Goal: Task Accomplishment & Management: Manage account settings

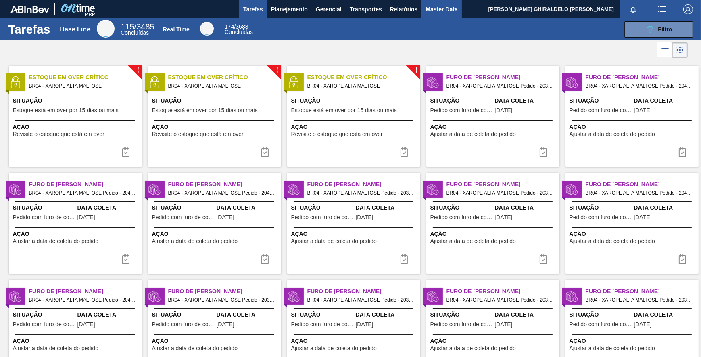
click at [446, 6] on span "Master Data" at bounding box center [442, 9] width 32 height 10
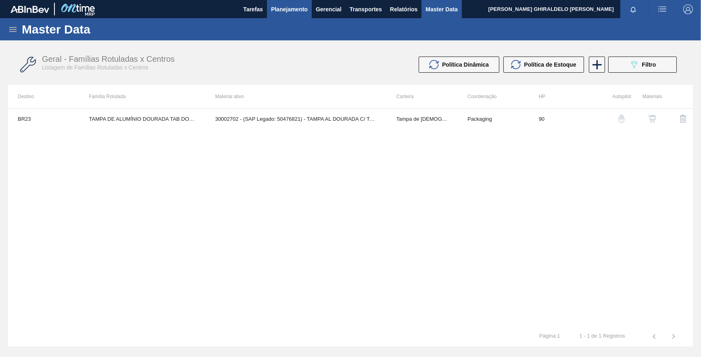
click at [297, 7] on span "Planejamento" at bounding box center [289, 9] width 37 height 10
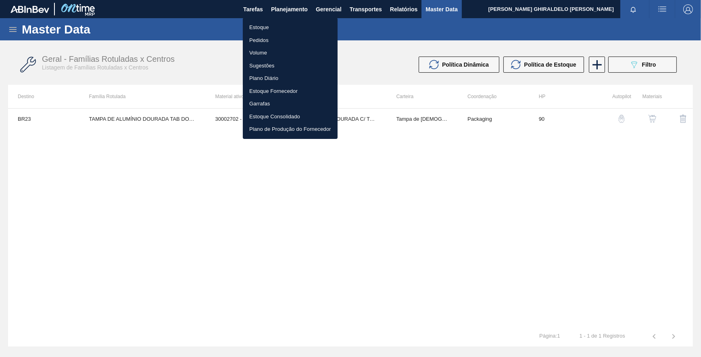
click at [265, 40] on li "Pedidos" at bounding box center [290, 40] width 95 height 13
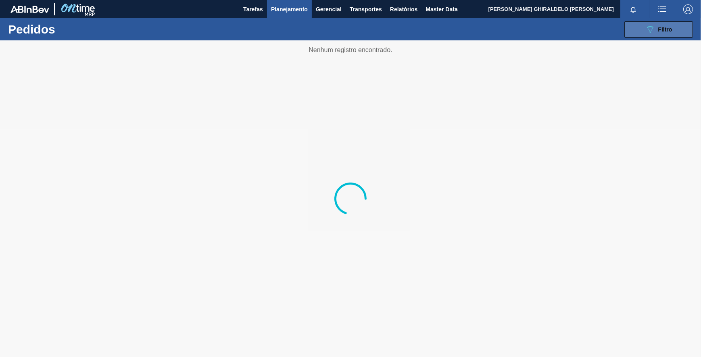
click at [661, 25] on div "089F7B8B-B2A5-4AFE-B5C0-19BA573D28AC Filtro" at bounding box center [659, 30] width 27 height 10
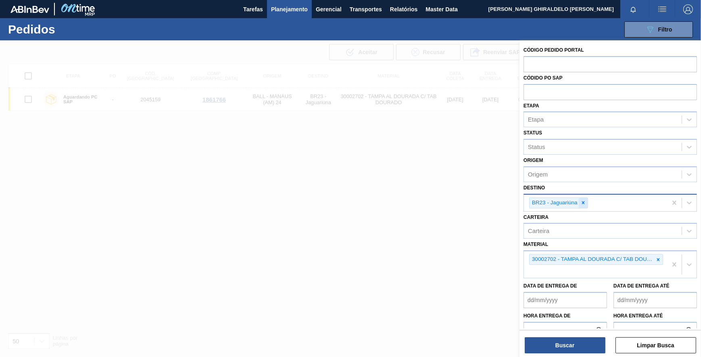
click at [585, 203] on icon at bounding box center [584, 203] width 6 height 6
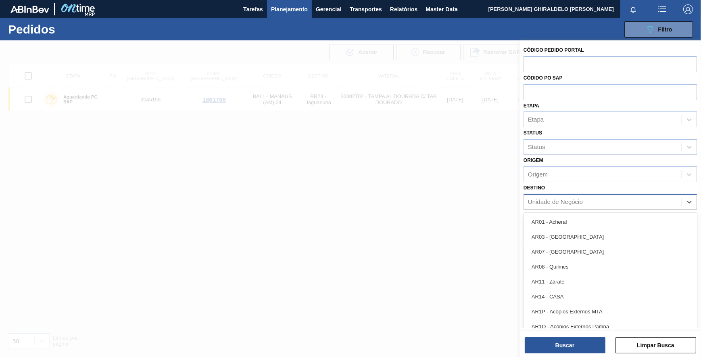
click at [585, 203] on div "Unidade de Negócio" at bounding box center [603, 202] width 158 height 12
click at [542, 186] on label "Destino" at bounding box center [534, 188] width 21 height 6
click at [529, 198] on input "Destino" at bounding box center [528, 201] width 1 height 7
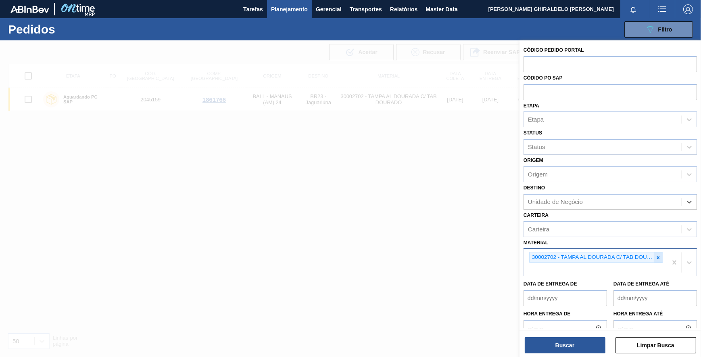
click at [658, 256] on icon at bounding box center [658, 257] width 3 height 3
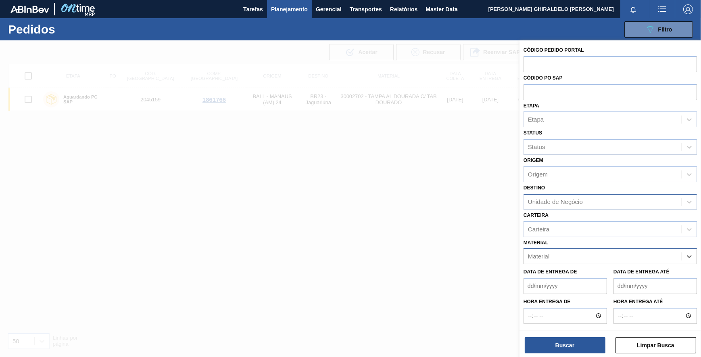
click at [552, 206] on div "Unidade de Negócio" at bounding box center [603, 202] width 158 height 12
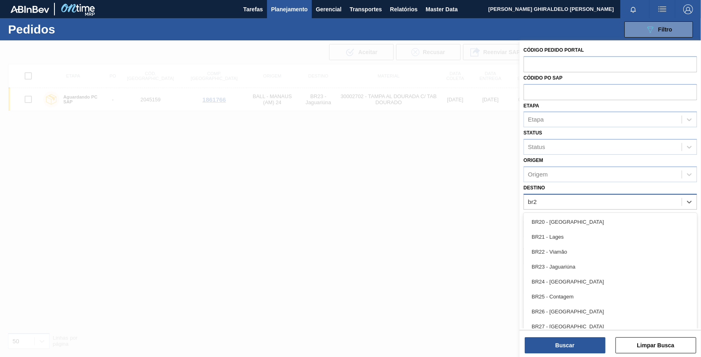
type input "br26"
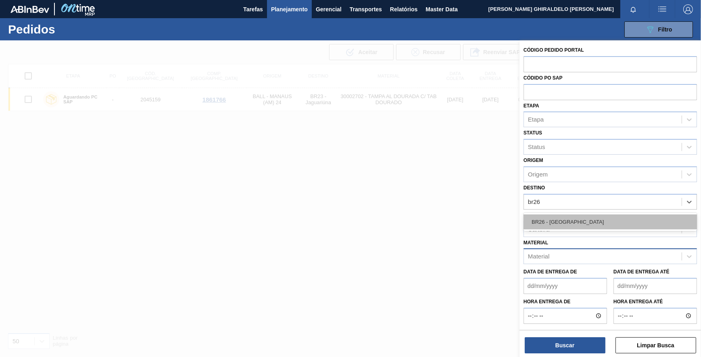
click at [549, 221] on div "BR26 - Uberlândia" at bounding box center [610, 221] width 173 height 15
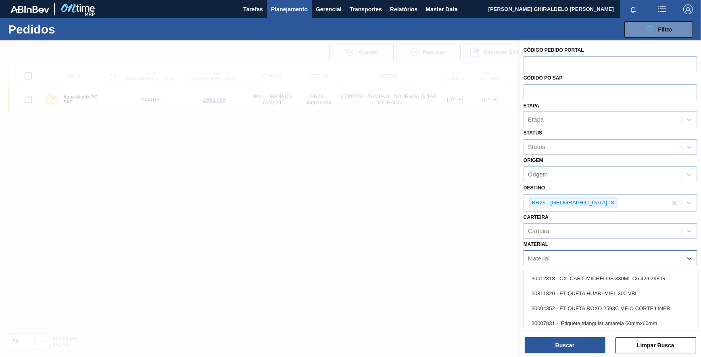
click at [546, 255] on div "Material" at bounding box center [538, 258] width 21 height 7
type input "f"
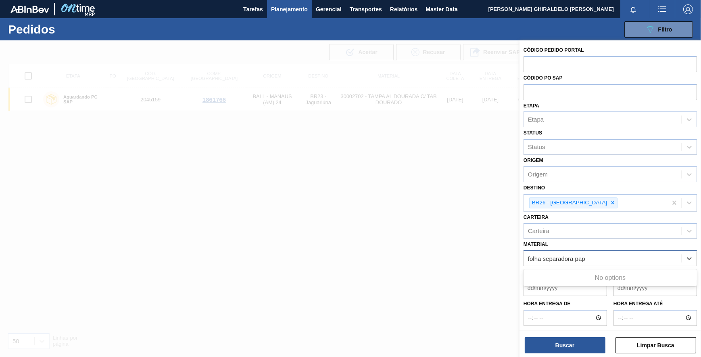
type input "folha separadora pa"
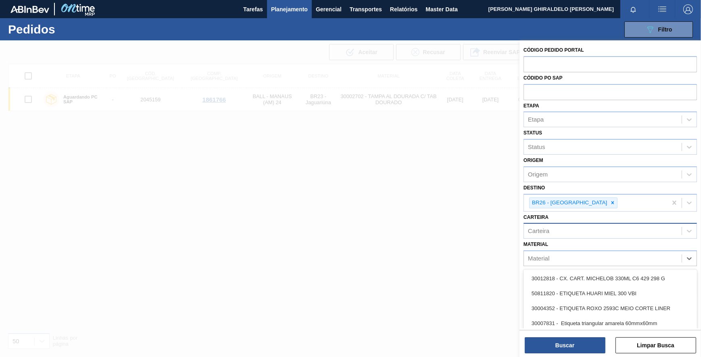
click at [542, 230] on div "Carteira" at bounding box center [538, 231] width 21 height 7
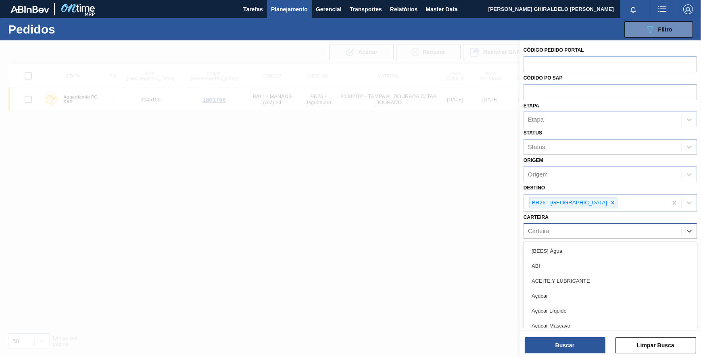
paste input "folha separadora pa"
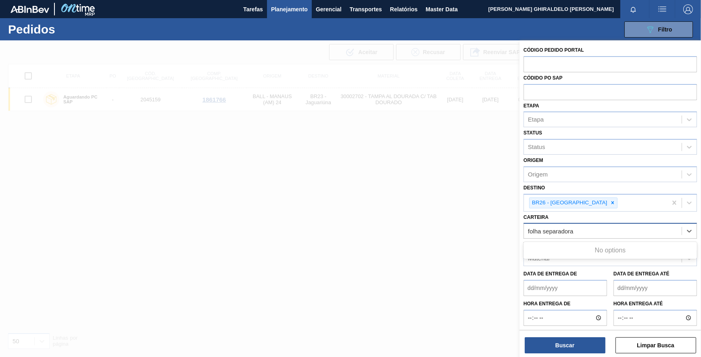
type input "folha separadora"
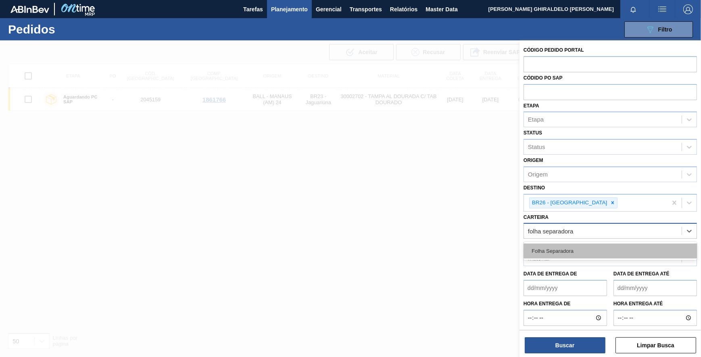
click at [561, 253] on div "Folha Separadora" at bounding box center [610, 250] width 173 height 15
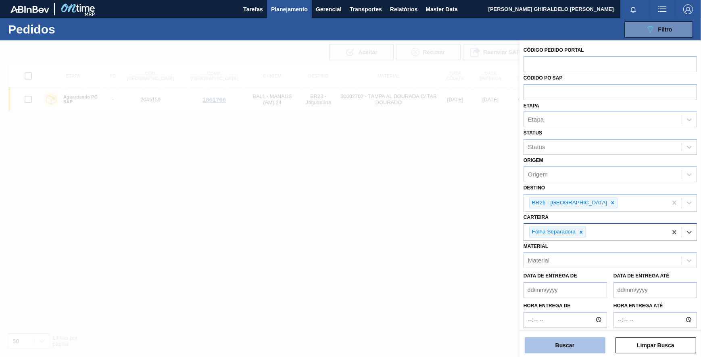
click at [551, 341] on button "Buscar" at bounding box center [565, 345] width 81 height 16
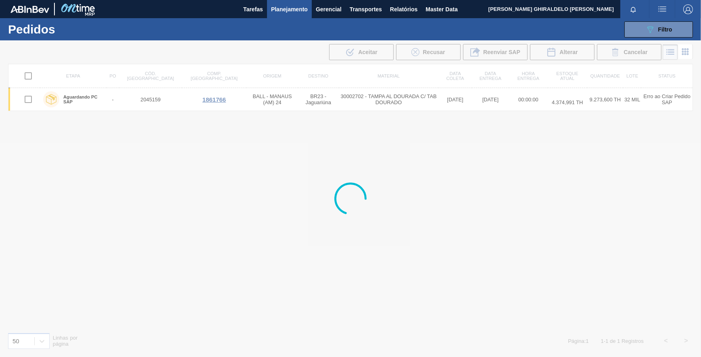
click at [286, 10] on span "Planejamento" at bounding box center [289, 9] width 37 height 10
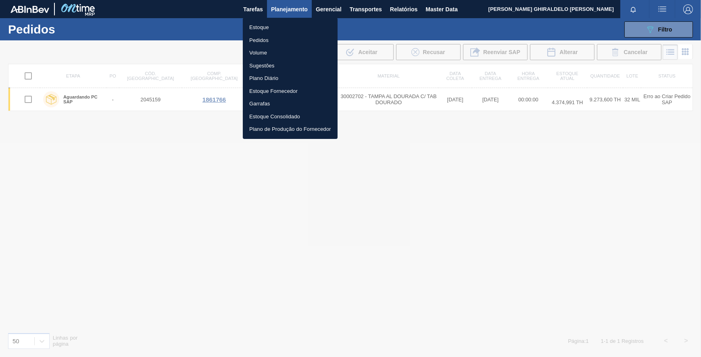
click at [587, 31] on div at bounding box center [350, 178] width 701 height 357
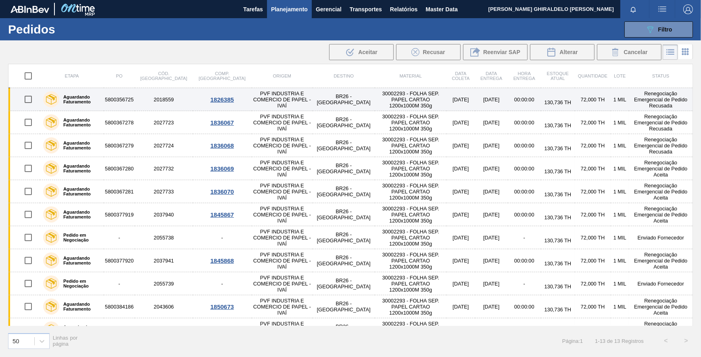
click at [375, 97] on td "30002293 - FOLHA SEP. PAPEL CARTAO 1200x1000M 350g" at bounding box center [411, 99] width 72 height 23
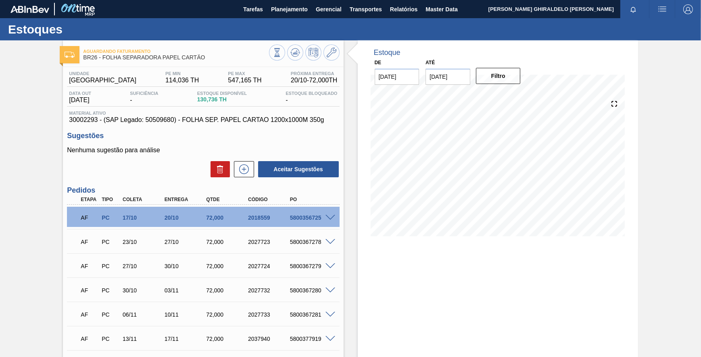
click at [466, 82] on input "29/10/2025" at bounding box center [448, 77] width 45 height 16
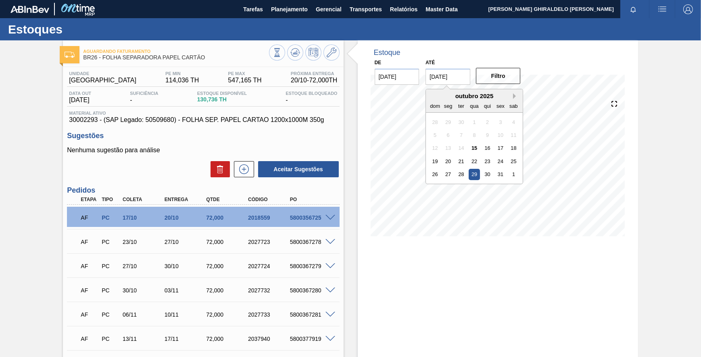
click at [517, 95] on button "Next Month" at bounding box center [516, 96] width 6 height 6
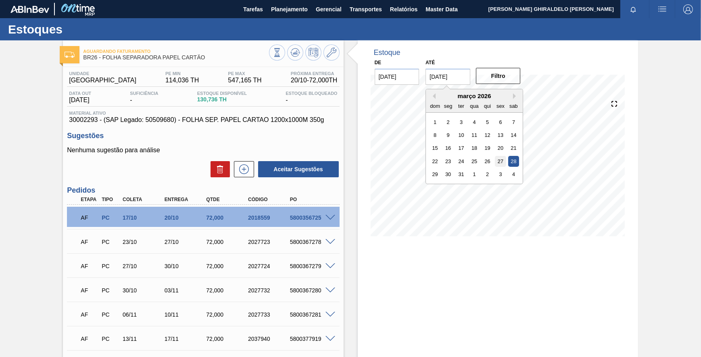
click at [502, 158] on div "27" at bounding box center [500, 161] width 11 height 11
type input "[DATE]"
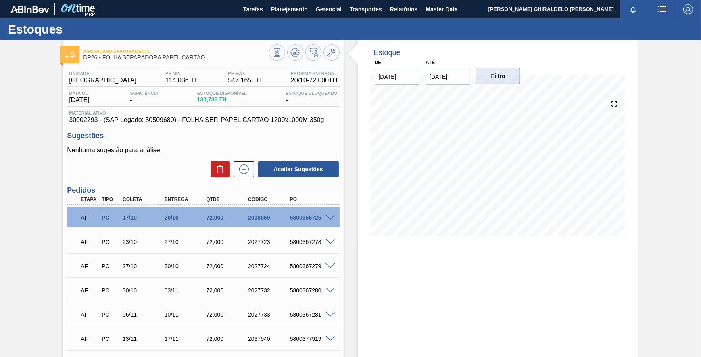
click at [499, 81] on button "Filtro" at bounding box center [498, 76] width 45 height 16
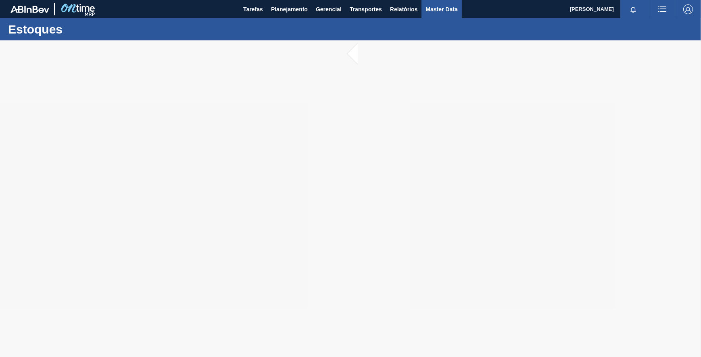
click at [434, 11] on span "Master Data" at bounding box center [442, 9] width 32 height 10
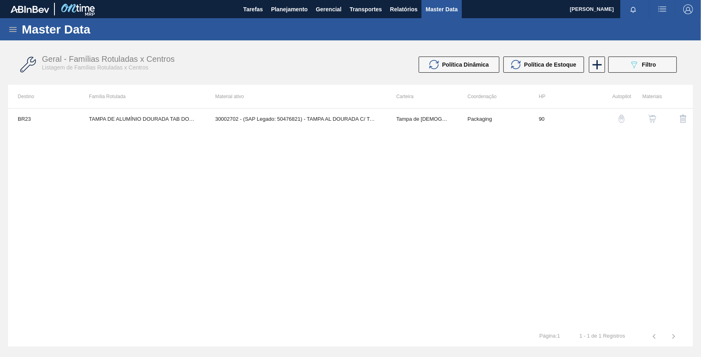
click at [19, 28] on div "Master Data" at bounding box center [350, 29] width 701 height 22
click at [17, 27] on icon at bounding box center [13, 30] width 10 height 10
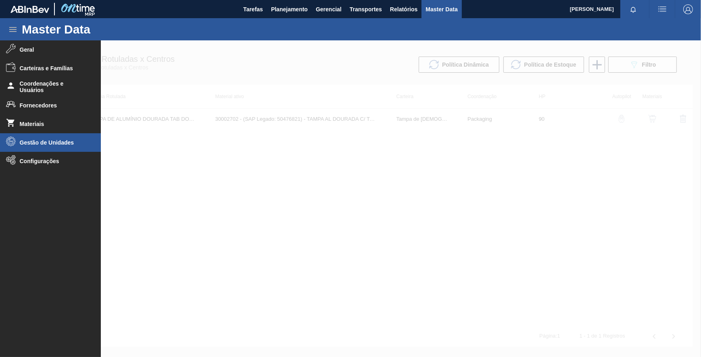
click at [22, 146] on li "Gestão de Unidades" at bounding box center [50, 142] width 101 height 19
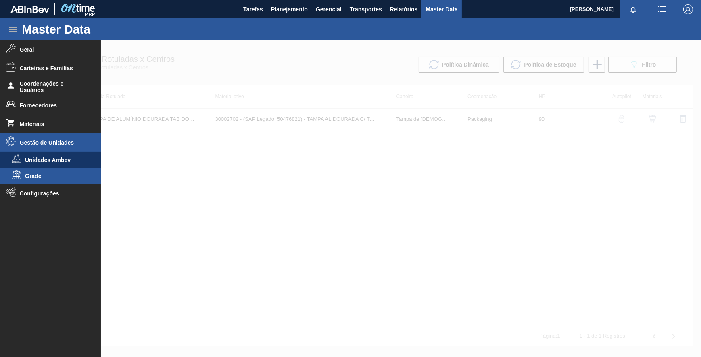
click at [46, 177] on span "Grade" at bounding box center [56, 176] width 62 height 6
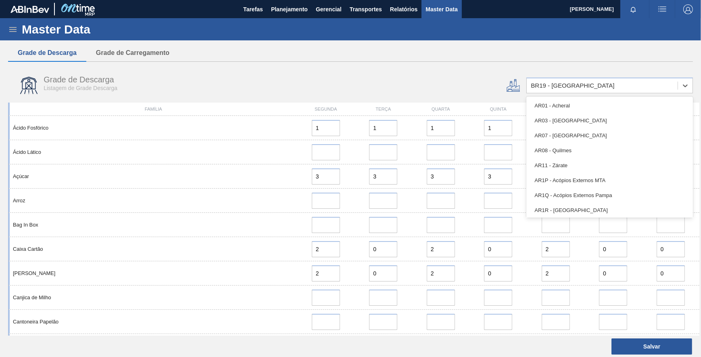
click at [573, 83] on div "BR19 - Nova Rio" at bounding box center [573, 85] width 84 height 7
type input "26"
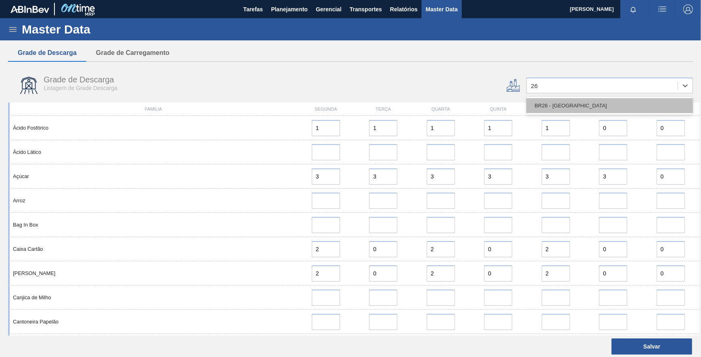
click at [571, 104] on div "BR26 - Uberlândia" at bounding box center [609, 105] width 167 height 15
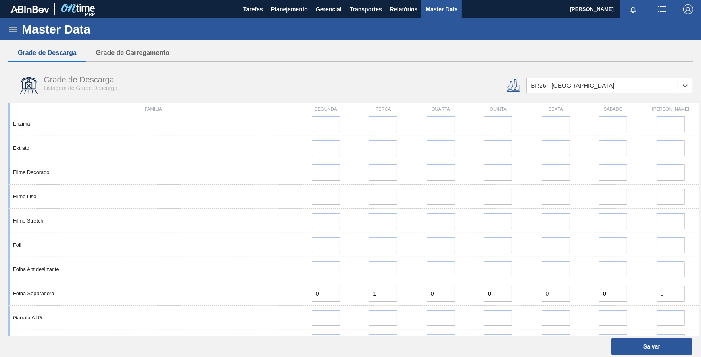
scroll to position [258, 0]
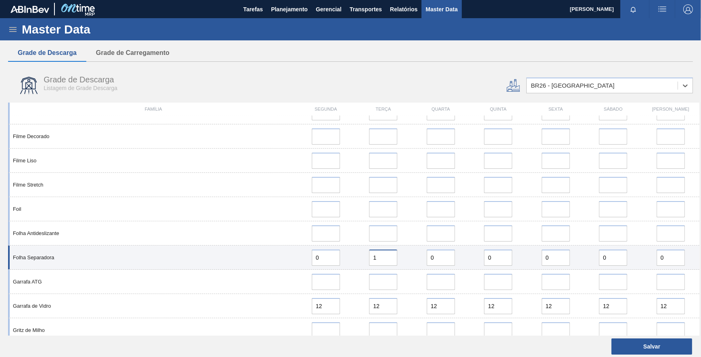
click at [387, 261] on input "1" at bounding box center [383, 257] width 28 height 16
click at [323, 257] on input "0" at bounding box center [326, 257] width 28 height 16
type input "1"
click at [444, 260] on input "0" at bounding box center [441, 257] width 28 height 16
type input "1"
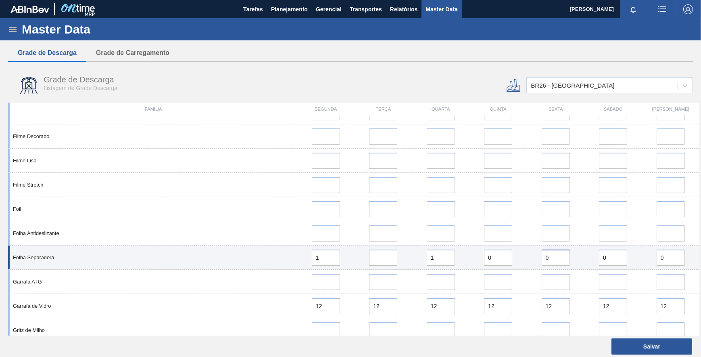
click at [549, 258] on input "0" at bounding box center [556, 257] width 28 height 16
type input "1"
click at [373, 258] on input "error" at bounding box center [383, 257] width 28 height 16
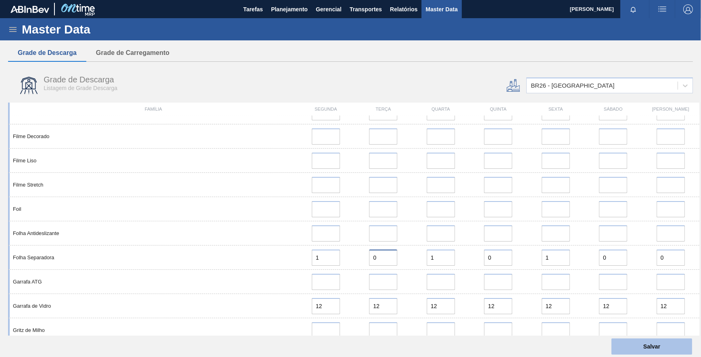
type input "0"
click at [682, 351] on button "Salvar" at bounding box center [652, 346] width 81 height 16
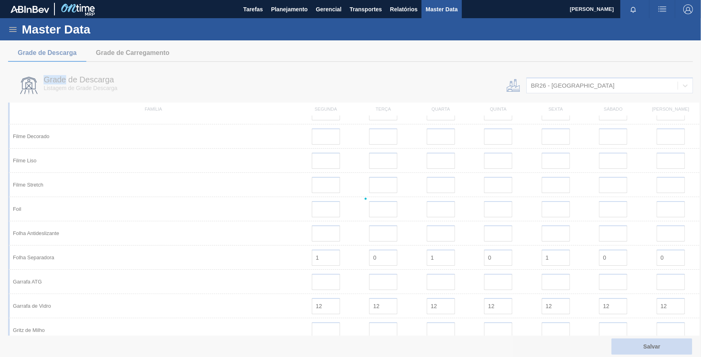
click at [682, 351] on div at bounding box center [350, 198] width 701 height 316
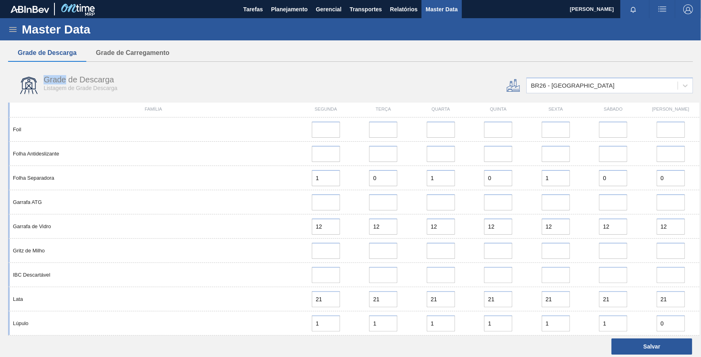
scroll to position [338, 0]
click at [576, 88] on div "BR26 - Uberlândia" at bounding box center [573, 85] width 84 height 7
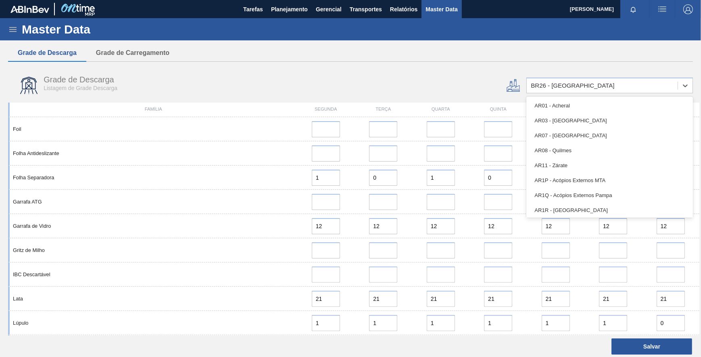
click at [477, 73] on div at bounding box center [495, 85] width 58 height 30
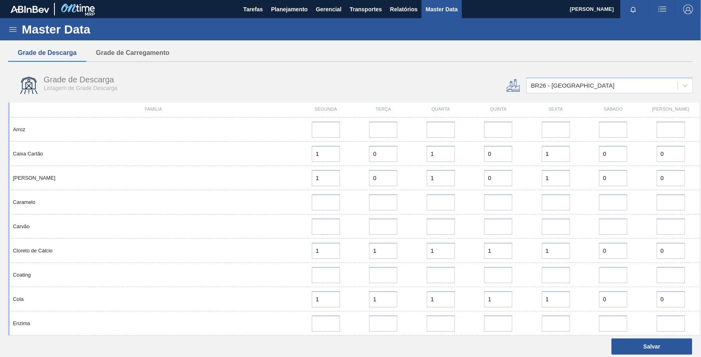
scroll to position [0, 0]
click at [340, 78] on div "Grade de Descarga Listagem de Grade Descarga" at bounding box center [235, 85] width 455 height 30
click at [12, 27] on icon at bounding box center [12, 29] width 7 height 5
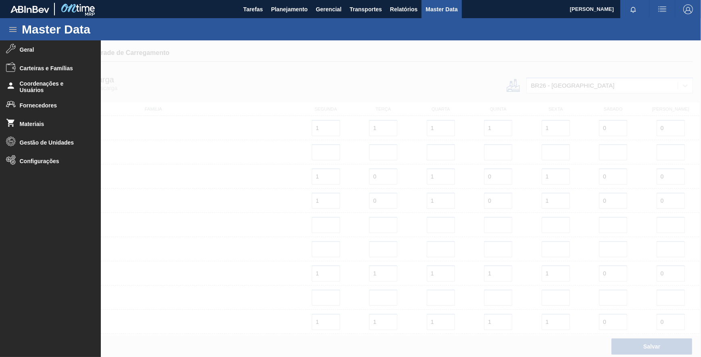
click at [173, 72] on div at bounding box center [350, 198] width 701 height 316
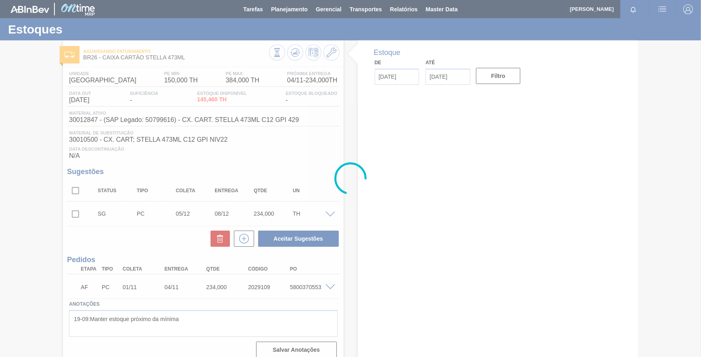
click at [329, 54] on div at bounding box center [350, 178] width 701 height 357
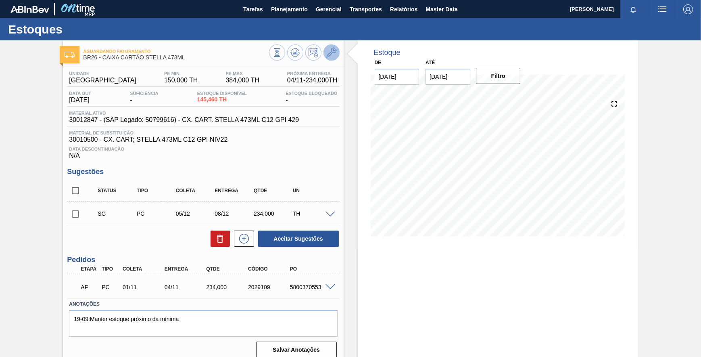
click at [324, 56] on button at bounding box center [332, 52] width 16 height 16
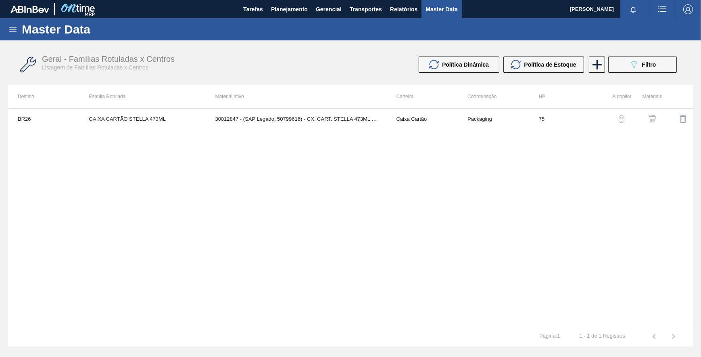
click at [650, 117] on img "button" at bounding box center [652, 119] width 8 height 8
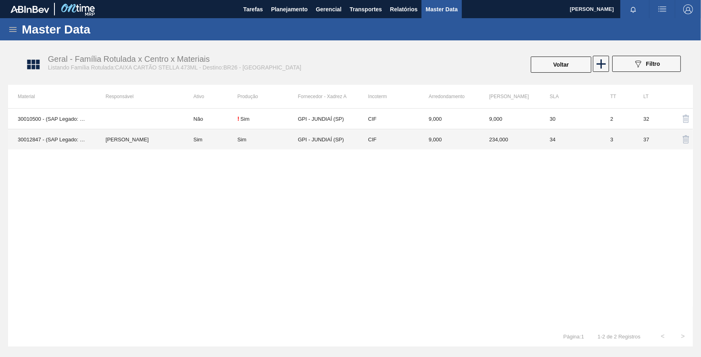
click at [246, 138] on div "Sim" at bounding box center [267, 139] width 61 height 6
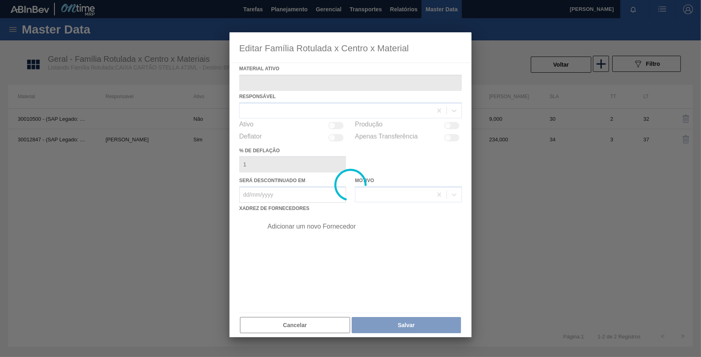
type ativo "30012847 - (SAP Legado: 50799616) - CX. CART. STELLA 473ML C12 GPI 429"
checkbox input "true"
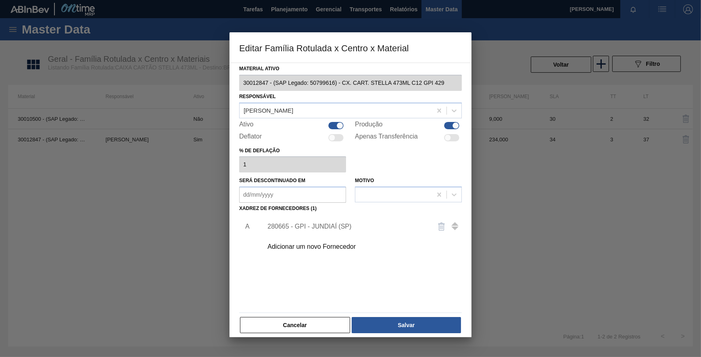
click at [295, 226] on div "280665 - GPI - JUNDIAÍ (SP)" at bounding box center [346, 226] width 158 height 7
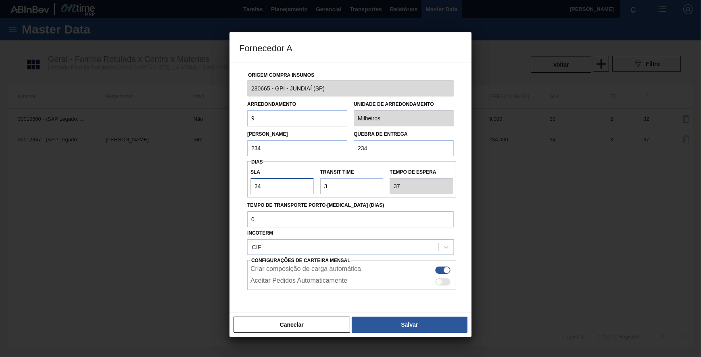
drag, startPoint x: 261, startPoint y: 186, endPoint x: 254, endPoint y: 189, distance: 7.8
click at [254, 189] on input "34" at bounding box center [282, 186] width 63 height 16
type input "3"
type input "6"
type input "30"
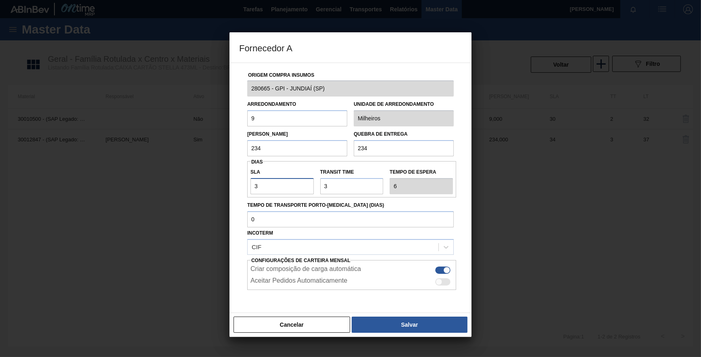
type input "33"
type input "30"
click at [314, 165] on div "SLA 30 Transit Time Tempo de espera 33" at bounding box center [351, 179] width 209 height 30
drag, startPoint x: 340, startPoint y: 190, endPoint x: 315, endPoint y: 188, distance: 24.3
click at [315, 188] on div "SLA 30 Transit Time Tempo de espera 33" at bounding box center [351, 179] width 209 height 30
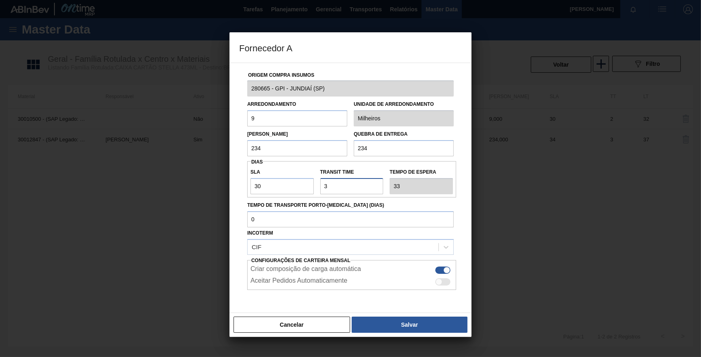
type input "1"
type input "31"
type input "1"
click at [399, 320] on button "Salvar" at bounding box center [410, 324] width 116 height 16
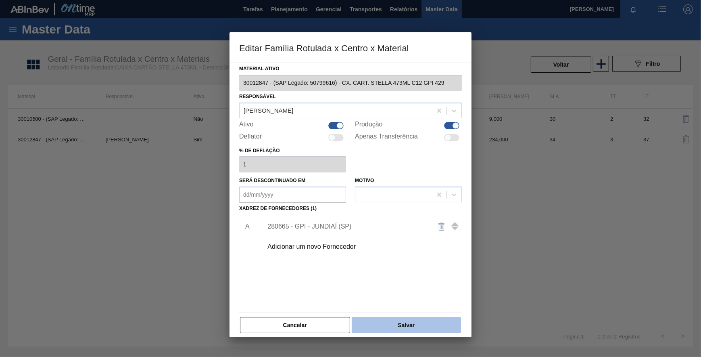
click at [403, 321] on button "Salvar" at bounding box center [406, 325] width 109 height 16
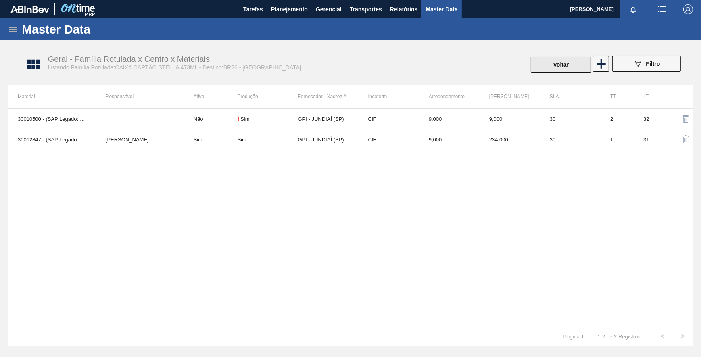
click at [564, 67] on button "Voltar" at bounding box center [561, 64] width 61 height 16
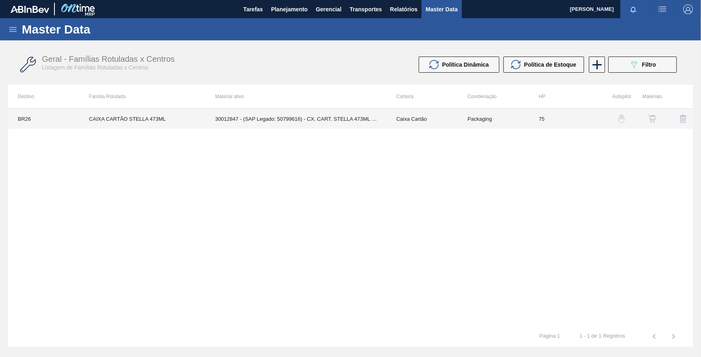
click at [474, 118] on td "Packaging" at bounding box center [493, 119] width 71 height 20
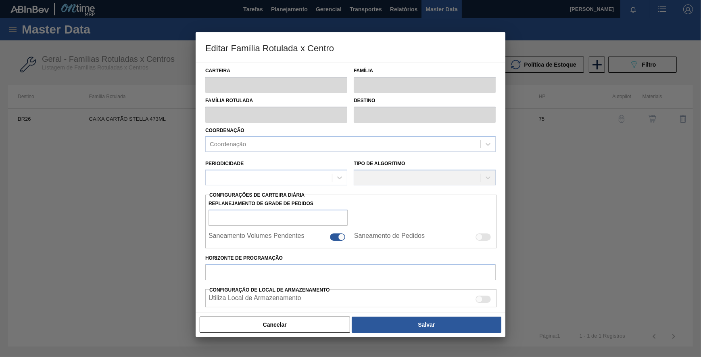
scroll to position [182, 0]
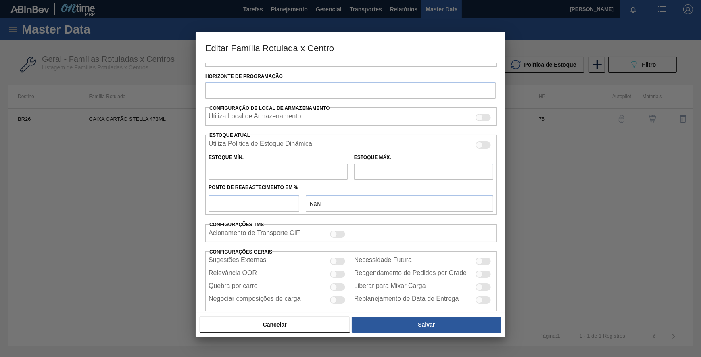
type input "Caixa Cartão"
type input "CAIXA CARTÃO STELLA 473ML"
type input "BR26 - Uberlândia"
type input "75"
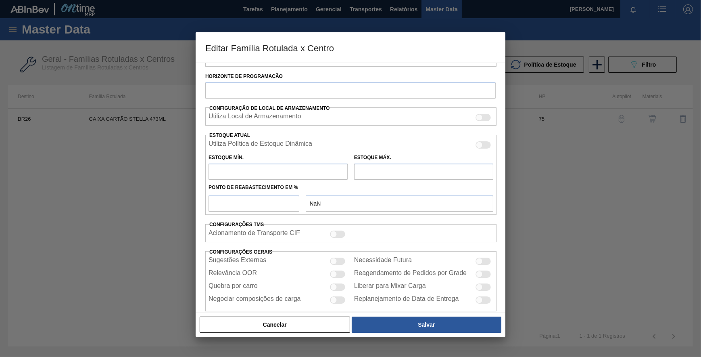
type input "150"
type input "384"
type input "40"
type input "243,600"
checkbox input "true"
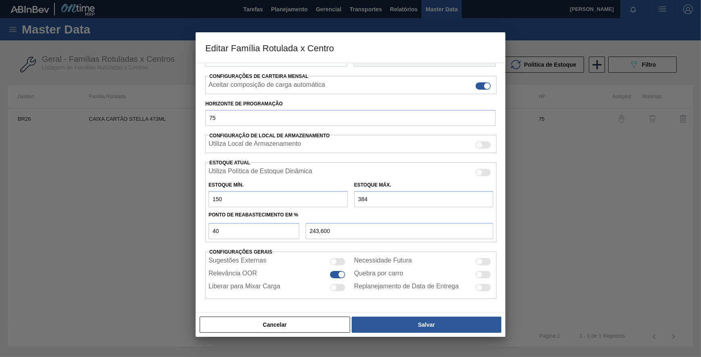
scroll to position [120, 0]
drag, startPoint x: 233, startPoint y: 233, endPoint x: 198, endPoint y: 232, distance: 35.5
click at [198, 232] on div "Carteira Caixa Cartão Família Caixa Cartão Família Rotulada CAIXA CARTÃO STELLA…" at bounding box center [351, 188] width 310 height 250
type input "6"
type input "164,040"
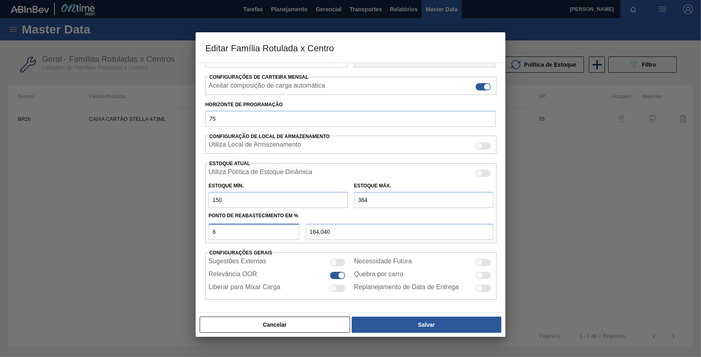
type input "65"
type input "302,100"
type input "65"
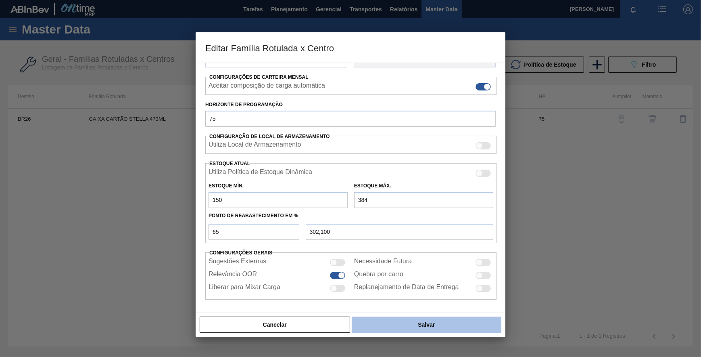
click at [403, 322] on button "Salvar" at bounding box center [427, 324] width 150 height 16
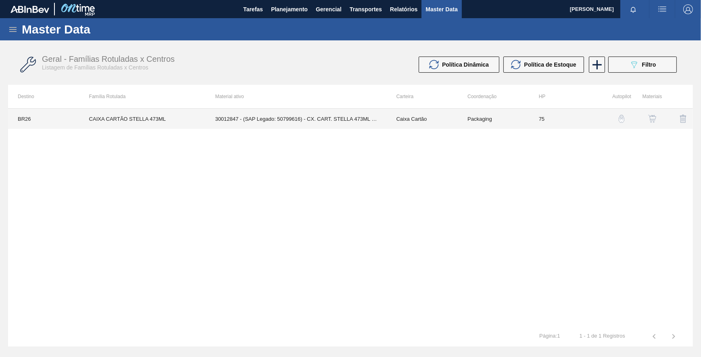
click at [307, 123] on td "30012847 - (SAP Legado: 50799616) - CX. CART. STELLA 473ML C12 GPI 429" at bounding box center [295, 119] width 181 height 20
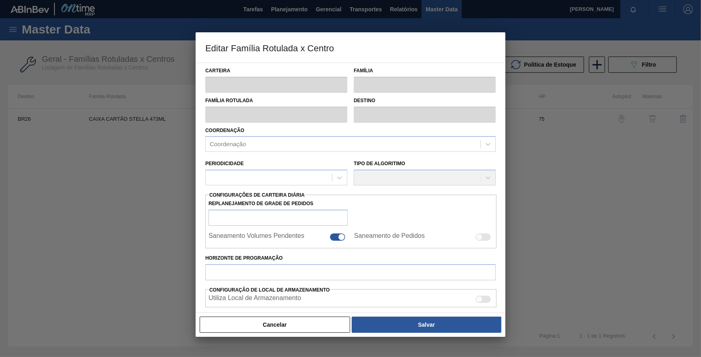
type input "Caixa Cartão"
type input "CAIXA CARTÃO STELLA 473ML"
type input "BR26 - Uberlândia"
type input "75"
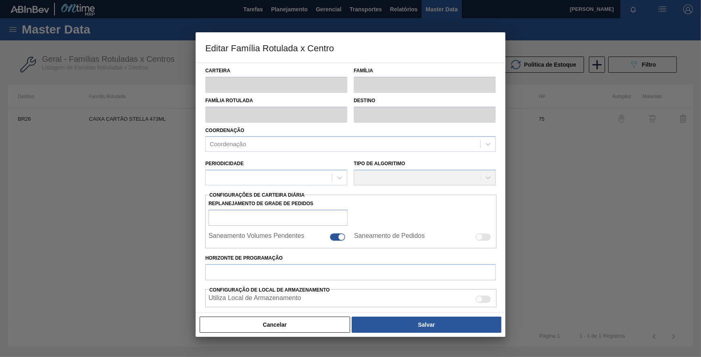
type input "150"
type input "384"
type input "65"
type input "302,100"
checkbox input "true"
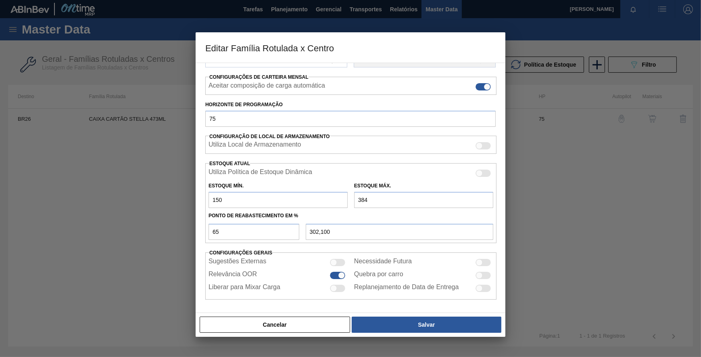
click at [360, 201] on input "384" at bounding box center [423, 200] width 139 height 16
drag, startPoint x: 368, startPoint y: 200, endPoint x: 338, endPoint y: 202, distance: 29.1
click at [338, 202] on div "Estoque Mín. 150 Estoque Máx. 384" at bounding box center [350, 193] width 291 height 30
type input "4"
type input "55,100"
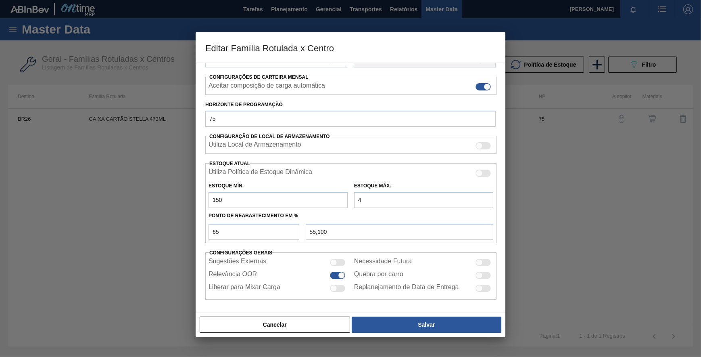
type input "41"
type input "79,150"
type input "418"
type input "324,200"
type input "418"
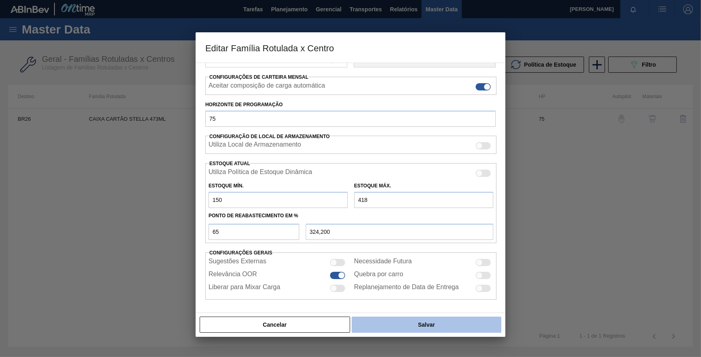
click at [435, 323] on button "Salvar" at bounding box center [427, 324] width 150 height 16
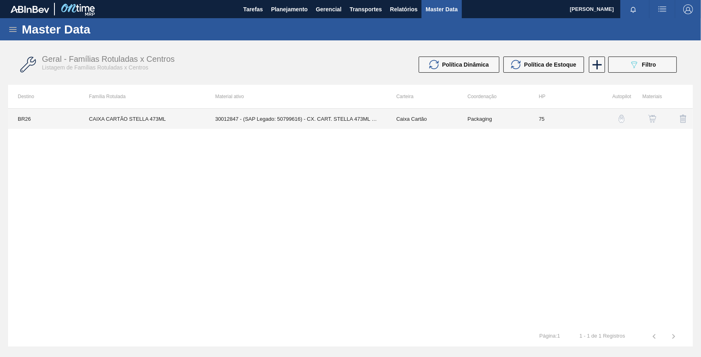
click at [321, 125] on td "30012847 - (SAP Legado: 50799616) - CX. CART. STELLA 473ML C12 GPI 429" at bounding box center [295, 119] width 181 height 20
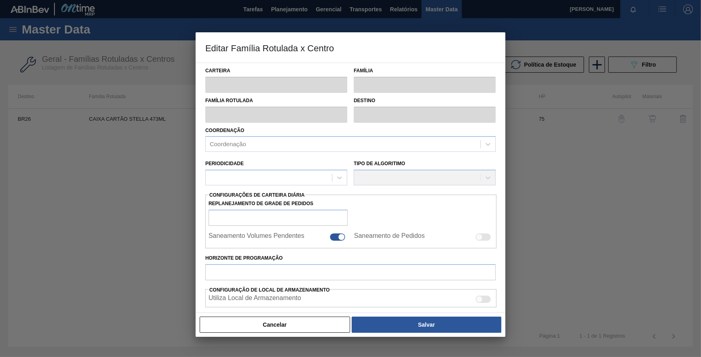
type input "Caixa Cartão"
type input "CAIXA CARTÃO STELLA 473ML"
type input "BR26 - [GEOGRAPHIC_DATA]"
type input "75"
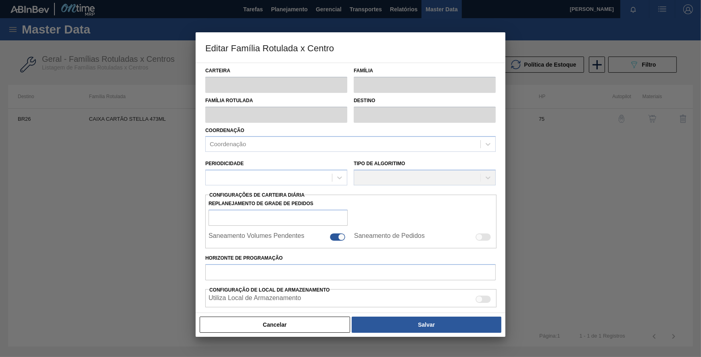
type input "150"
type input "418"
type input "65"
type input "324,200"
checkbox input "true"
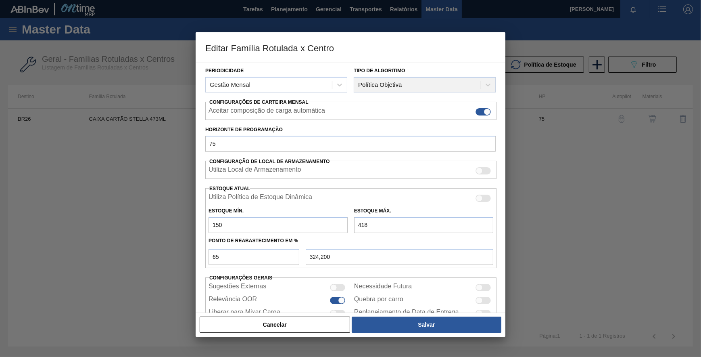
scroll to position [96, 0]
drag, startPoint x: 370, startPoint y: 224, endPoint x: 361, endPoint y: 221, distance: 8.3
click at [361, 221] on input "418" at bounding box center [423, 223] width 139 height 16
type input "44"
type input "81,100"
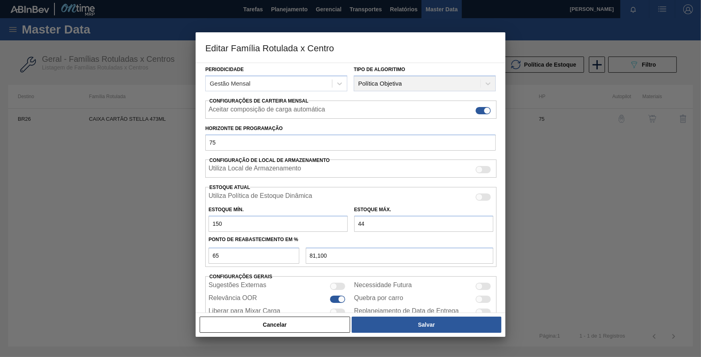
type input "442"
type input "339,800"
type input "4.422"
type input "2.926,800"
click at [364, 226] on input "4.422" at bounding box center [423, 223] width 139 height 16
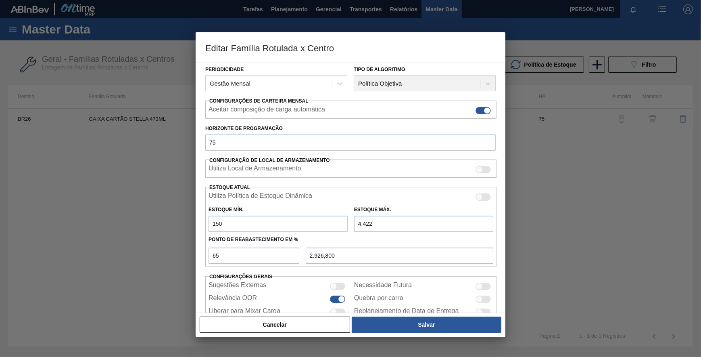
type input "422"
type input "326,800"
type input "42"
type input "79,800"
type input "422"
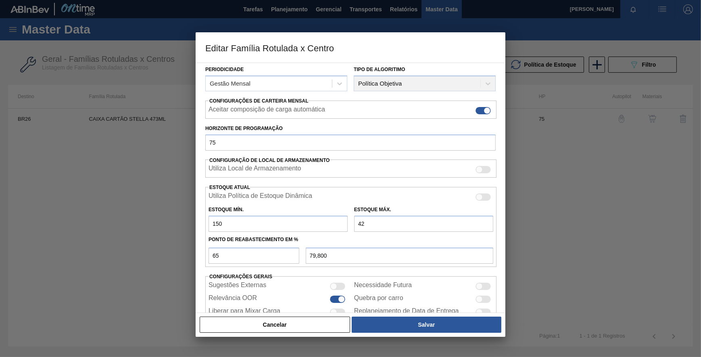
type input "326,800"
type input "422"
click at [411, 327] on button "Salvar" at bounding box center [427, 324] width 150 height 16
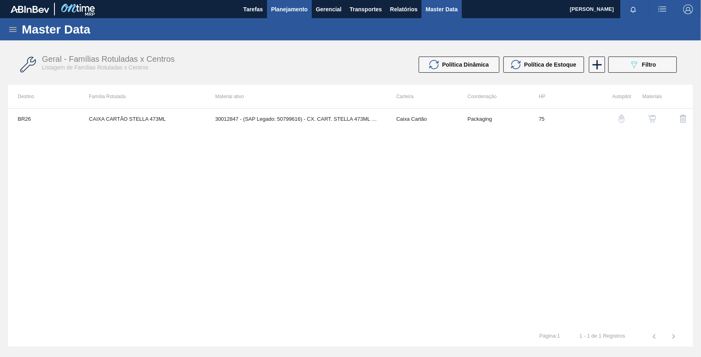
click at [280, 12] on span "Planejamento" at bounding box center [289, 9] width 37 height 10
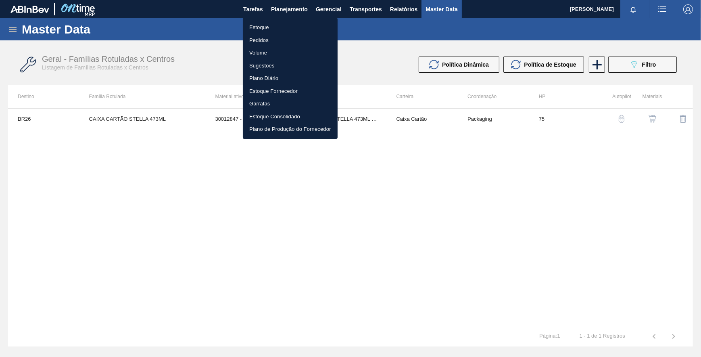
click at [260, 38] on li "Pedidos" at bounding box center [290, 40] width 95 height 13
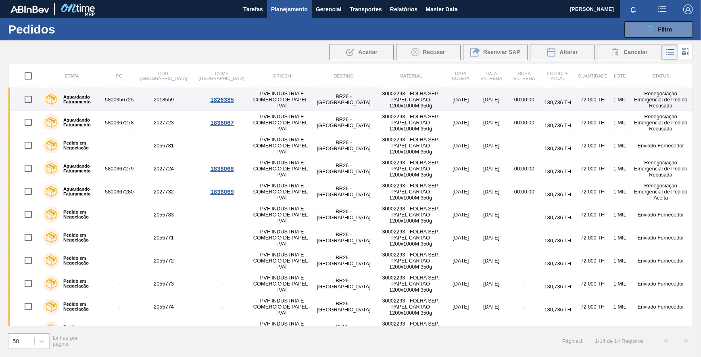
click at [127, 95] on td "5800356725" at bounding box center [119, 99] width 31 height 23
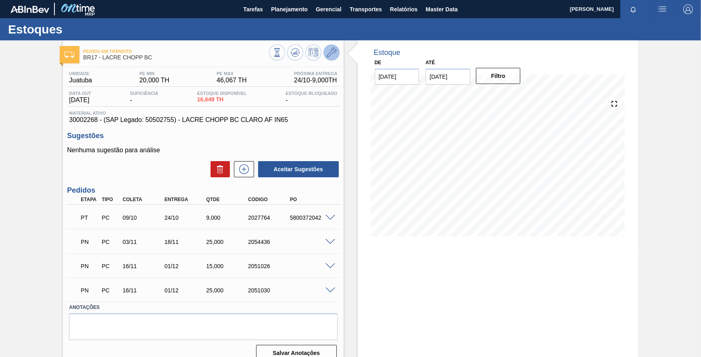
click at [330, 50] on icon at bounding box center [332, 53] width 10 height 10
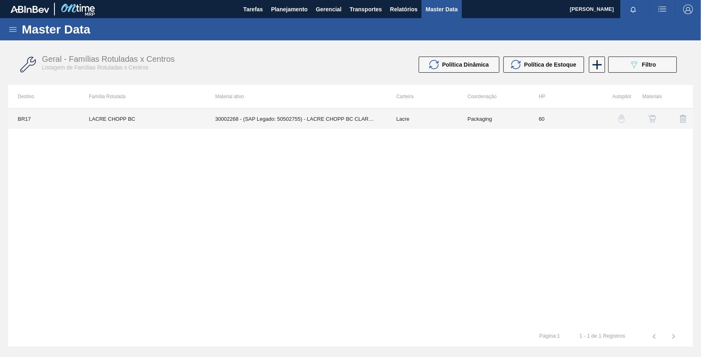
click at [320, 121] on td "30002268 - (SAP Legado: 50502755) - LACRE CHOPP BC CLARO AF IN65" at bounding box center [295, 119] width 181 height 20
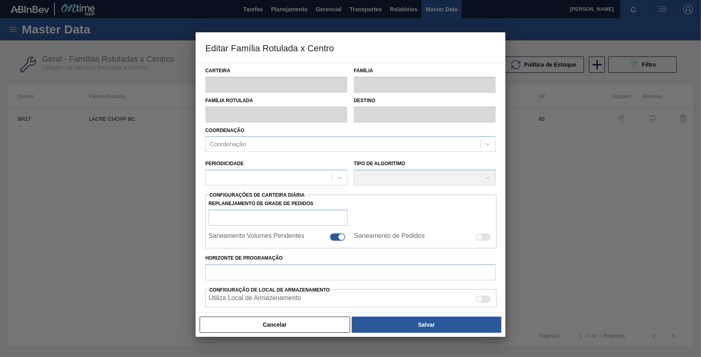
type input "Lacre"
type input "LACRE CHOPP BC"
type input "BR17 - Juatuba"
type input "60"
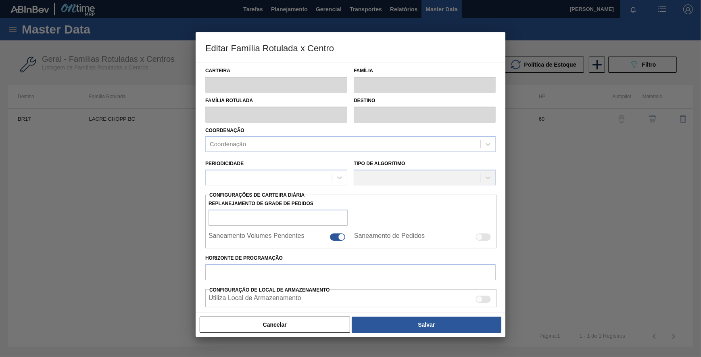
type input "20"
type input "46,067"
type input "70"
type input "38,247"
checkbox input "true"
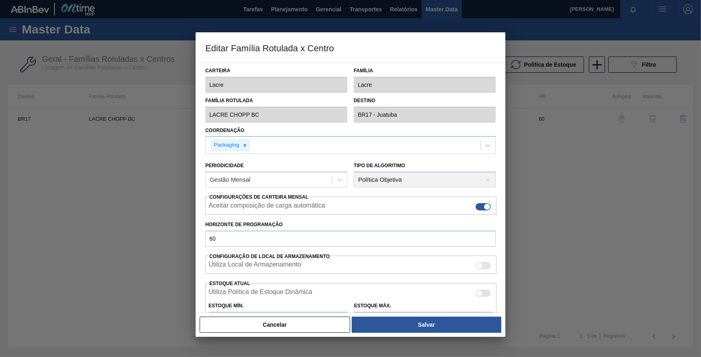
scroll to position [120, 0]
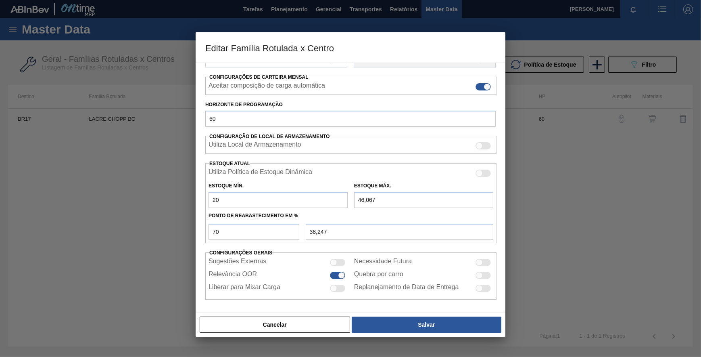
drag, startPoint x: 376, startPoint y: 201, endPoint x: 356, endPoint y: 204, distance: 20.7
click at [356, 204] on input "46,067" at bounding box center [423, 200] width 139 height 16
click at [347, 185] on div "Estoque Mín. 20" at bounding box center [278, 194] width 139 height 28
drag, startPoint x: 383, startPoint y: 196, endPoint x: 351, endPoint y: 197, distance: 32.3
click at [351, 197] on div "Estoque Máx. 46,067" at bounding box center [424, 194] width 146 height 28
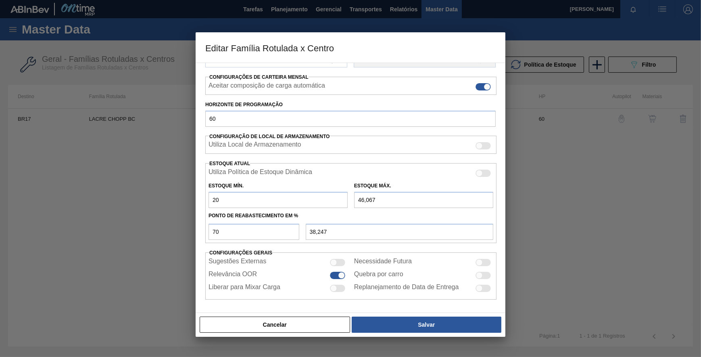
type input "5"
type input "9,500"
type input "52"
type input "42,400"
type input "52"
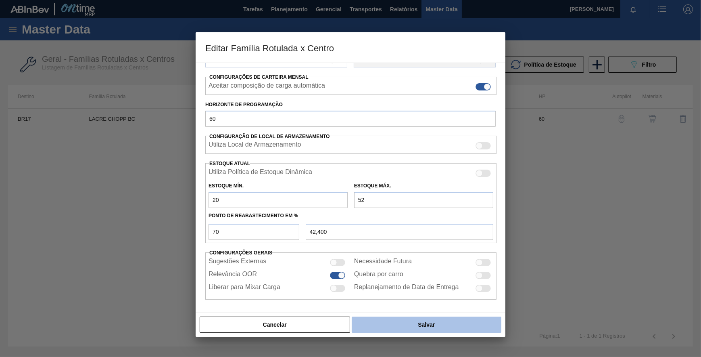
click at [414, 322] on button "Salvar" at bounding box center [427, 324] width 150 height 16
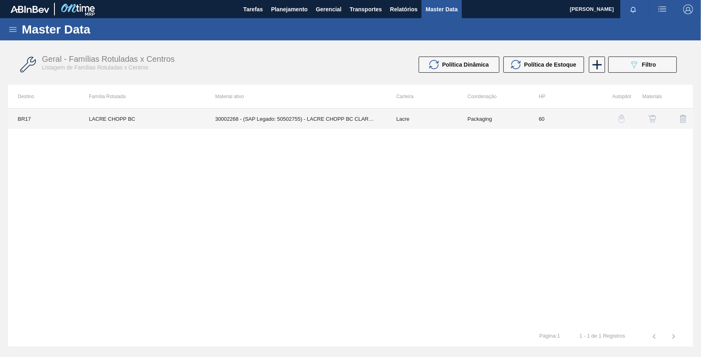
click at [294, 123] on td "30002268 - (SAP Legado: 50502755) - LACRE CHOPP BC CLARO AF IN65" at bounding box center [295, 119] width 181 height 20
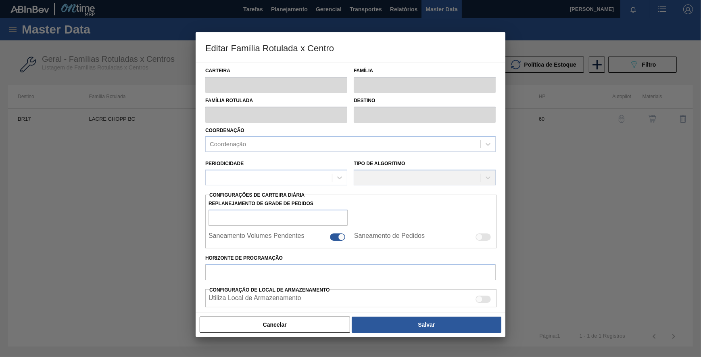
type input "Lacre"
type input "LACRE CHOPP BC"
type input "BR17 - Juatuba"
type input "60"
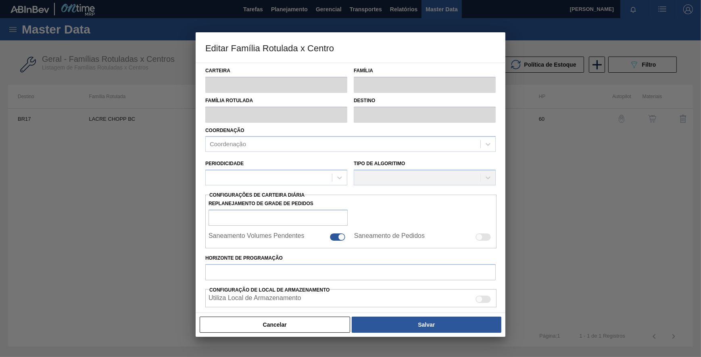
type input "20"
type input "52"
type input "70"
type input "42,400"
checkbox input "true"
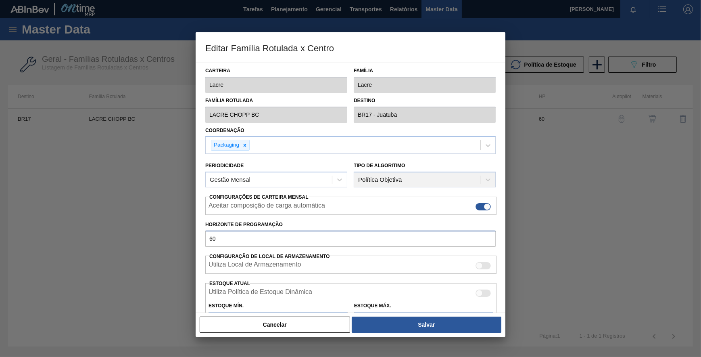
click at [228, 232] on input "60" at bounding box center [350, 238] width 290 height 16
type input "6"
type input "100"
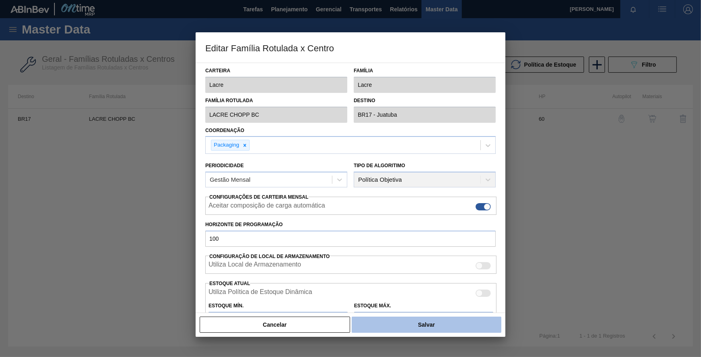
click at [414, 319] on button "Salvar" at bounding box center [427, 324] width 150 height 16
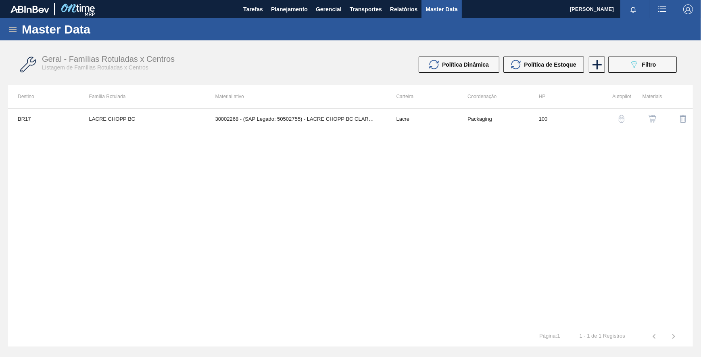
click at [652, 120] on img "button" at bounding box center [652, 119] width 8 height 8
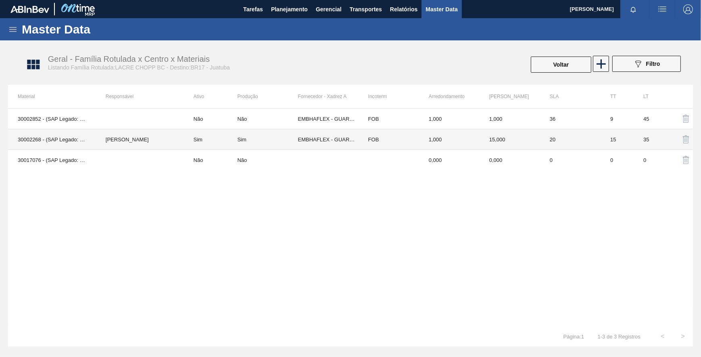
click at [282, 139] on div "Sim" at bounding box center [267, 139] width 61 height 6
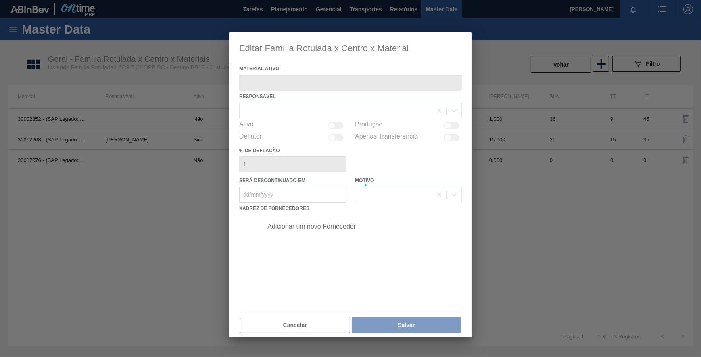
type ativo "30002268 - (SAP Legado: 50502755) - LACRE CHOPP BC CLARO AF IN65"
checkbox input "true"
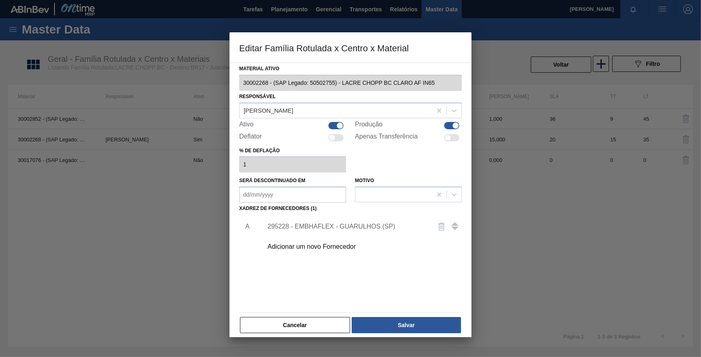
click at [330, 225] on div "295228 - EMBHAFLEX - GUARULHOS (SP)" at bounding box center [346, 226] width 158 height 7
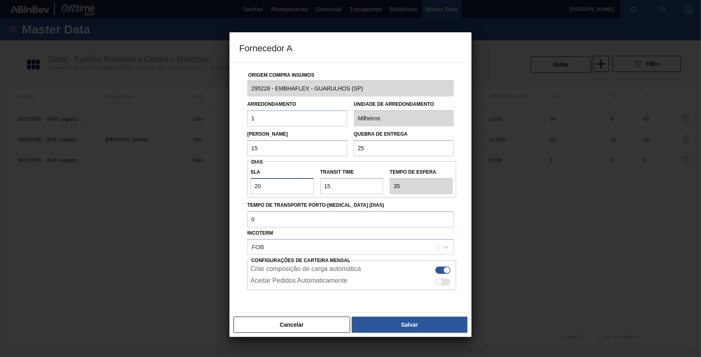
click at [289, 188] on input "20" at bounding box center [282, 186] width 63 height 16
type input "2"
type input "17"
type input "NaN"
type input "3"
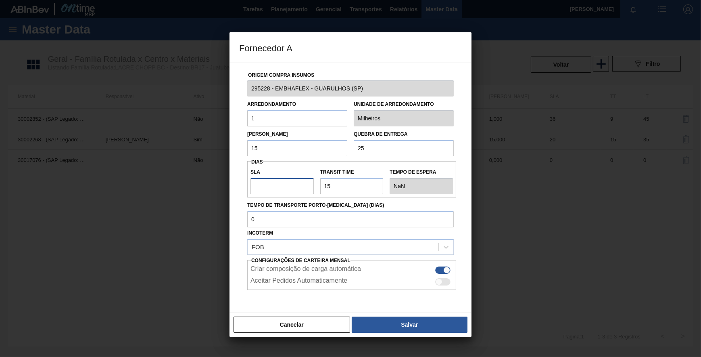
type input "18"
type input "30"
type input "45"
type input "30"
click at [335, 185] on input "Transit Time" at bounding box center [351, 186] width 63 height 16
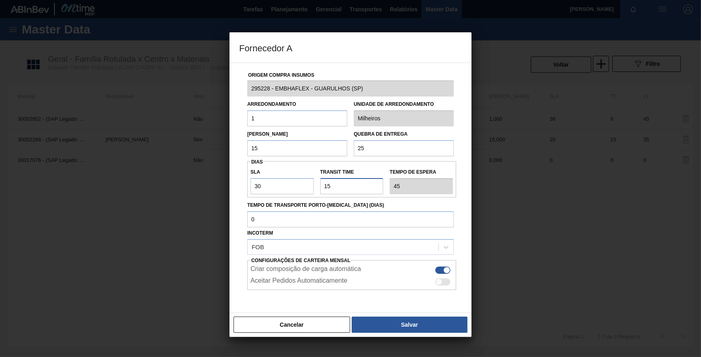
drag, startPoint x: 335, startPoint y: 185, endPoint x: 290, endPoint y: 184, distance: 44.4
click at [290, 184] on div "SLA 30 Transit Time Tempo de espera 45" at bounding box center [351, 179] width 209 height 30
type input "7"
type input "37"
type input "7"
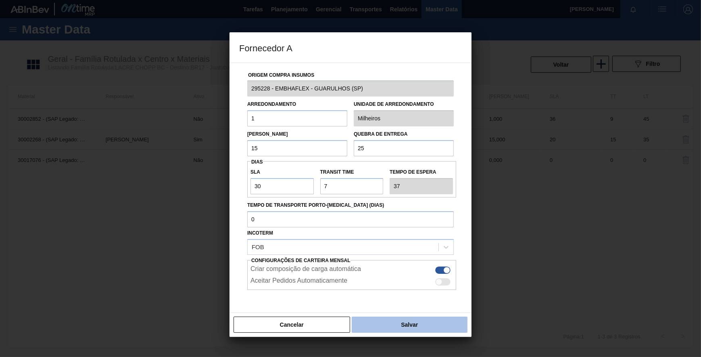
click at [420, 323] on button "Salvar" at bounding box center [410, 324] width 116 height 16
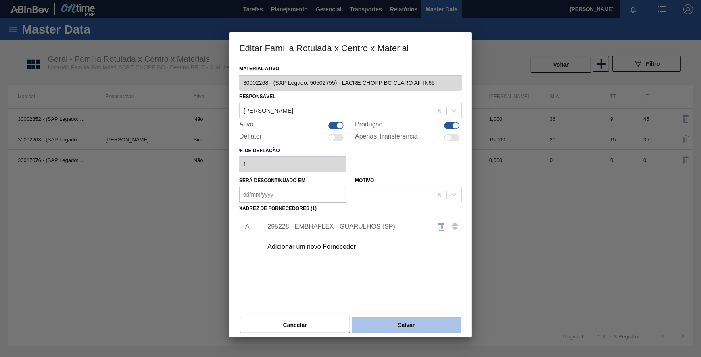
click at [395, 323] on button "Salvar" at bounding box center [406, 325] width 109 height 16
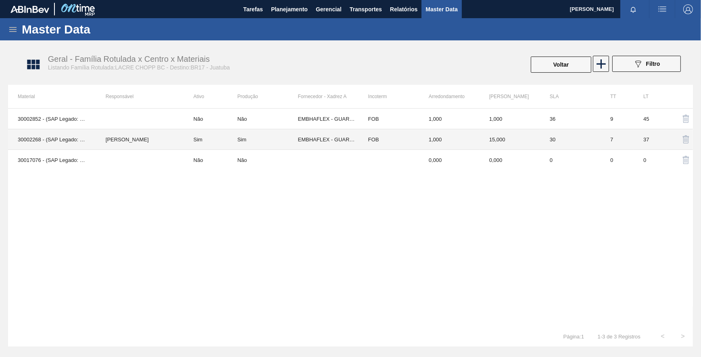
click at [323, 135] on td "EMBHAFLEX - GUARULHOS (SP)" at bounding box center [328, 139] width 61 height 21
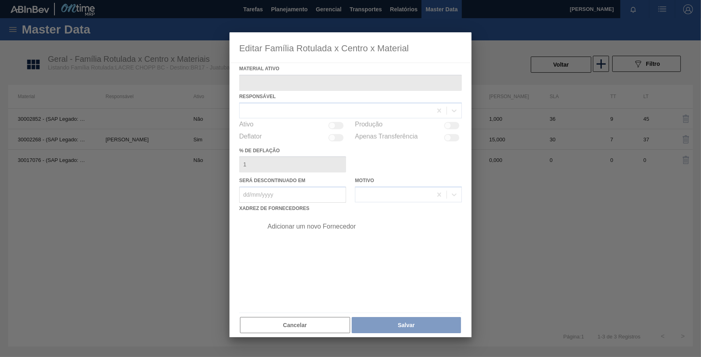
type ativo "30002268 - (SAP Legado: 50502755) - LACRE CHOPP BC CLARO AF IN65"
checkbox input "true"
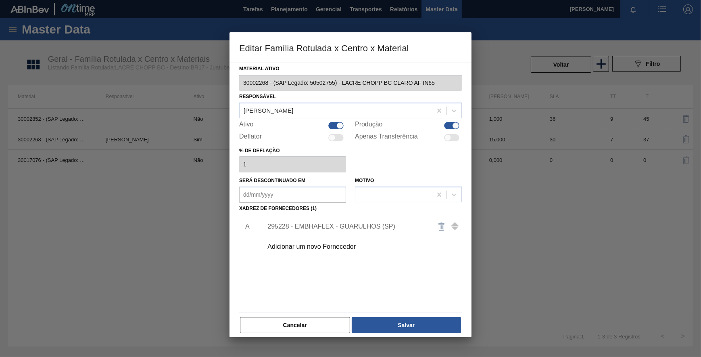
click at [332, 226] on div "295228 - EMBHAFLEX - GUARULHOS (SP)" at bounding box center [346, 226] width 158 height 7
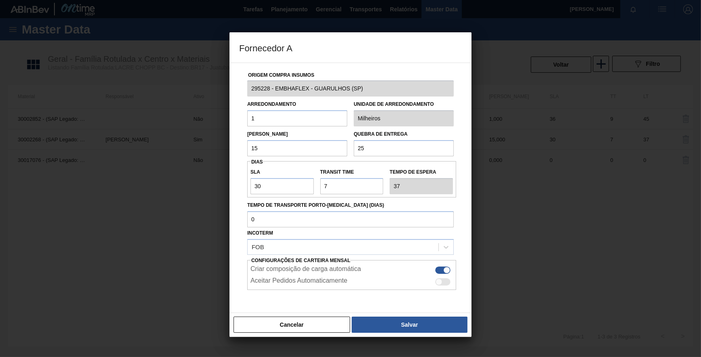
click at [273, 145] on input "15" at bounding box center [297, 148] width 100 height 16
drag, startPoint x: 274, startPoint y: 183, endPoint x: 244, endPoint y: 181, distance: 30.8
click at [244, 181] on div "Origem Compra Insumos 295228 - EMBHAFLEX - GUARULHOS ([GEOGRAPHIC_DATA]) Arredo…" at bounding box center [350, 196] width 223 height 267
type input "1"
type input "8"
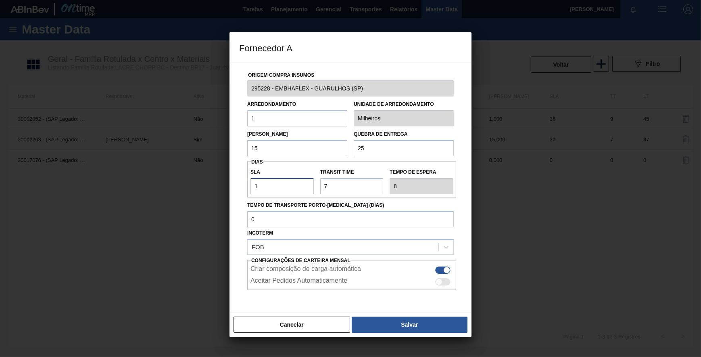
type input "1"
click at [337, 179] on input "Transit Time" at bounding box center [351, 186] width 63 height 16
drag, startPoint x: 337, startPoint y: 179, endPoint x: 294, endPoint y: 186, distance: 43.4
click at [294, 186] on div "SLA 1 Transit Time Tempo de espera 8" at bounding box center [351, 179] width 209 height 30
click at [401, 324] on button "Salvar" at bounding box center [410, 324] width 116 height 16
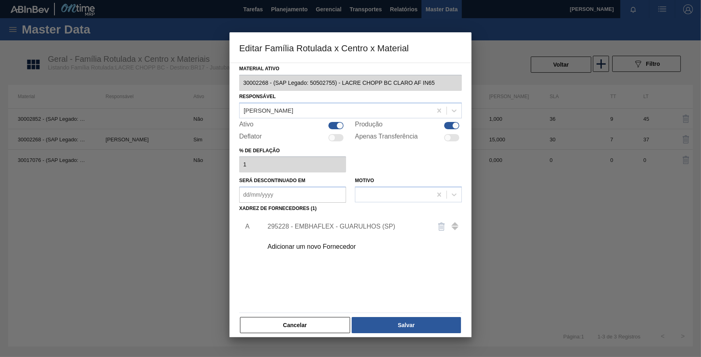
click at [303, 221] on div "295228 - EMBHAFLEX - GUARULHOS (SP)" at bounding box center [360, 226] width 204 height 20
click at [406, 327] on button "Salvar" at bounding box center [406, 325] width 109 height 16
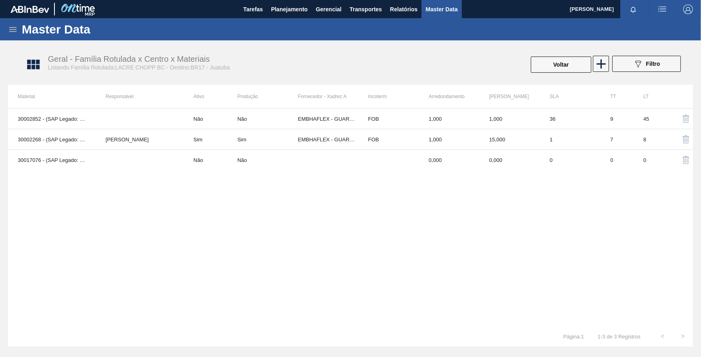
click at [556, 77] on div "Geral - Família Rotulada x Centro x Materiais Listando Família Rotulada:LACRE C…" at bounding box center [354, 65] width 685 height 30
click at [555, 66] on button "Voltar" at bounding box center [561, 64] width 61 height 16
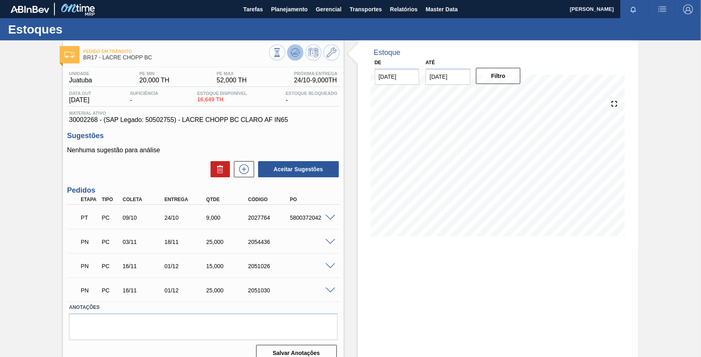
click at [297, 49] on icon at bounding box center [295, 53] width 10 height 10
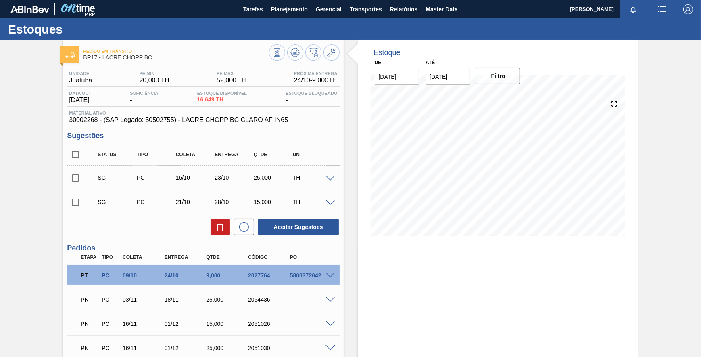
click at [327, 274] on span at bounding box center [331, 275] width 10 height 6
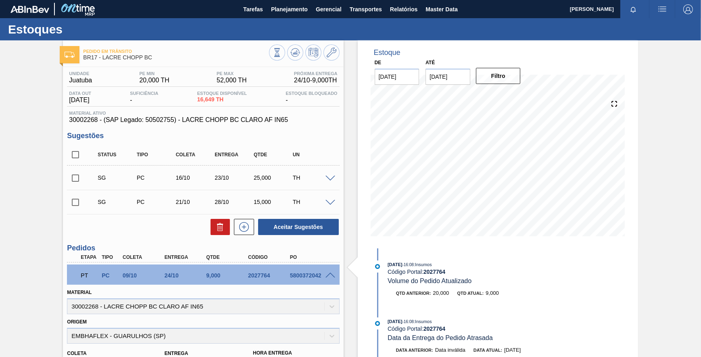
click at [327, 274] on span at bounding box center [331, 275] width 10 height 6
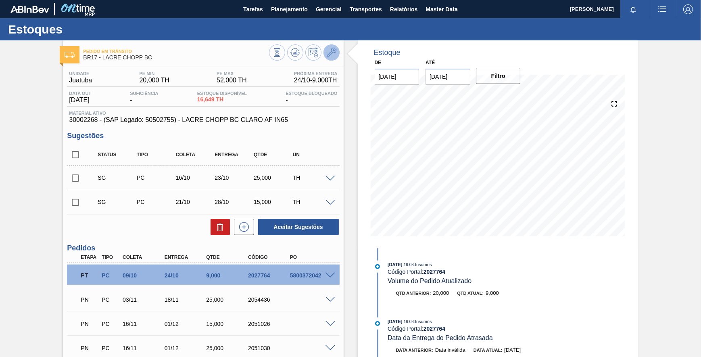
click at [335, 51] on icon at bounding box center [332, 53] width 10 height 10
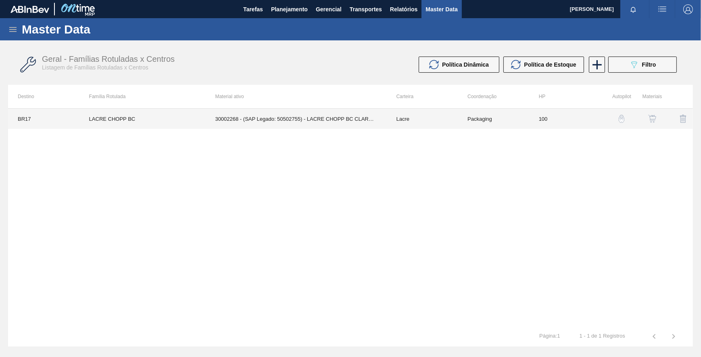
click at [293, 123] on td "30002268 - (SAP Legado: 50502755) - LACRE CHOPP BC CLARO AF IN65" at bounding box center [295, 119] width 181 height 20
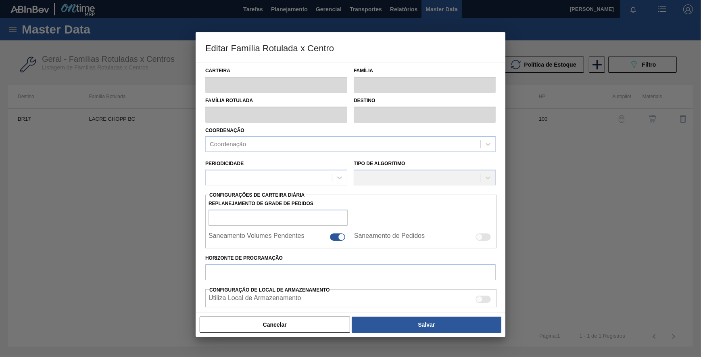
type input "Lacre"
type input "LACRE CHOPP BC"
type input "BR17 - Juatuba"
type input "100"
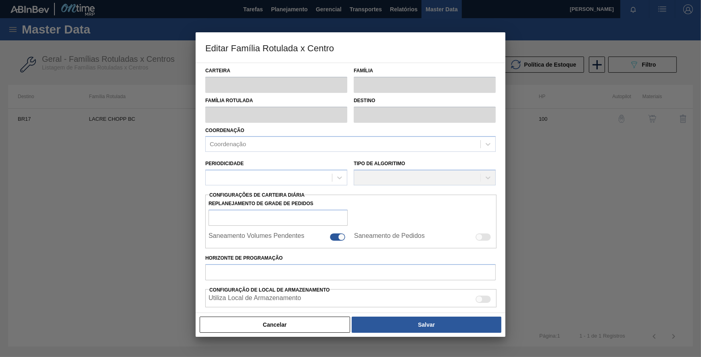
type input "20"
type input "52"
type input "70"
type input "42,400"
checkbox input "true"
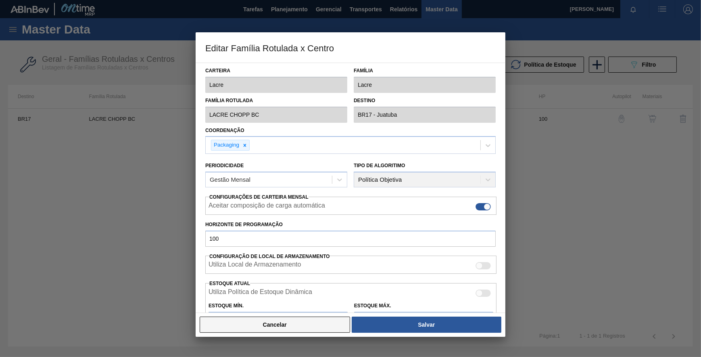
click at [323, 327] on button "Cancelar" at bounding box center [275, 324] width 150 height 16
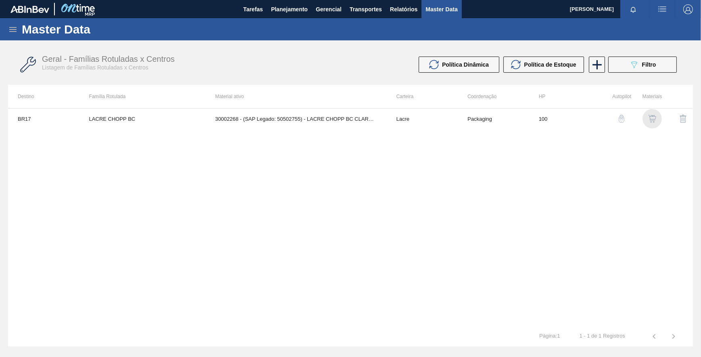
click at [649, 117] on img "button" at bounding box center [652, 119] width 8 height 8
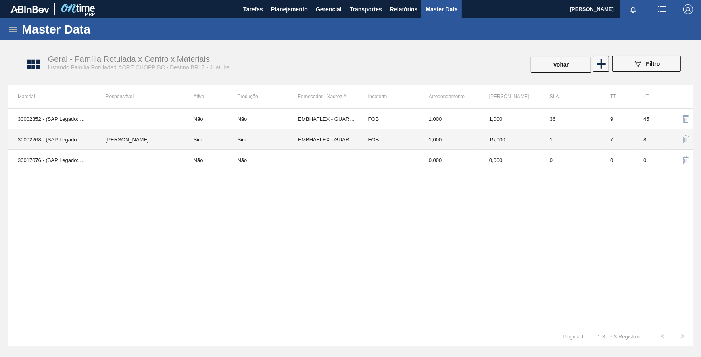
click at [271, 145] on td "Sim" at bounding box center [267, 139] width 61 height 21
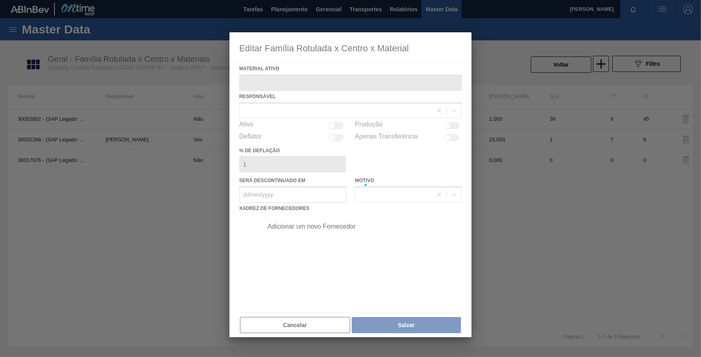
type ativo "30002268 - (SAP Legado: 50502755) - LACRE CHOPP BC CLARO AF IN65"
checkbox input "true"
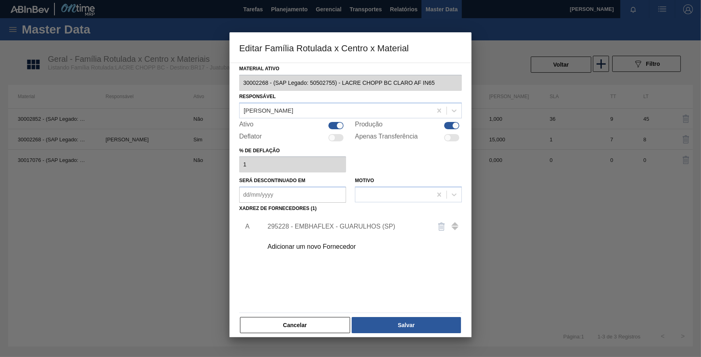
click at [355, 225] on div "295228 - EMBHAFLEX - GUARULHOS (SP)" at bounding box center [346, 226] width 158 height 7
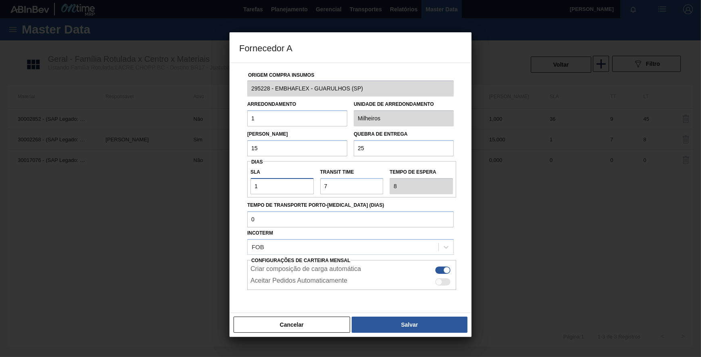
drag, startPoint x: 273, startPoint y: 185, endPoint x: 227, endPoint y: 189, distance: 46.2
click at [227, 189] on div "Fornecedor A Origem Compra Insumos 295228 - EMBHAFLEX - GUARULHOS (SP) Arredond…" at bounding box center [350, 178] width 701 height 357
type input "3"
type input "10"
type input "30"
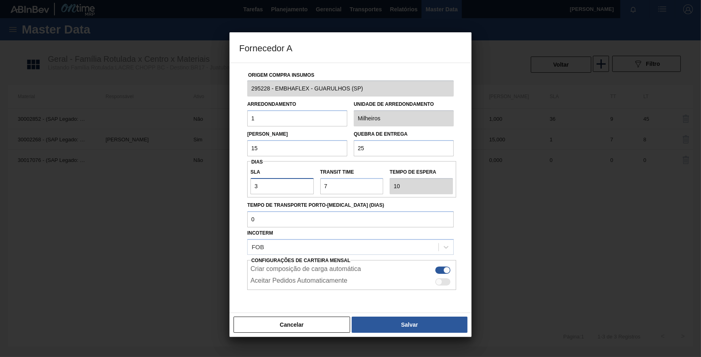
type input "37"
type input "30"
click at [441, 323] on button "Salvar" at bounding box center [410, 324] width 116 height 16
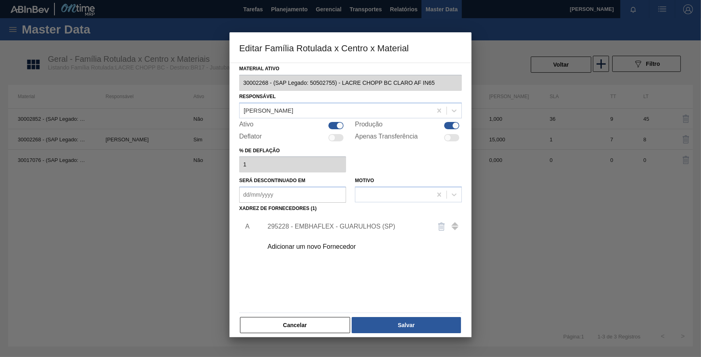
click at [441, 323] on button "Salvar" at bounding box center [406, 325] width 109 height 16
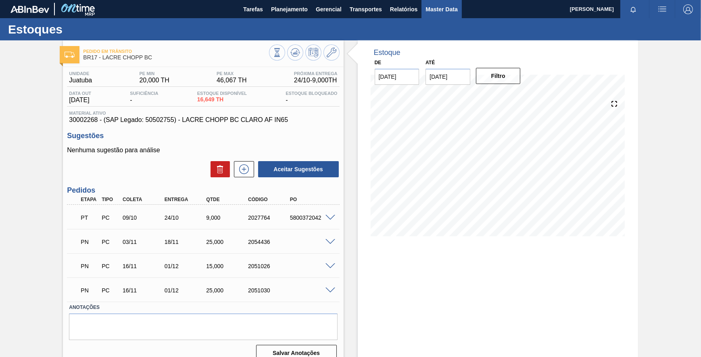
click at [447, 11] on span "Master Data" at bounding box center [442, 9] width 32 height 10
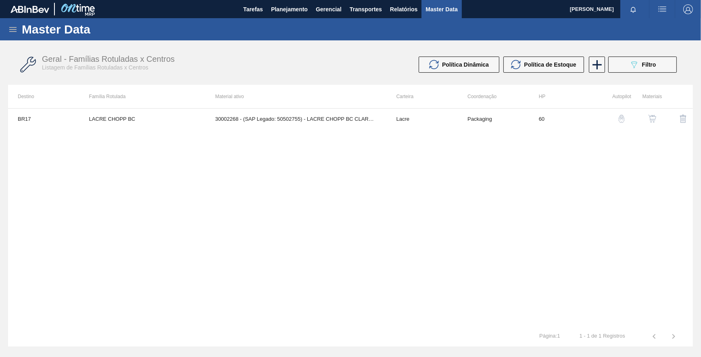
click at [18, 29] on div "Master Data" at bounding box center [350, 29] width 701 height 22
click at [13, 29] on icon at bounding box center [12, 29] width 7 height 5
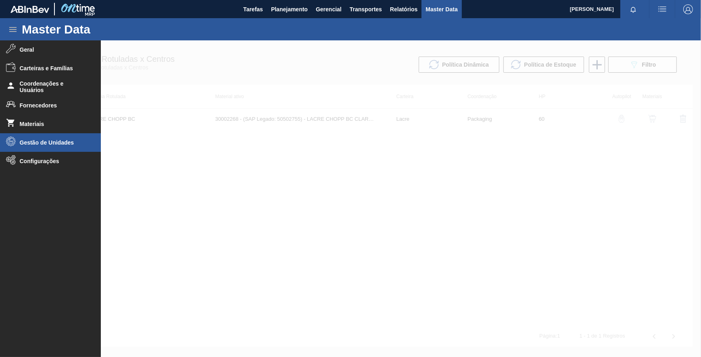
click at [40, 146] on li "Gestão de Unidades" at bounding box center [50, 142] width 101 height 19
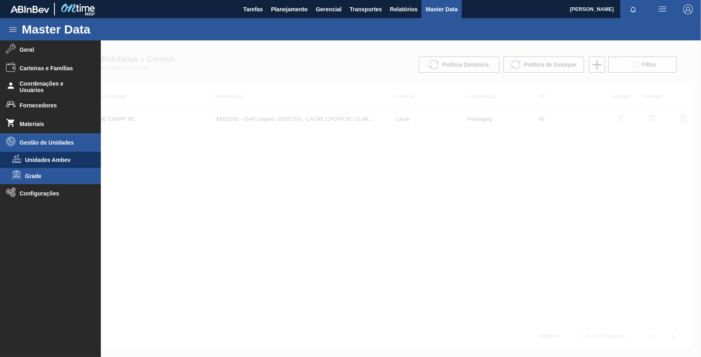
click at [52, 170] on li "Grade" at bounding box center [50, 176] width 101 height 16
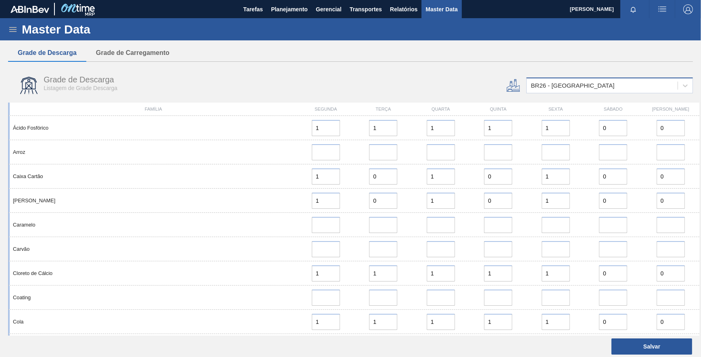
click at [556, 88] on div "BR26 - [GEOGRAPHIC_DATA]" at bounding box center [573, 85] width 84 height 7
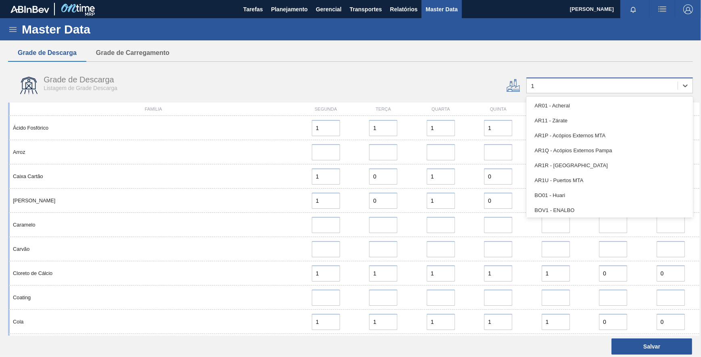
type input "17"
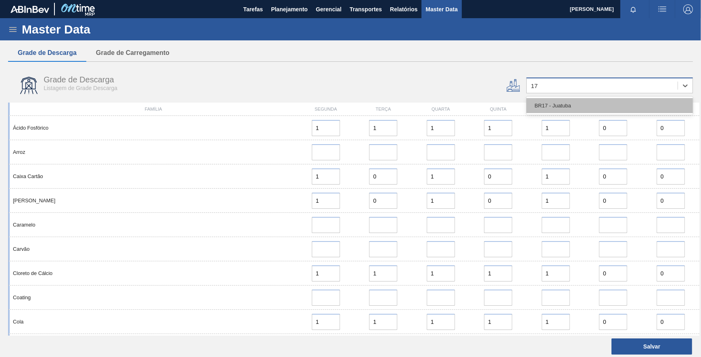
click at [553, 103] on div "BR17 - Juatuba" at bounding box center [609, 105] width 167 height 15
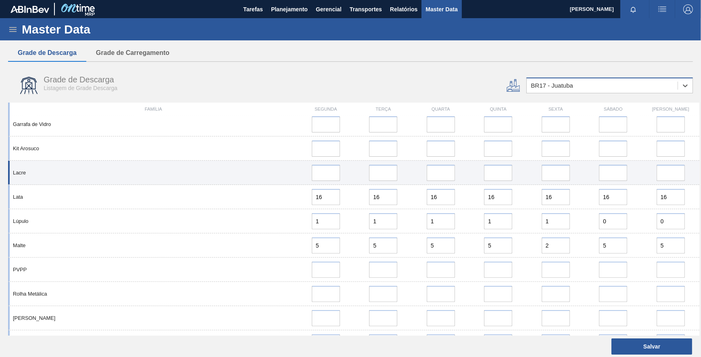
scroll to position [416, 0]
click at [664, 170] on input at bounding box center [671, 172] width 28 height 16
type input "00"
click at [602, 171] on input "error" at bounding box center [613, 172] width 28 height 16
type input "0"
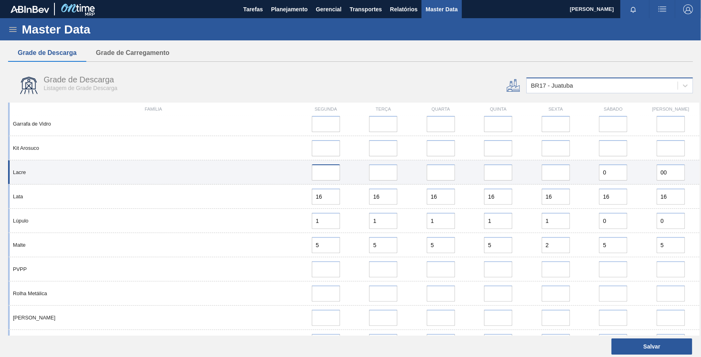
click at [330, 170] on input "error" at bounding box center [326, 172] width 28 height 16
type input "1"
click at [385, 172] on input "error" at bounding box center [383, 172] width 28 height 16
type input "1"
click at [441, 177] on input "error" at bounding box center [441, 172] width 28 height 16
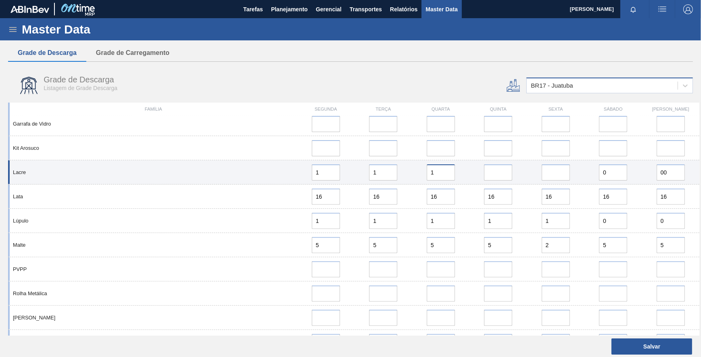
type input "1"
click at [500, 172] on input "error" at bounding box center [498, 172] width 28 height 16
type input "1"
click at [555, 175] on input "error" at bounding box center [556, 172] width 28 height 16
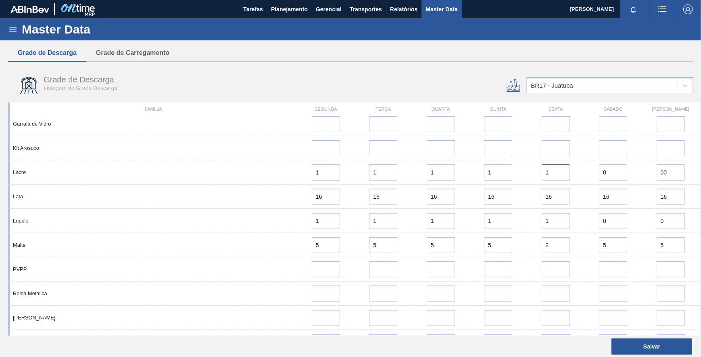
type input "1"
click at [406, 73] on div "Grade de Descarga Listagem de Grade Descarga" at bounding box center [235, 85] width 455 height 30
click at [645, 343] on button "Salvar" at bounding box center [652, 346] width 81 height 16
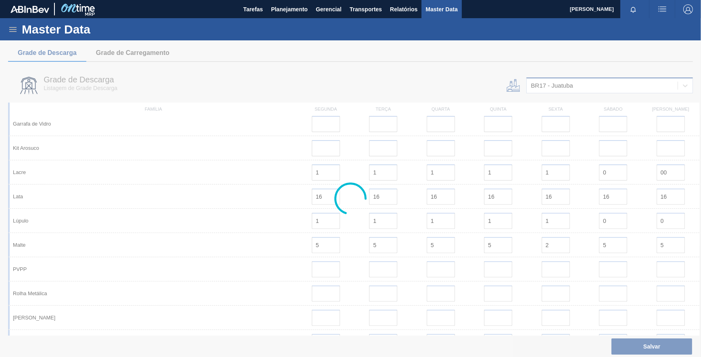
scroll to position [0, 0]
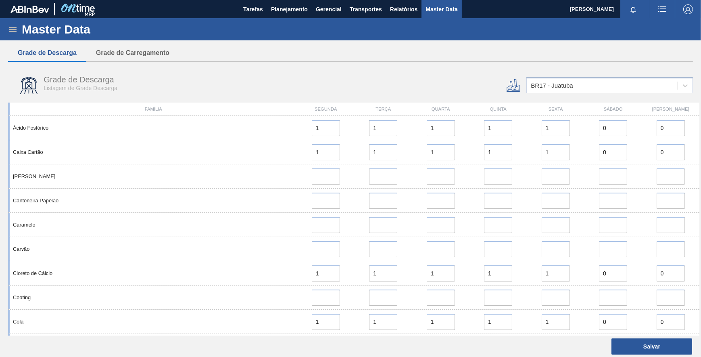
click at [576, 80] on div "BR17 - Juatuba" at bounding box center [602, 86] width 151 height 12
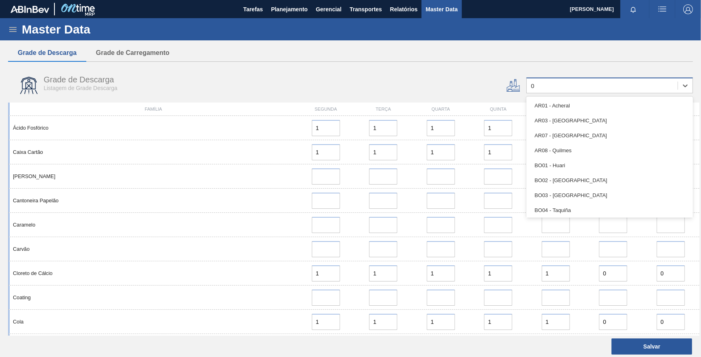
type input "09"
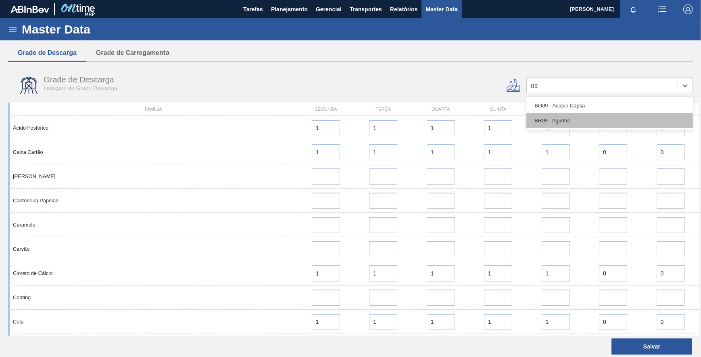
click at [569, 116] on div "BR09 - Agudos" at bounding box center [609, 120] width 167 height 15
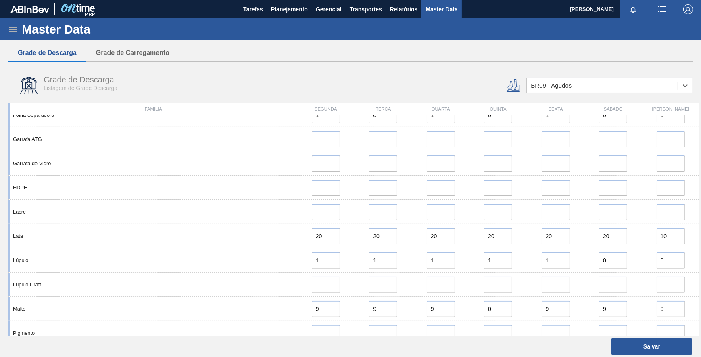
scroll to position [376, 0]
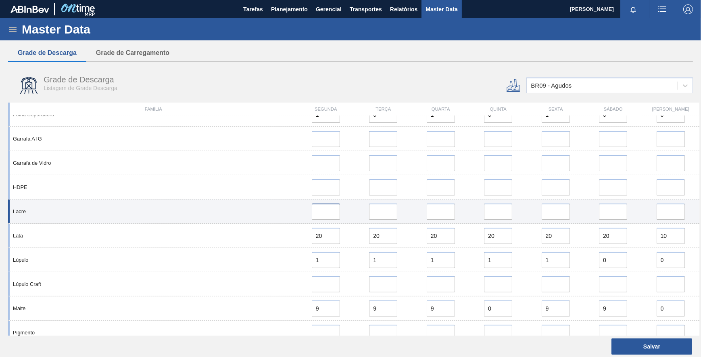
click at [338, 210] on input at bounding box center [326, 211] width 28 height 16
type input "1"
click at [385, 212] on input "error" at bounding box center [383, 211] width 28 height 16
type input "1"
click at [439, 213] on input "error" at bounding box center [441, 211] width 28 height 16
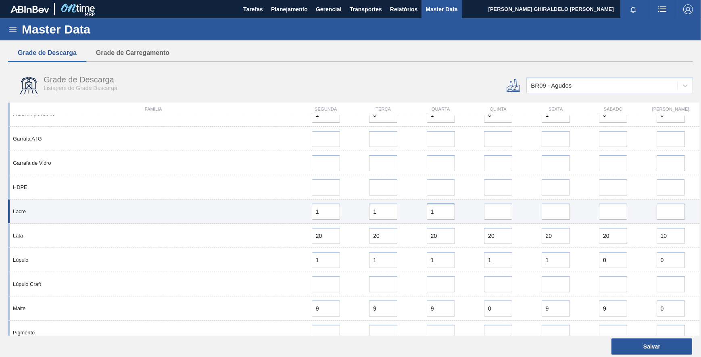
type input "1"
click at [488, 213] on input "error" at bounding box center [498, 211] width 28 height 16
type input "1"
click at [549, 213] on input "error" at bounding box center [556, 211] width 28 height 16
type input "1"
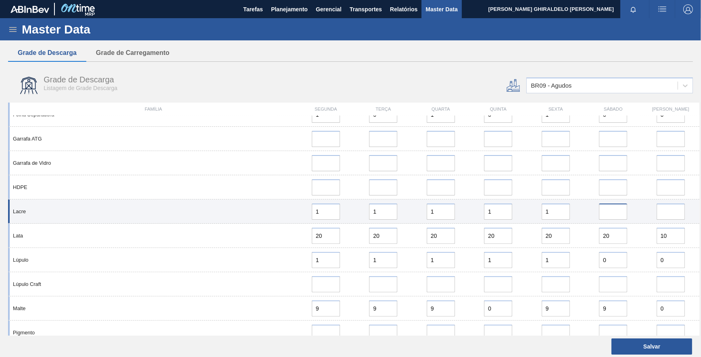
click at [618, 204] on input "error" at bounding box center [613, 211] width 28 height 16
type input "0"
click at [676, 214] on input "error" at bounding box center [671, 211] width 28 height 16
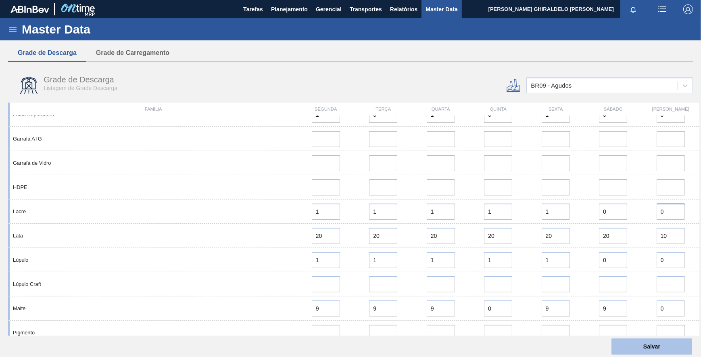
type input "0"
click at [641, 349] on button "Salvar" at bounding box center [652, 346] width 81 height 16
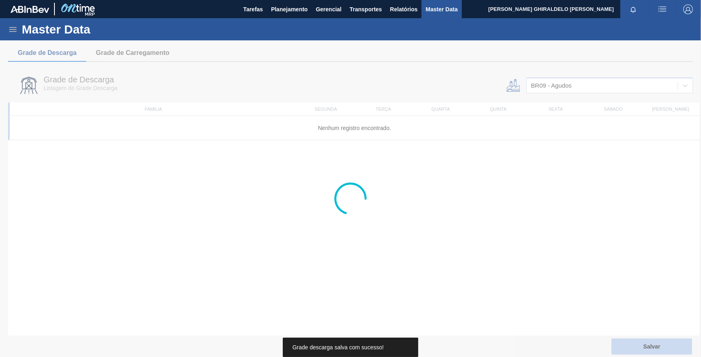
scroll to position [0, 0]
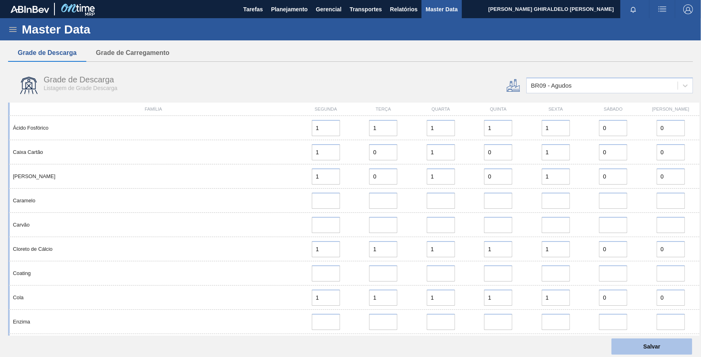
click at [623, 343] on button "Salvar" at bounding box center [652, 346] width 81 height 16
click at [576, 86] on div "BR09 - Agudos" at bounding box center [602, 86] width 151 height 12
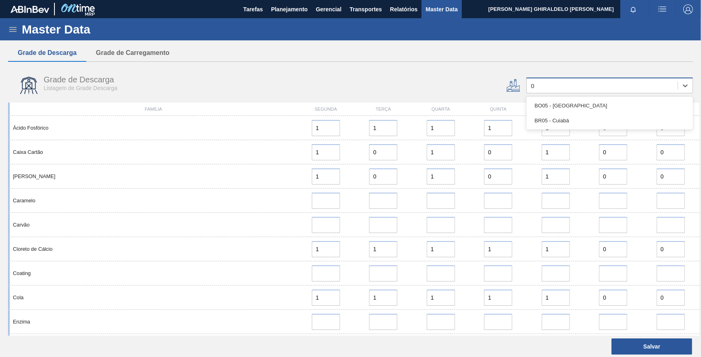
type input "05"
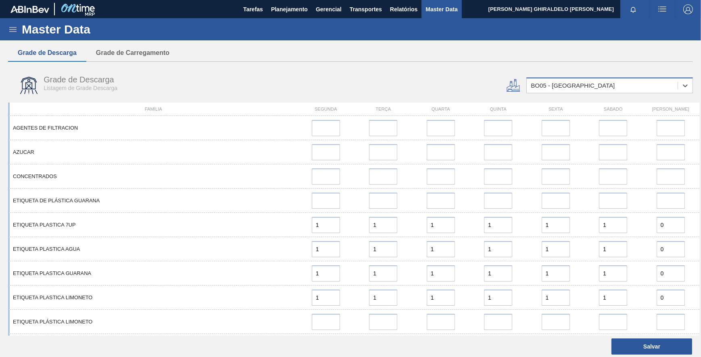
click at [575, 86] on div "BO05 - [GEOGRAPHIC_DATA]" at bounding box center [602, 86] width 151 height 12
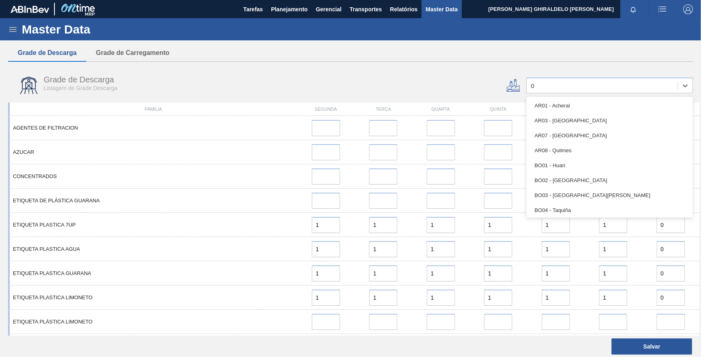
type input "05"
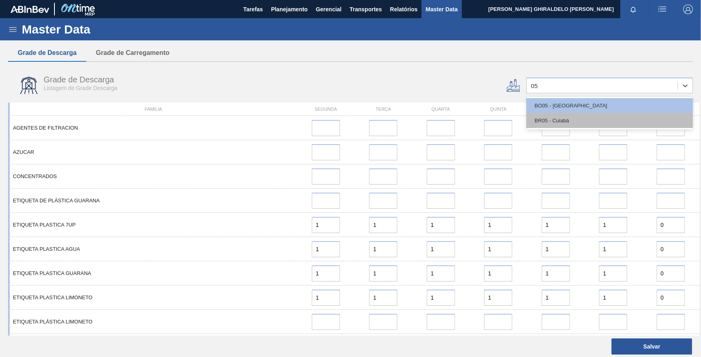
click at [560, 121] on div "BR05 - Cuiabá" at bounding box center [609, 120] width 167 height 15
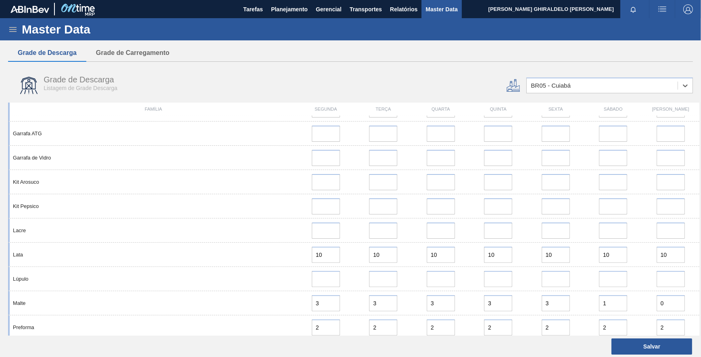
scroll to position [358, 0]
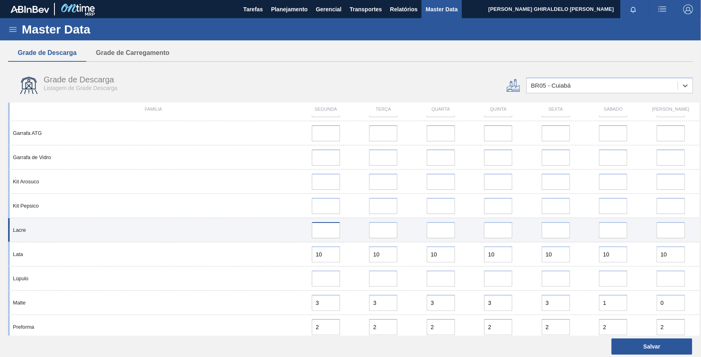
click at [326, 233] on input at bounding box center [326, 230] width 28 height 16
type input "1"
click at [374, 226] on input "error" at bounding box center [383, 230] width 28 height 16
type input "1"
click at [433, 226] on input "error" at bounding box center [441, 230] width 28 height 16
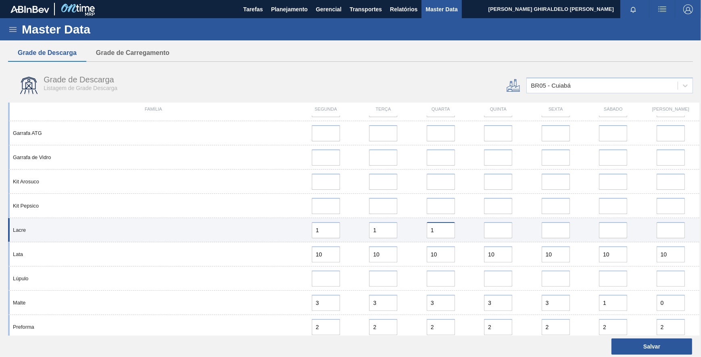
type input "1"
click at [485, 229] on input "error" at bounding box center [498, 230] width 28 height 16
type input "1"
click at [546, 226] on input "error" at bounding box center [556, 230] width 28 height 16
type input "1"
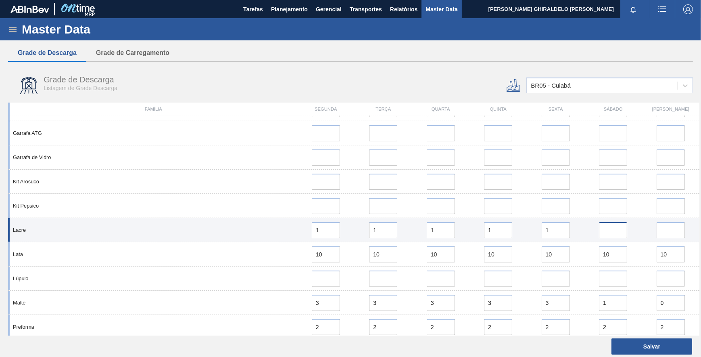
click at [610, 226] on input "error" at bounding box center [613, 230] width 28 height 16
type input "1"
type input "00"
click at [665, 230] on input "error" at bounding box center [671, 230] width 28 height 16
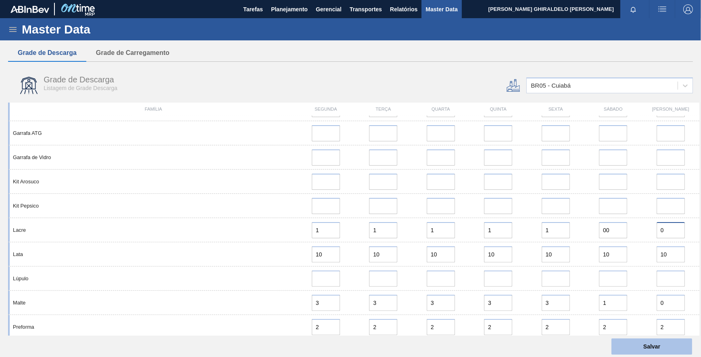
type input "0"
click at [637, 339] on button "Salvar" at bounding box center [652, 346] width 81 height 16
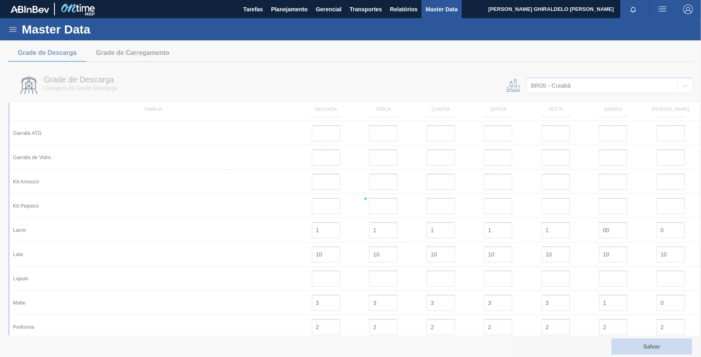
scroll to position [0, 0]
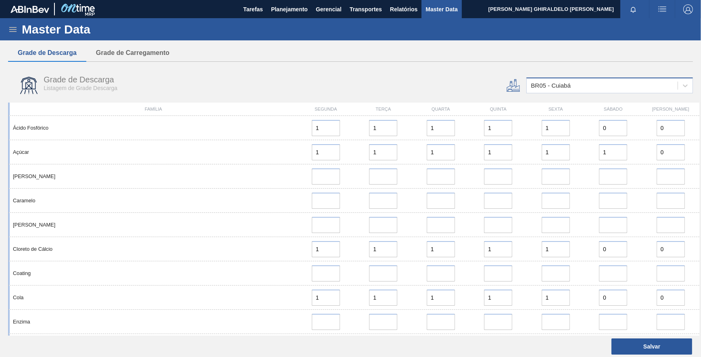
click at [585, 89] on div "BR05 - Cuiabá" at bounding box center [602, 86] width 151 height 12
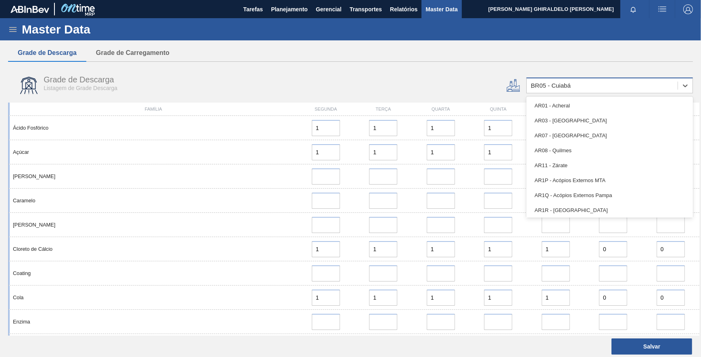
type input "22"
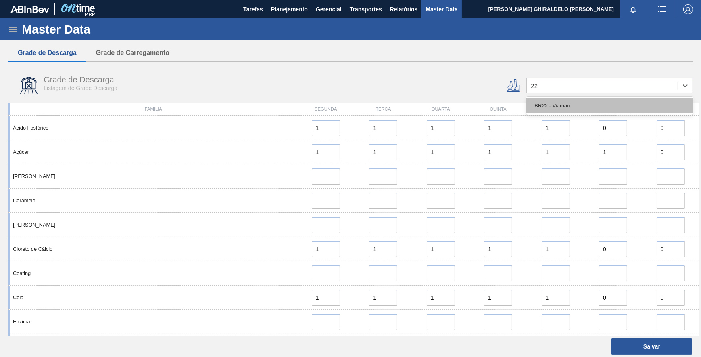
click at [577, 102] on div "BR22 - Viamão" at bounding box center [609, 105] width 167 height 15
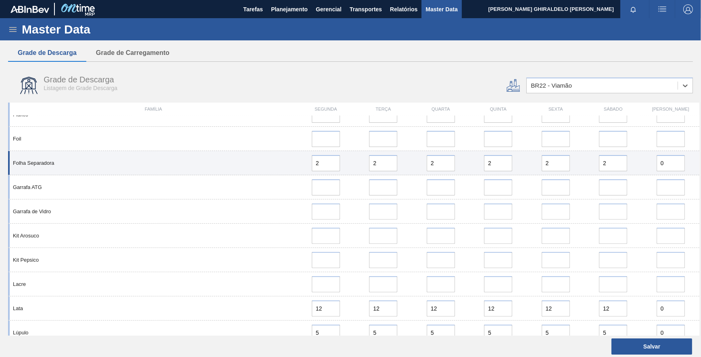
scroll to position [401, 0]
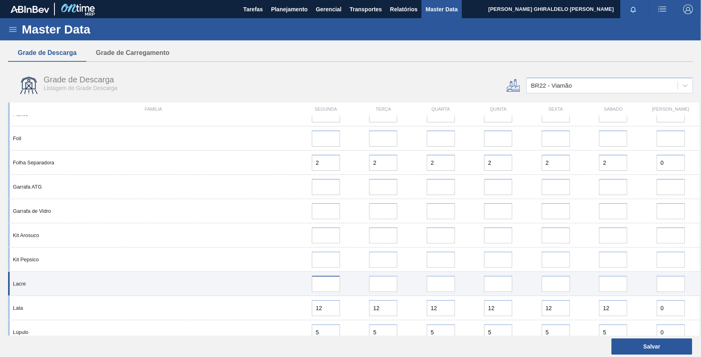
click at [330, 279] on input at bounding box center [326, 284] width 28 height 16
type input "1"
click at [372, 281] on input "error" at bounding box center [383, 284] width 28 height 16
type input "1"
click at [436, 282] on input "error" at bounding box center [441, 284] width 28 height 16
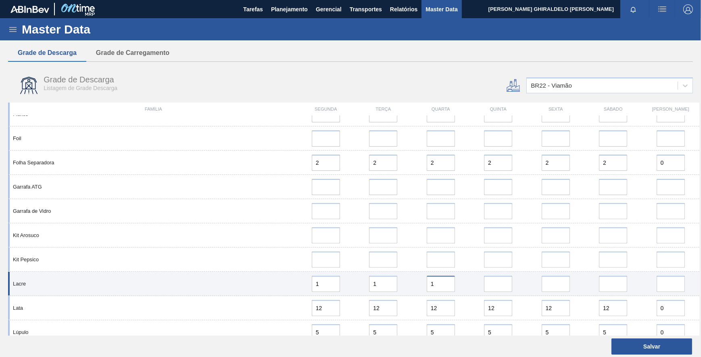
type input "1"
click at [490, 281] on input "error" at bounding box center [498, 284] width 28 height 16
type input "1"
click at [562, 285] on input "error" at bounding box center [556, 284] width 28 height 16
type input "1"
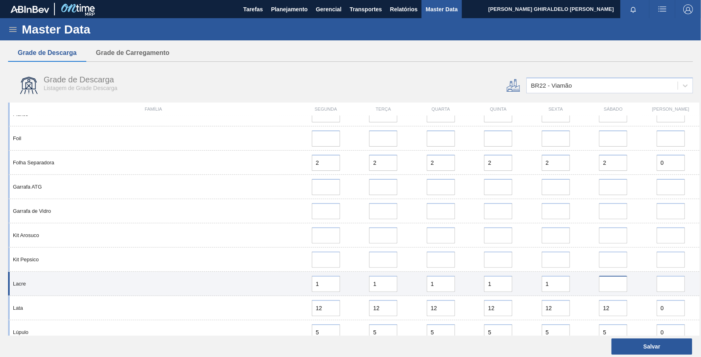
click at [603, 284] on input "error" at bounding box center [613, 284] width 28 height 16
type input "0"
click at [672, 282] on input "error" at bounding box center [671, 284] width 28 height 16
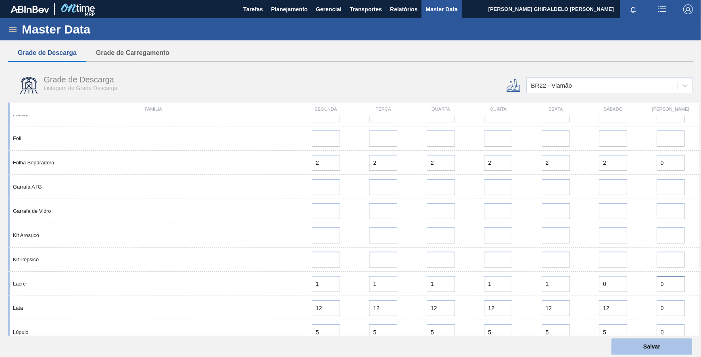
type input "0"
click at [657, 348] on button "Salvar" at bounding box center [652, 346] width 81 height 16
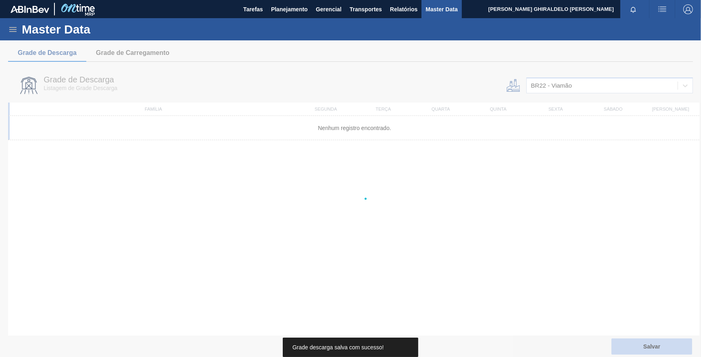
scroll to position [0, 0]
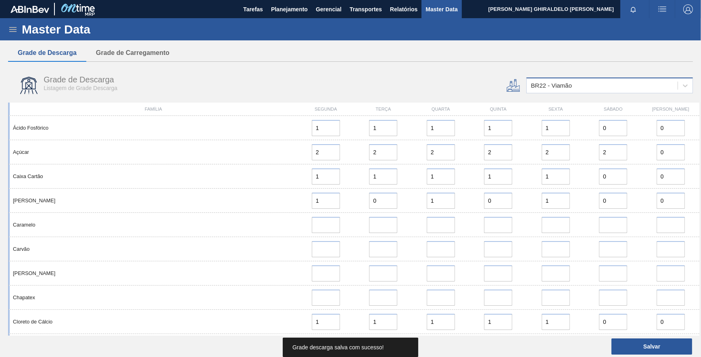
click at [551, 89] on div "BR22 - Viamão" at bounding box center [551, 85] width 41 height 7
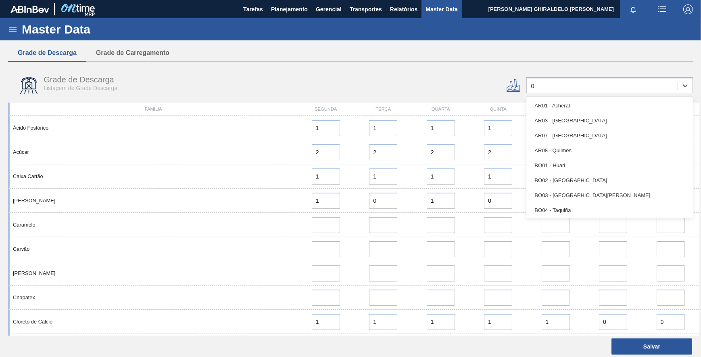
type input "08"
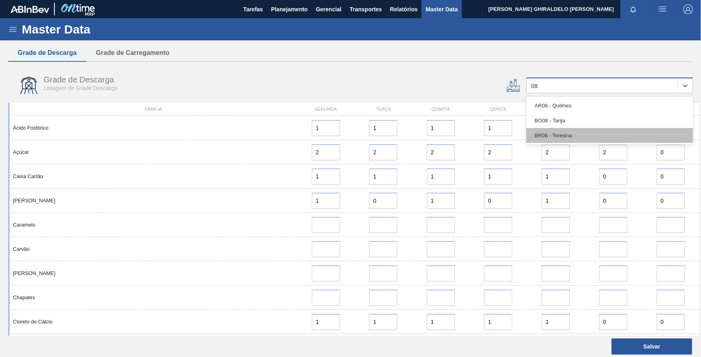
click at [552, 135] on div "BR08 - Teresina" at bounding box center [609, 135] width 167 height 15
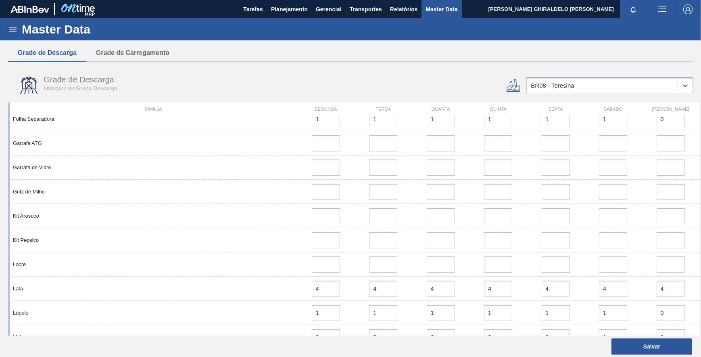
scroll to position [324, 0]
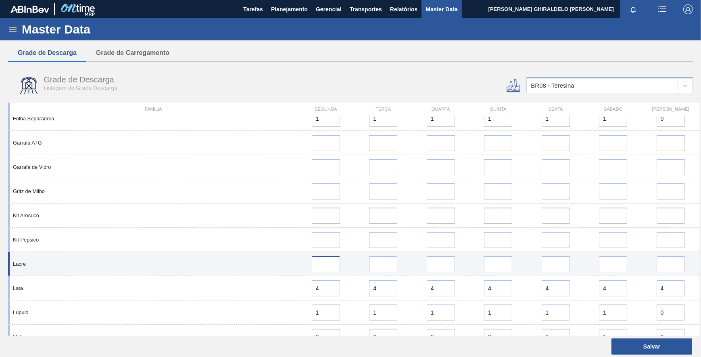
click at [328, 266] on input at bounding box center [326, 264] width 28 height 16
type input "1"
click at [376, 263] on input "error" at bounding box center [383, 264] width 28 height 16
type input "1"
click at [437, 263] on input "error" at bounding box center [441, 264] width 28 height 16
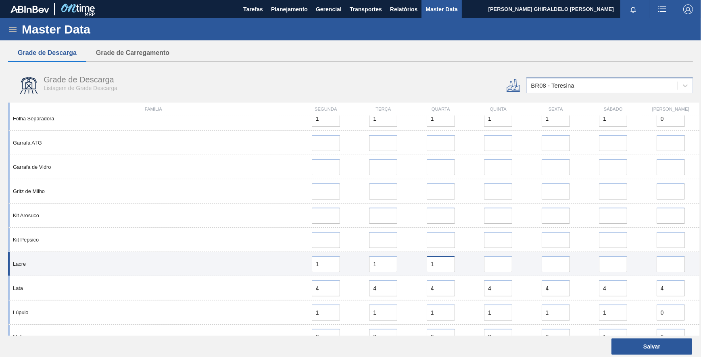
type input "1"
click at [490, 262] on input "error" at bounding box center [498, 264] width 28 height 16
type input "1"
click at [545, 266] on input "error" at bounding box center [556, 264] width 28 height 16
type input "1"
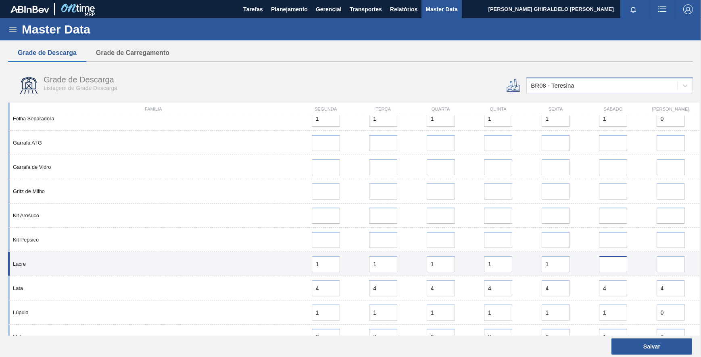
click at [604, 265] on input "error" at bounding box center [613, 264] width 28 height 16
type input "0"
click at [668, 266] on input "error" at bounding box center [671, 264] width 28 height 16
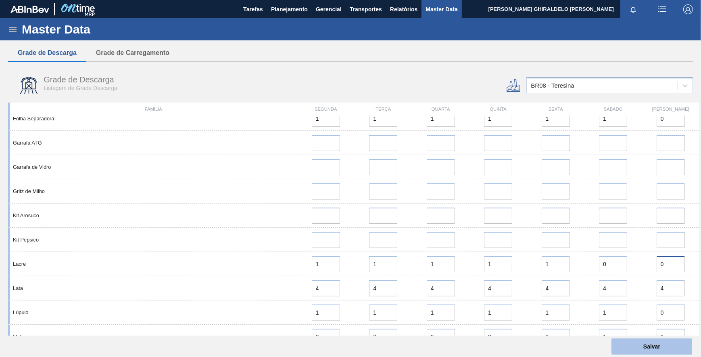
type input "0"
click at [644, 347] on button "Salvar" at bounding box center [652, 346] width 81 height 16
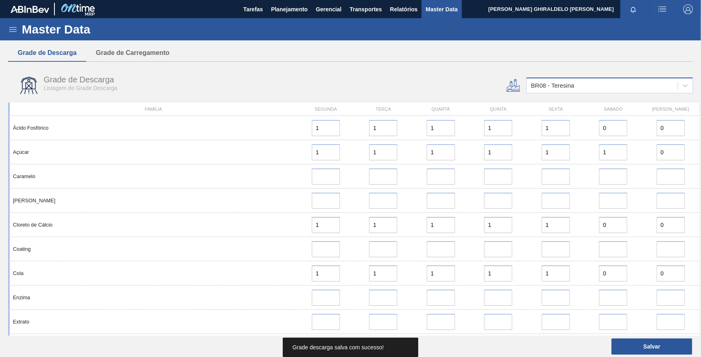
click at [612, 82] on div "BR08 - Teresina" at bounding box center [602, 86] width 151 height 12
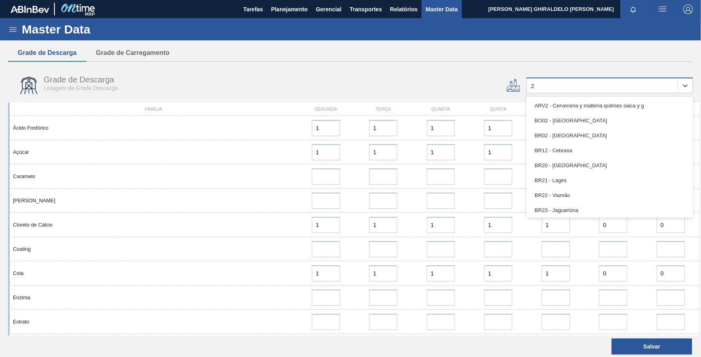
type input "28"
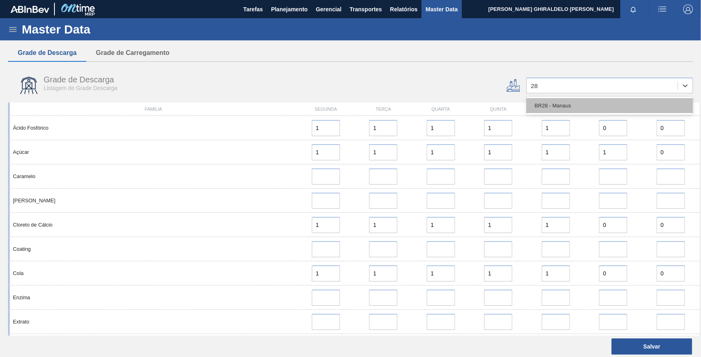
click at [580, 107] on div "BR28 - Manaus" at bounding box center [609, 105] width 167 height 15
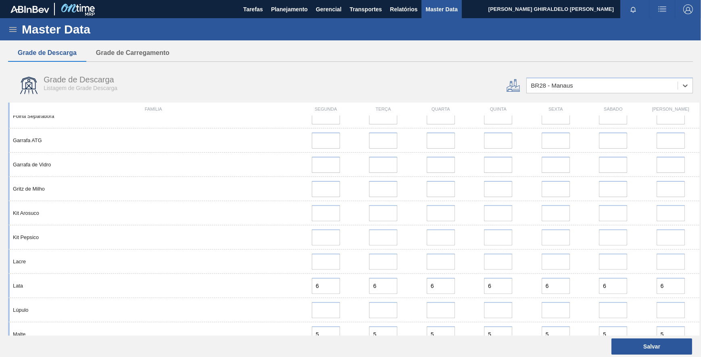
scroll to position [399, 0]
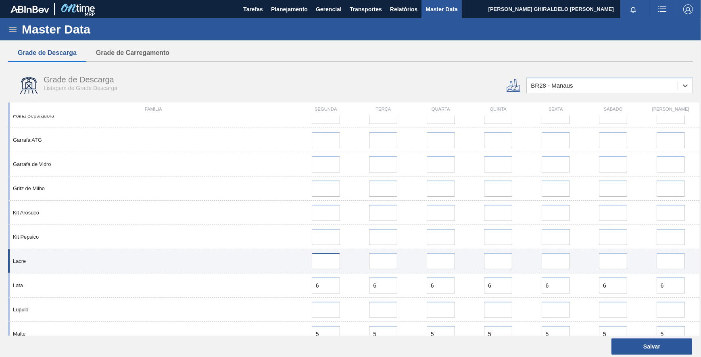
click at [321, 266] on input at bounding box center [326, 261] width 28 height 16
type input "1"
click at [378, 263] on input "error" at bounding box center [383, 261] width 28 height 16
type input "1"
click at [447, 260] on input "error" at bounding box center [441, 261] width 28 height 16
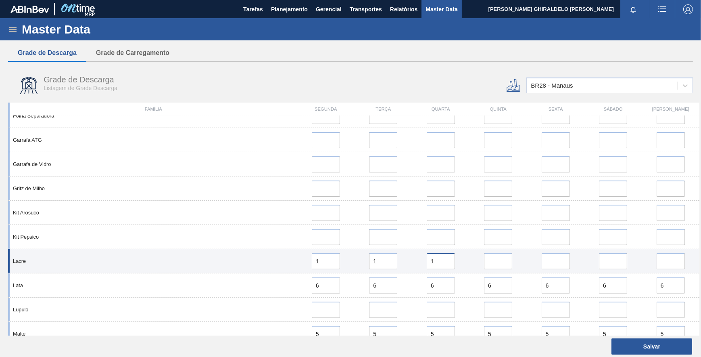
type input "1"
click at [492, 262] on input "error" at bounding box center [498, 261] width 28 height 16
type input "1"
click at [554, 259] on input "error" at bounding box center [556, 261] width 28 height 16
type input "1"
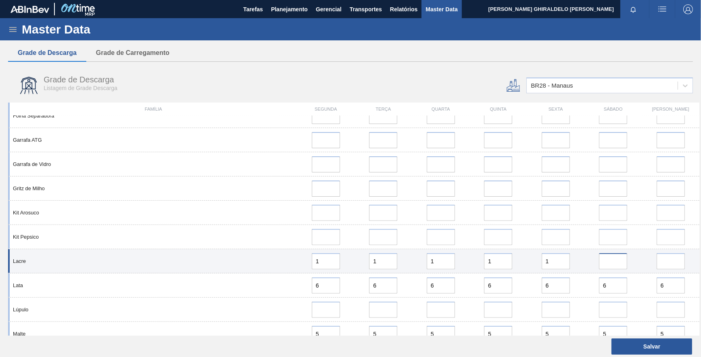
click at [612, 261] on input "error" at bounding box center [613, 261] width 28 height 16
type input "0"
click at [665, 259] on input "error" at bounding box center [671, 261] width 28 height 16
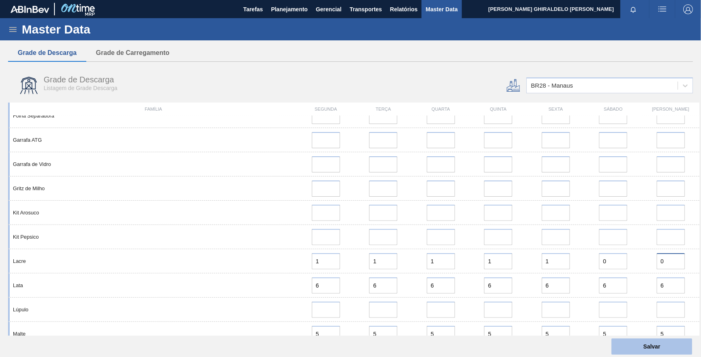
type input "0"
click at [649, 351] on button "Salvar" at bounding box center [652, 346] width 81 height 16
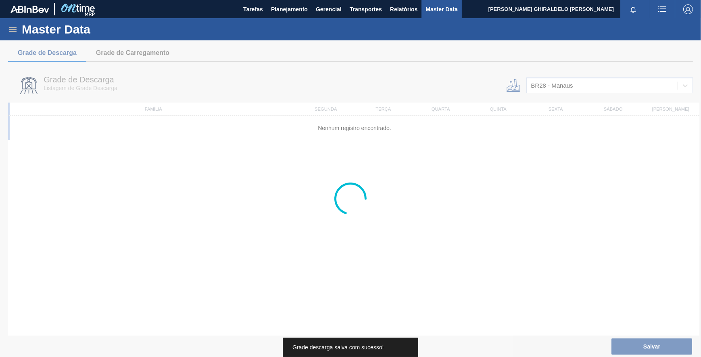
scroll to position [0, 0]
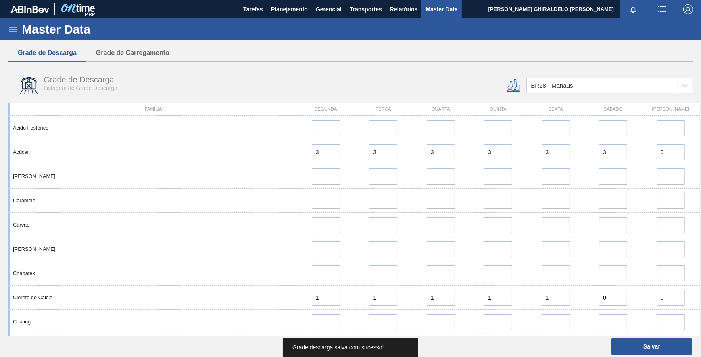
click at [553, 86] on div "BR28 - Manaus" at bounding box center [552, 85] width 42 height 7
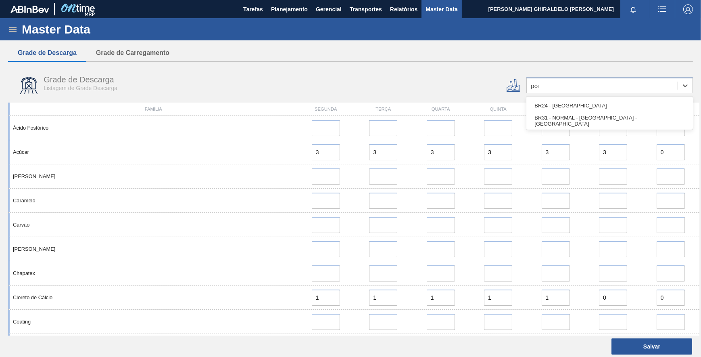
type input "pont"
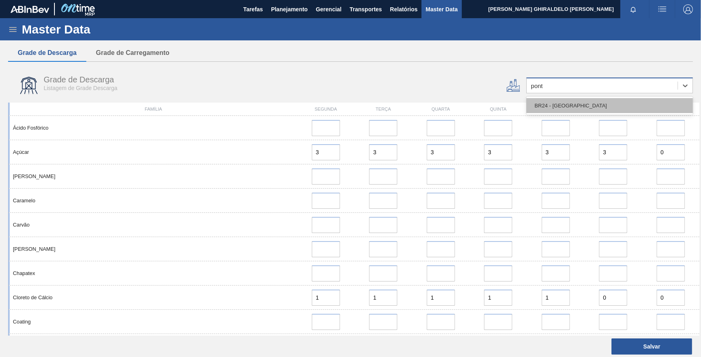
click at [562, 109] on div "BR24 - Ponta Grossa" at bounding box center [609, 105] width 167 height 15
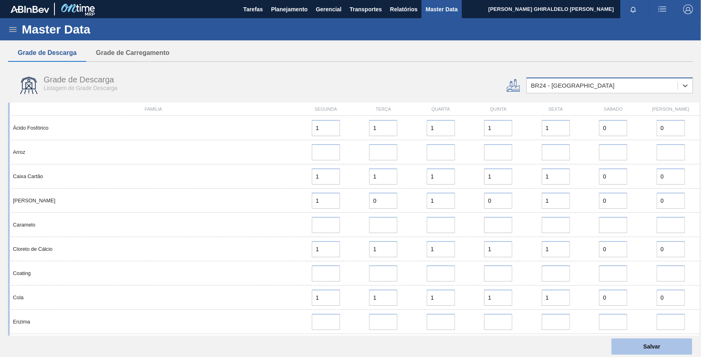
click at [635, 346] on button "Salvar" at bounding box center [652, 346] width 81 height 16
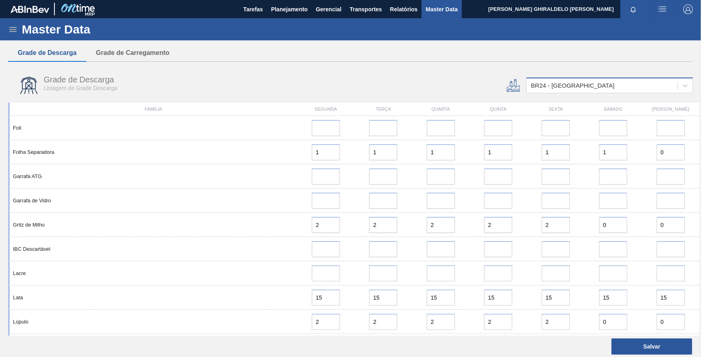
scroll to position [379, 0]
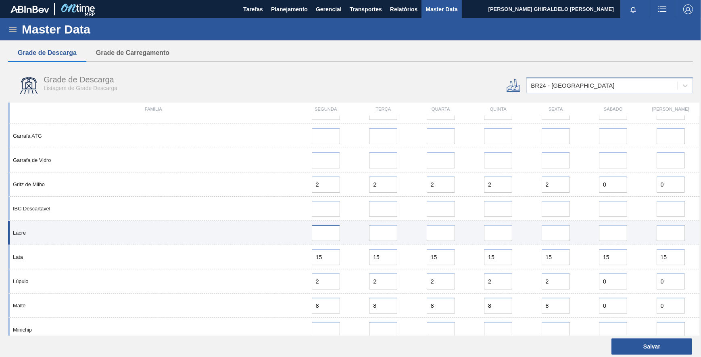
click at [321, 240] on input at bounding box center [326, 233] width 28 height 16
type input "1"
click at [383, 233] on input "error" at bounding box center [383, 233] width 28 height 16
type input "1"
click at [447, 230] on input "error" at bounding box center [441, 233] width 28 height 16
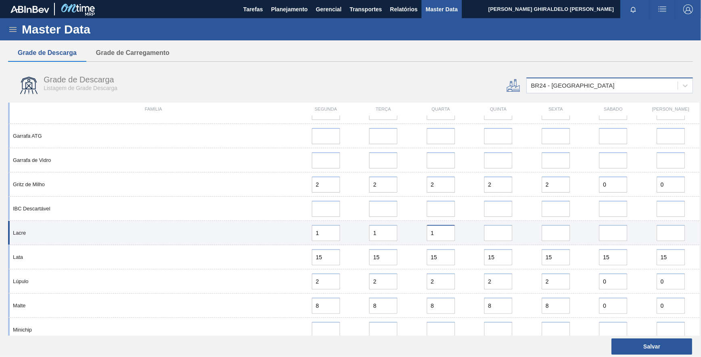
type input "1"
click at [499, 230] on input "error" at bounding box center [498, 233] width 28 height 16
type input "1"
click at [552, 235] on input "error" at bounding box center [556, 233] width 28 height 16
type input "1"
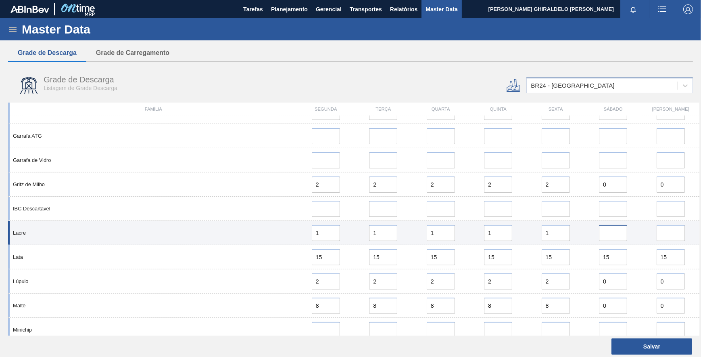
click at [617, 235] on input "error" at bounding box center [613, 233] width 28 height 16
type input "0"
click at [659, 234] on input "error" at bounding box center [671, 233] width 28 height 16
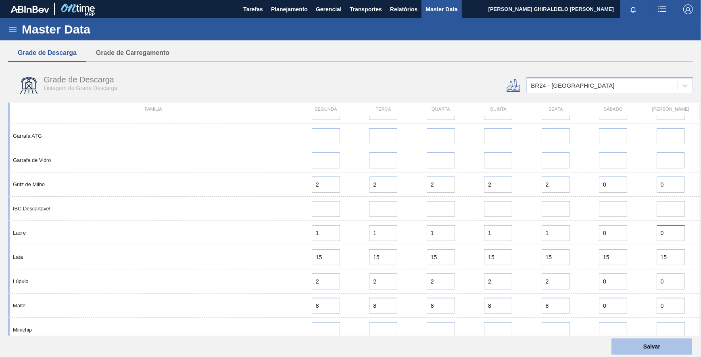
type input "0"
click at [648, 343] on button "Salvar" at bounding box center [652, 346] width 81 height 16
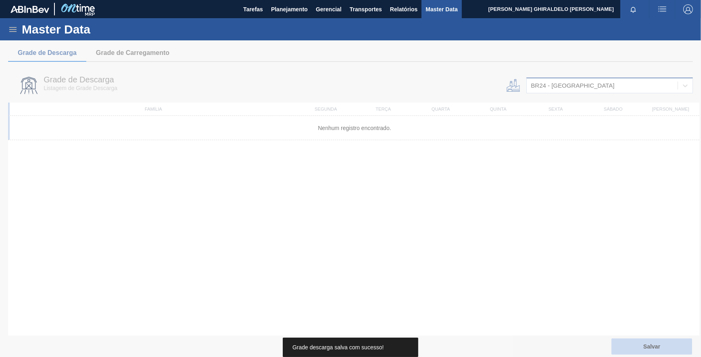
scroll to position [0, 0]
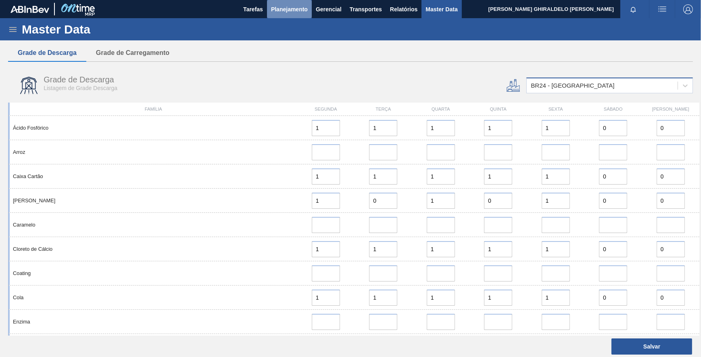
click at [286, 5] on span "Planejamento" at bounding box center [289, 9] width 37 height 10
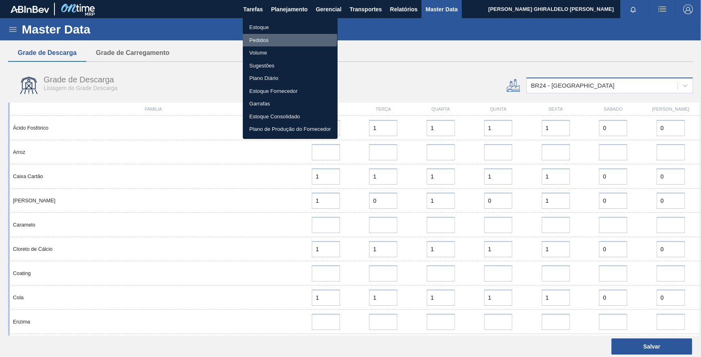
click at [260, 38] on li "Pedidos" at bounding box center [290, 40] width 95 height 13
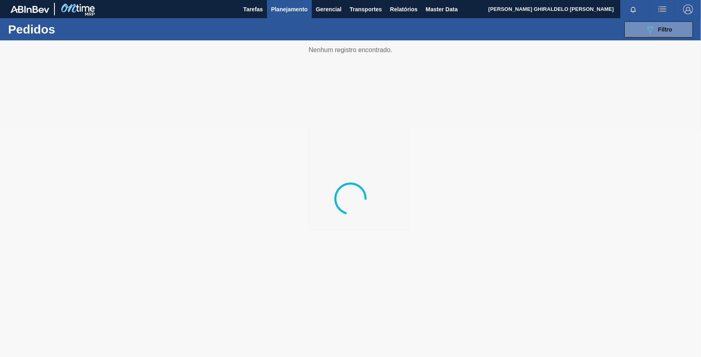
click at [287, 12] on span "Planejamento" at bounding box center [289, 9] width 37 height 10
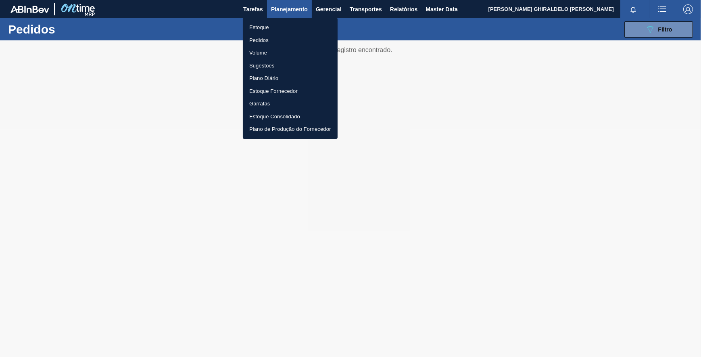
click at [253, 29] on li "Estoque" at bounding box center [290, 27] width 95 height 13
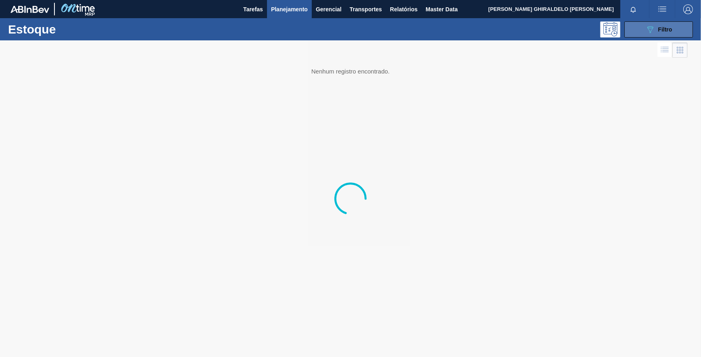
click at [660, 32] on span "Filtro" at bounding box center [665, 29] width 14 height 6
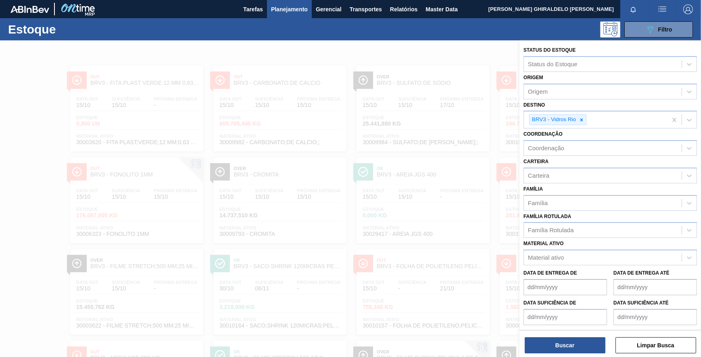
click at [584, 119] on icon at bounding box center [582, 120] width 6 height 6
type input "sapuc"
click at [560, 136] on div "BR20 - Sapucaia" at bounding box center [610, 140] width 173 height 15
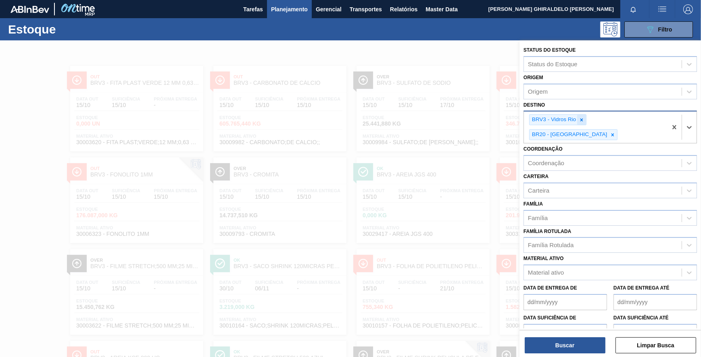
click at [584, 121] on icon at bounding box center [582, 120] width 6 height 6
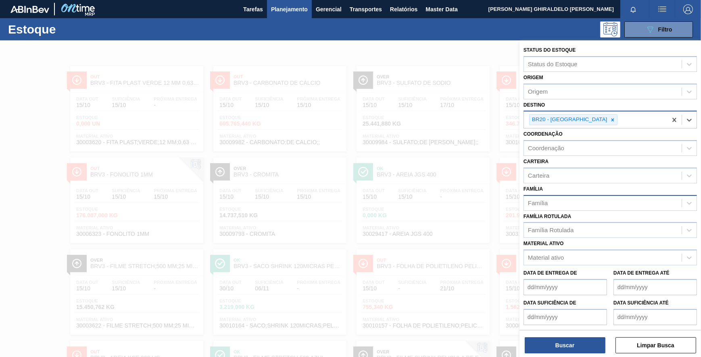
click at [546, 201] on div "Família" at bounding box center [538, 202] width 20 height 7
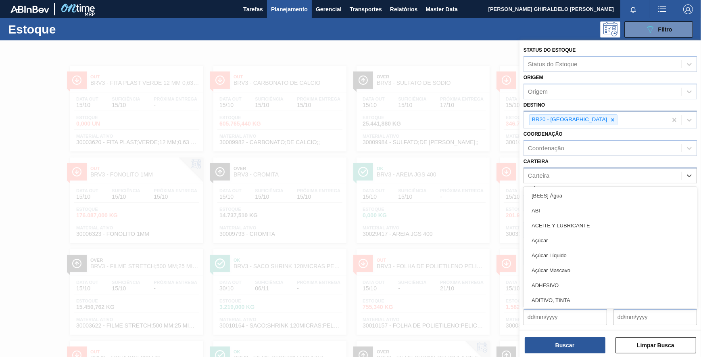
click at [538, 180] on div "Carteira" at bounding box center [603, 175] width 158 height 12
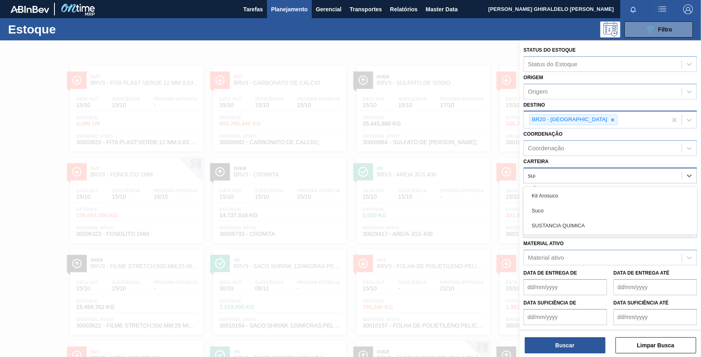
type input "suco"
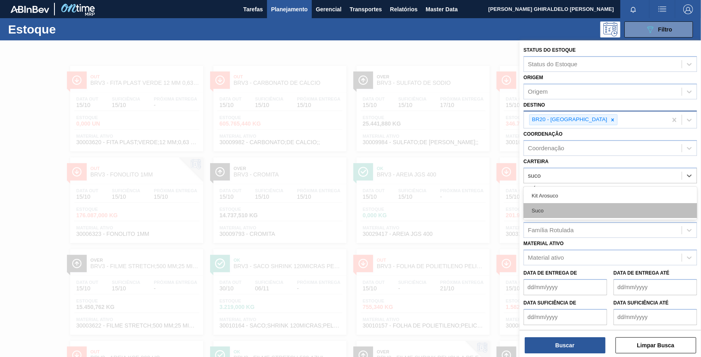
click at [545, 210] on div "Suco" at bounding box center [610, 210] width 173 height 15
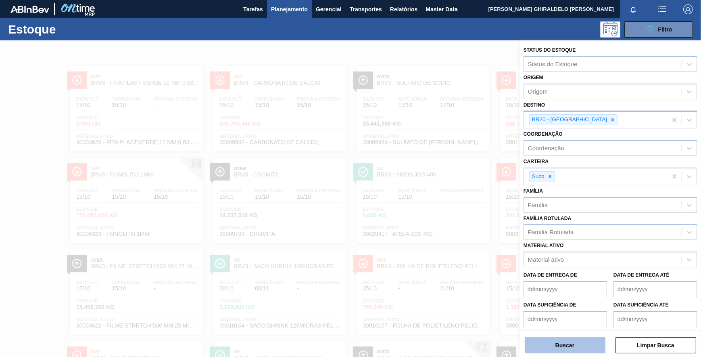
click at [575, 346] on button "Buscar" at bounding box center [565, 345] width 81 height 16
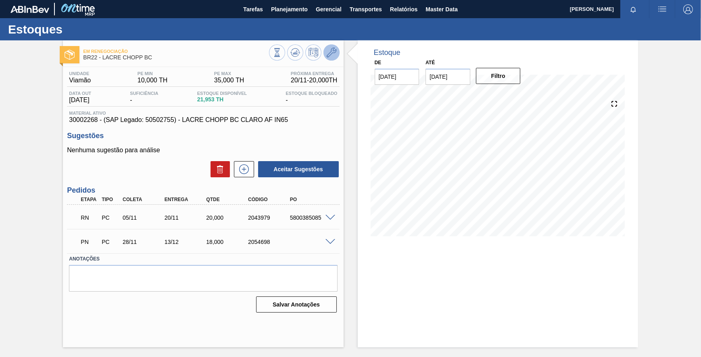
click at [330, 52] on icon at bounding box center [332, 53] width 10 height 10
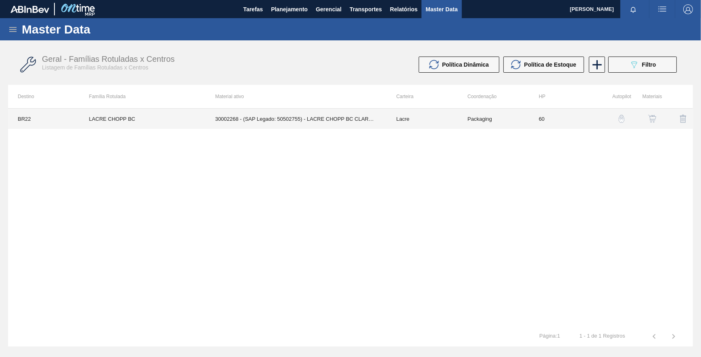
click at [307, 121] on td "30002268 - (SAP Legado: 50502755) - LACRE CHOPP BC CLARO AF IN65" at bounding box center [295, 119] width 181 height 20
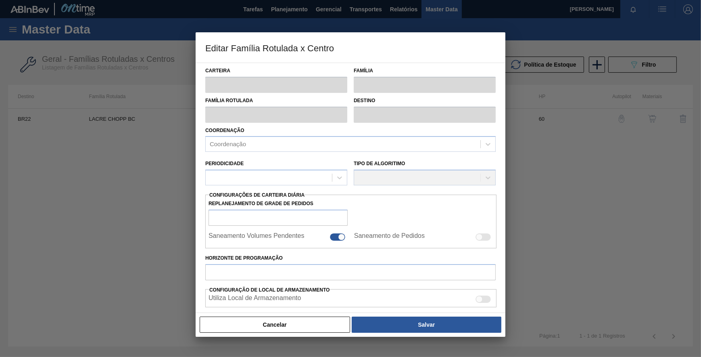
type input "Lacre"
type input "LACRE CHOPP BC"
type input "BR22 - Viamão"
type input "60"
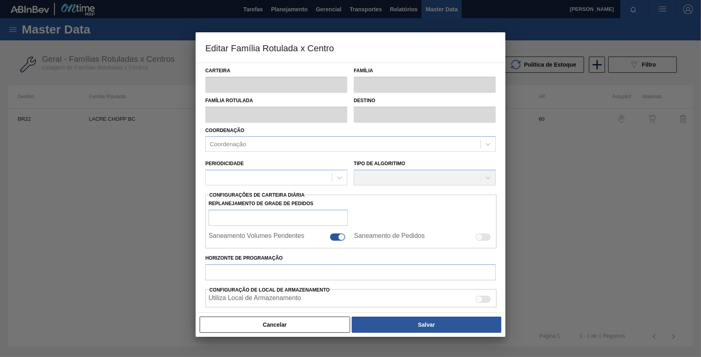
type input "10"
type input "35"
type input "70"
type input "27,500"
checkbox input "true"
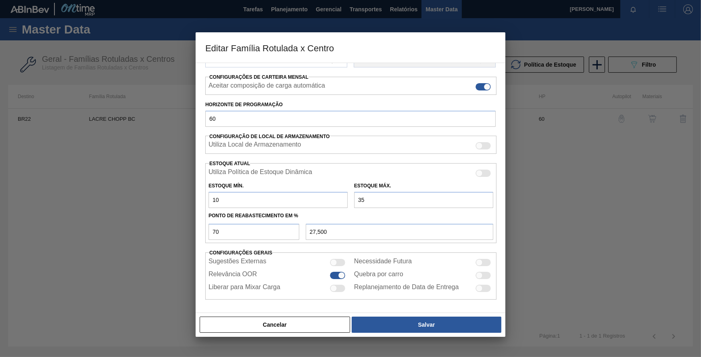
scroll to position [93, 0]
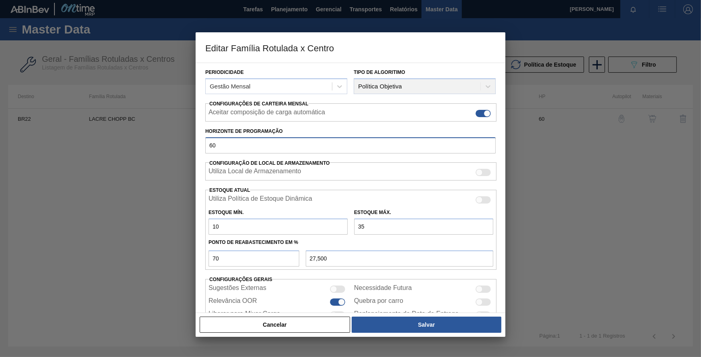
drag, startPoint x: 218, startPoint y: 141, endPoint x: 188, endPoint y: 140, distance: 29.9
click at [188, 140] on div "Editar Família Rotulada x Centro Carteira Lacre Família Lacre Família Rotulada …" at bounding box center [350, 178] width 701 height 357
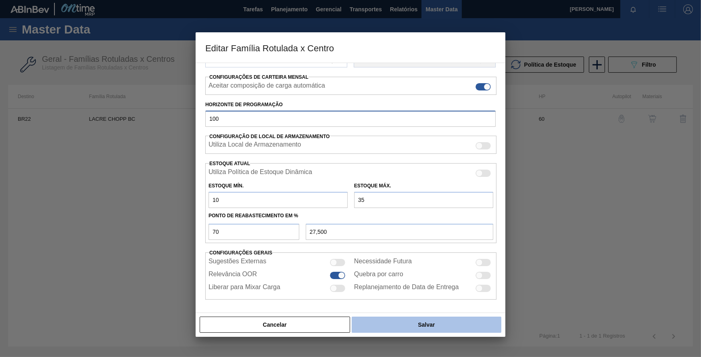
type input "100"
click at [433, 322] on button "Salvar" at bounding box center [427, 324] width 150 height 16
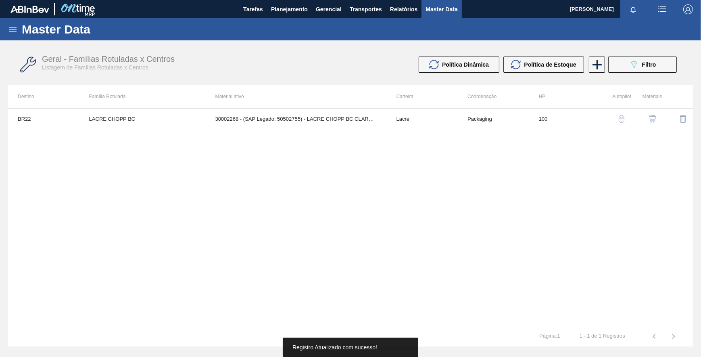
click at [652, 118] on img "button" at bounding box center [652, 119] width 8 height 8
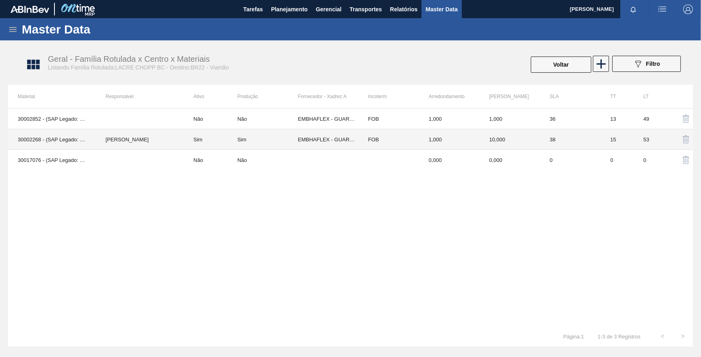
click at [307, 140] on td "EMBHAFLEX - GUARULHOS (SP)" at bounding box center [328, 139] width 61 height 21
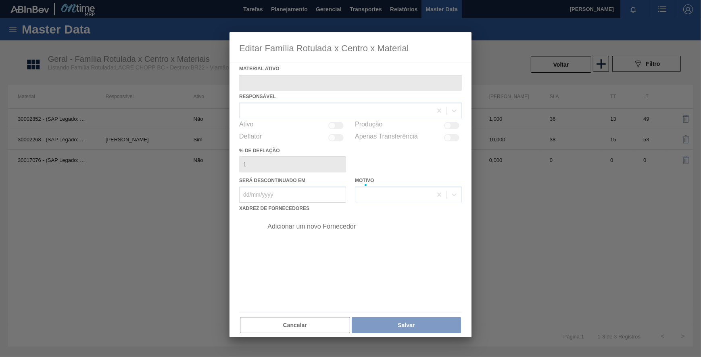
type ativo "30002268 - (SAP Legado: 50502755) - LACRE CHOPP BC CLARO AF IN65"
checkbox input "true"
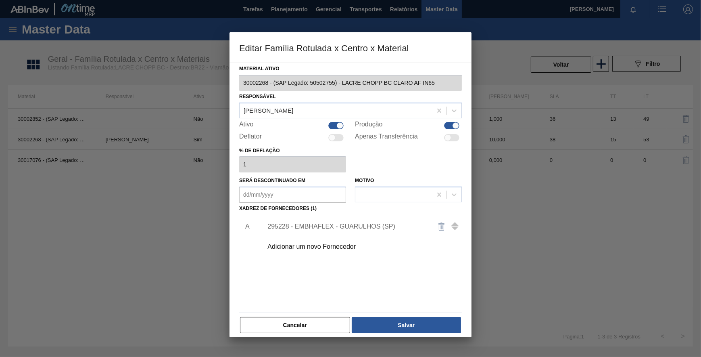
click at [307, 223] on div "295228 - EMBHAFLEX - GUARULHOS (SP)" at bounding box center [346, 226] width 158 height 7
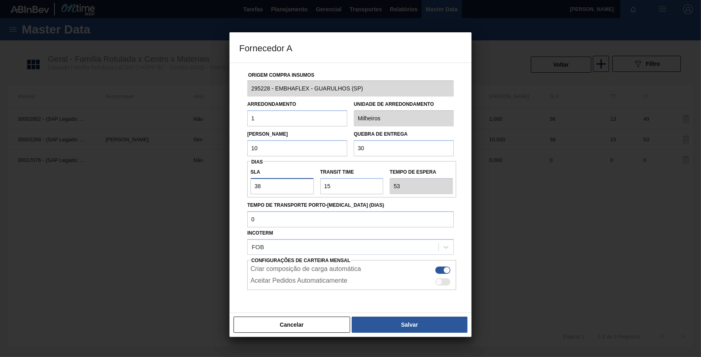
drag, startPoint x: 264, startPoint y: 185, endPoint x: 220, endPoint y: 193, distance: 44.6
click at [220, 193] on div "Fornecedor A Origem Compra Insumos 295228 - EMBHAFLEX - GUARULHOS (SP) Arredond…" at bounding box center [350, 178] width 701 height 357
type input "1"
type input "16"
type input "NaN"
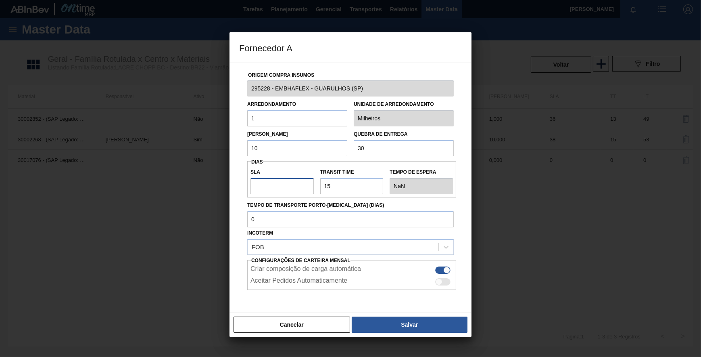
type input "5"
type input "20"
type input "5"
drag, startPoint x: 354, startPoint y: 186, endPoint x: 257, endPoint y: 192, distance: 97.0
click at [257, 192] on div "SLA 5 Transit Time Tempo de espera 20" at bounding box center [351, 179] width 209 height 30
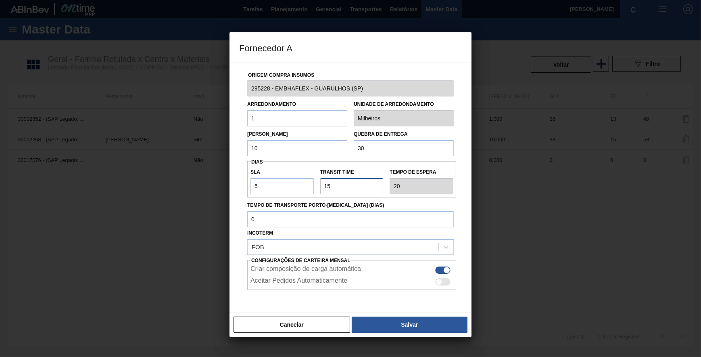
type input "5"
type input "10"
type input "5"
click at [415, 328] on button "Salvar" at bounding box center [410, 324] width 116 height 16
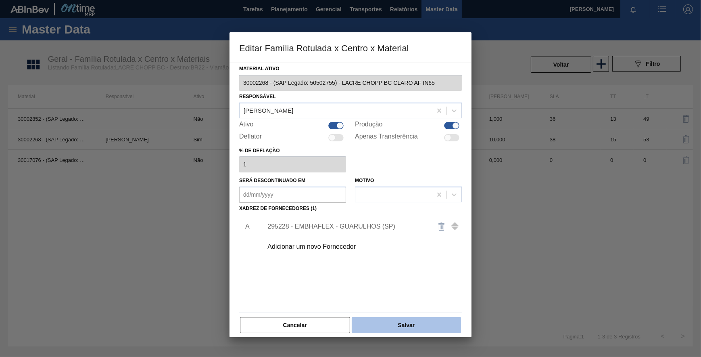
click at [414, 326] on button "Salvar" at bounding box center [406, 325] width 109 height 16
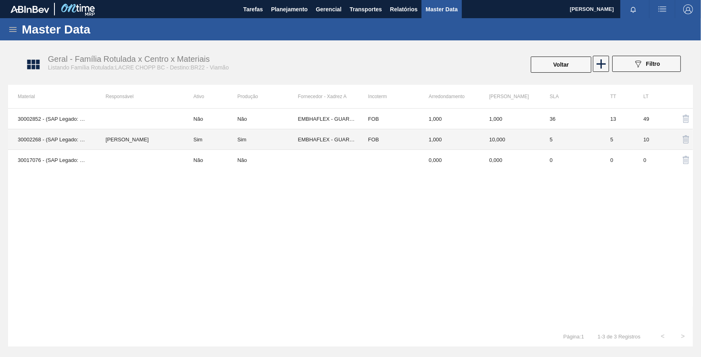
click at [279, 145] on td "Sim" at bounding box center [267, 139] width 61 height 21
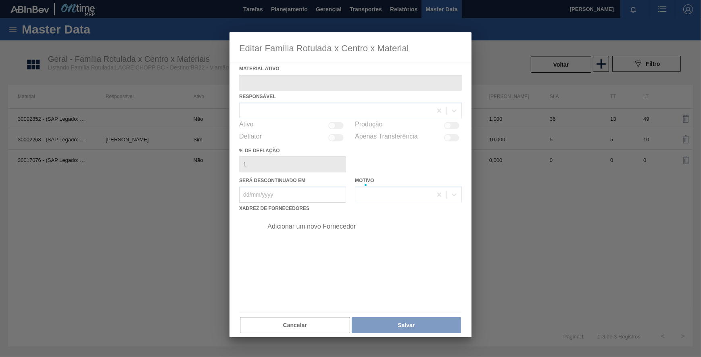
type ativo "30002268 - (SAP Legado: 50502755) - LACRE CHOPP BC CLARO AF IN65"
checkbox input "true"
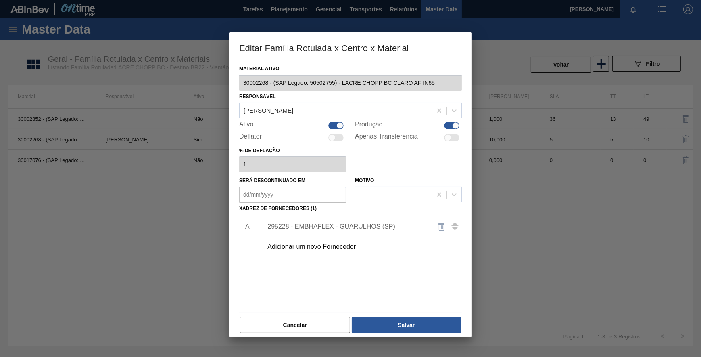
click at [331, 226] on div "295228 - EMBHAFLEX - GUARULHOS (SP)" at bounding box center [346, 226] width 158 height 7
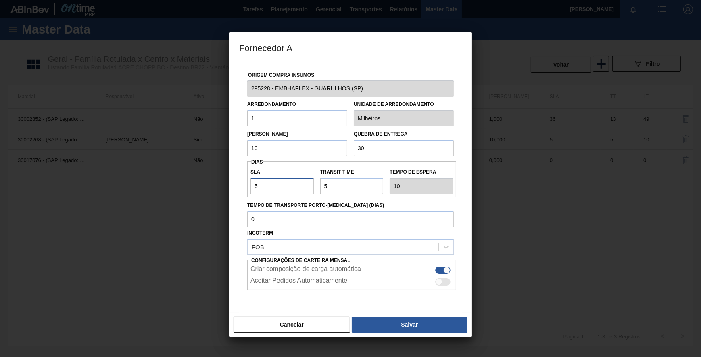
drag, startPoint x: 286, startPoint y: 186, endPoint x: 191, endPoint y: 201, distance: 96.4
click at [191, 201] on div "Fornecedor A Origem Compra Insumos 295228 - EMBHAFLEX - GUARULHOS (SP) Arredond…" at bounding box center [350, 178] width 701 height 357
type input "3"
type input "8"
type input "30"
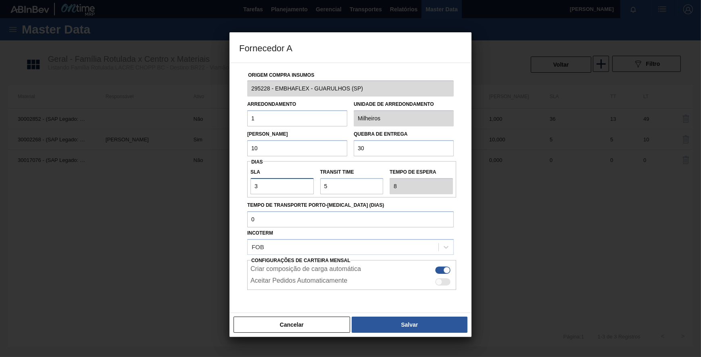
type input "35"
type input "30"
click at [407, 320] on button "Salvar" at bounding box center [410, 324] width 116 height 16
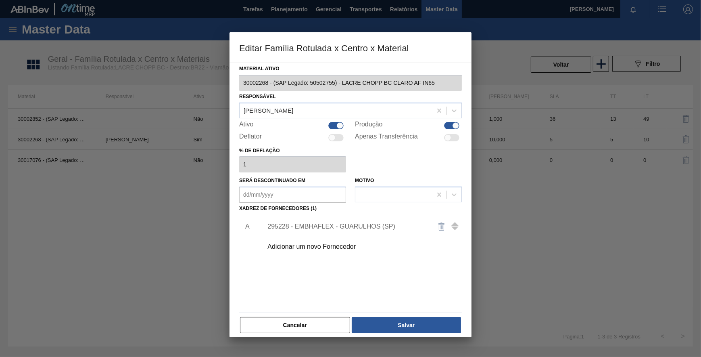
click at [407, 320] on button "Salvar" at bounding box center [406, 325] width 109 height 16
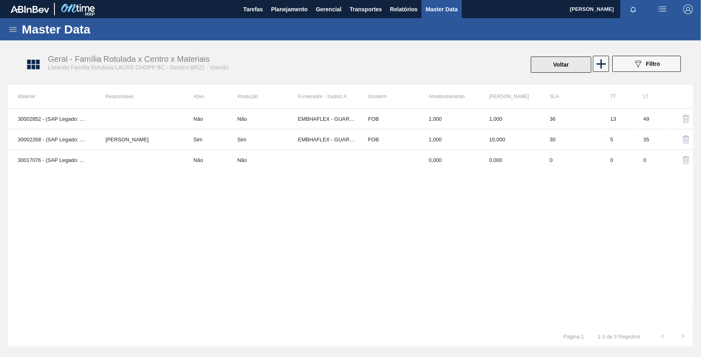
click at [553, 65] on button "Voltar" at bounding box center [561, 64] width 61 height 16
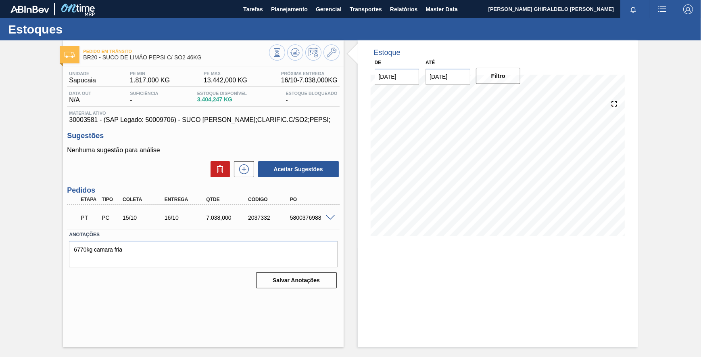
click at [88, 119] on span "30003581 - (SAP Legado: 50009706) - SUCO [PERSON_NAME];CLARIFIC.C/SO2;PEPSI;" at bounding box center [203, 119] width 268 height 7
copy span "30003581"
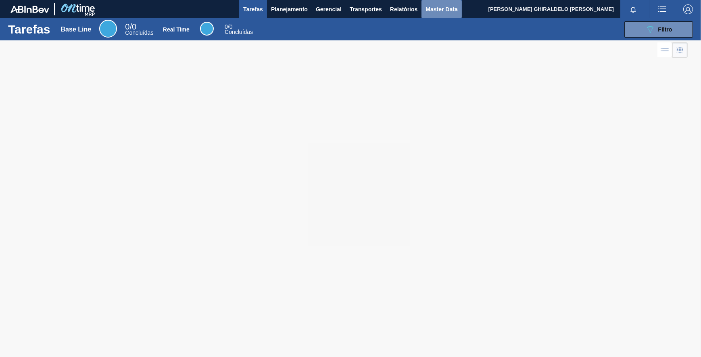
click at [448, 9] on span "Master Data" at bounding box center [442, 9] width 32 height 10
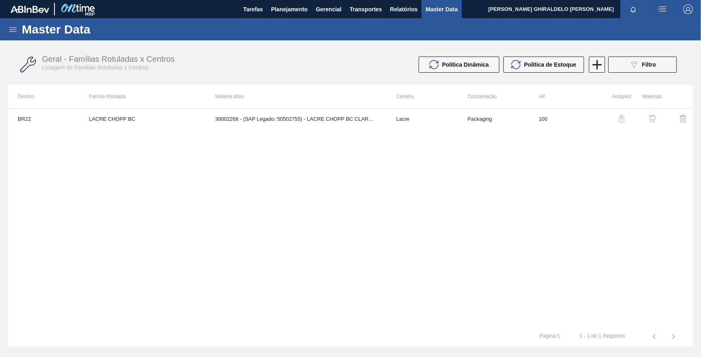
drag, startPoint x: 14, startPoint y: 32, endPoint x: 18, endPoint y: 31, distance: 4.5
click at [14, 31] on icon at bounding box center [13, 30] width 10 height 10
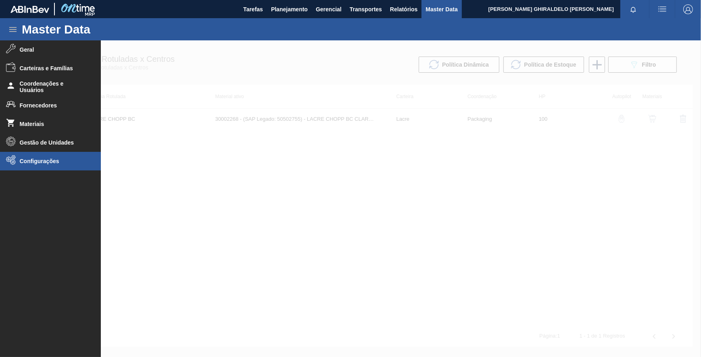
click at [56, 157] on li "Configurações" at bounding box center [50, 161] width 101 height 19
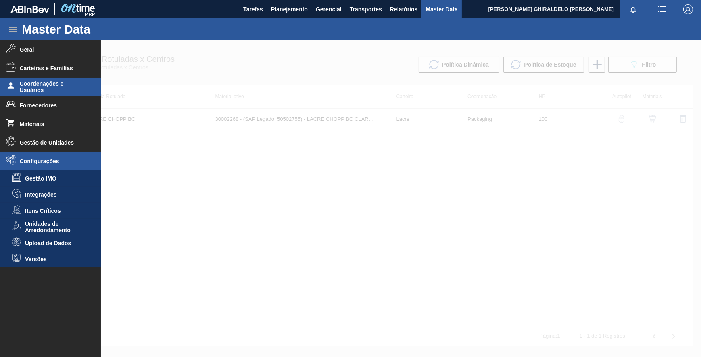
click at [43, 90] on span "Coordenações e Usuários" at bounding box center [53, 86] width 67 height 13
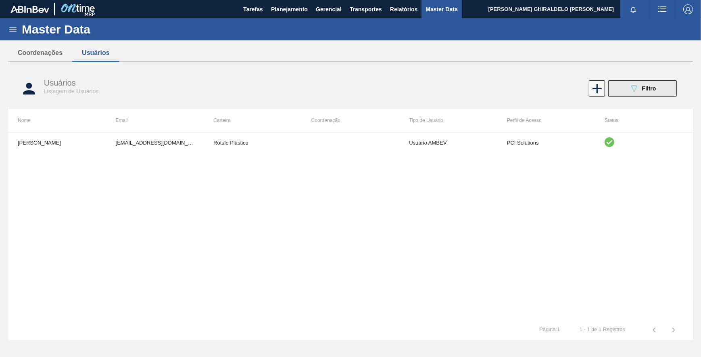
click at [643, 85] on div "089F7B8B-B2A5-4AFE-B5C0-19BA573D28AC Filtro" at bounding box center [642, 89] width 27 height 10
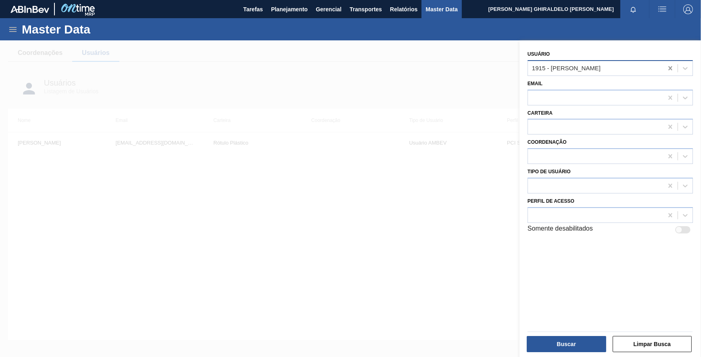
click at [666, 67] on icon at bounding box center [670, 68] width 8 height 8
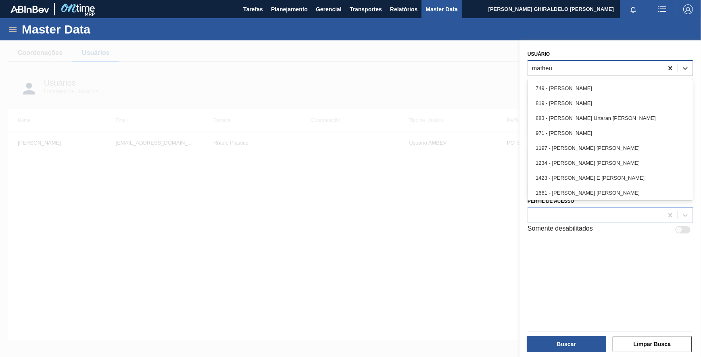
type input "matheus"
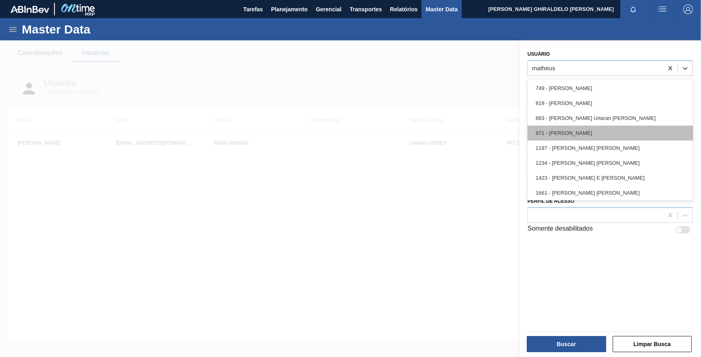
scroll to position [46, 0]
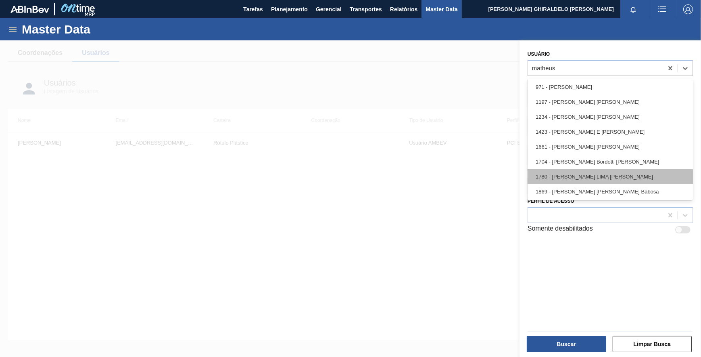
click at [619, 179] on div "1780 - [PERSON_NAME]" at bounding box center [610, 176] width 165 height 15
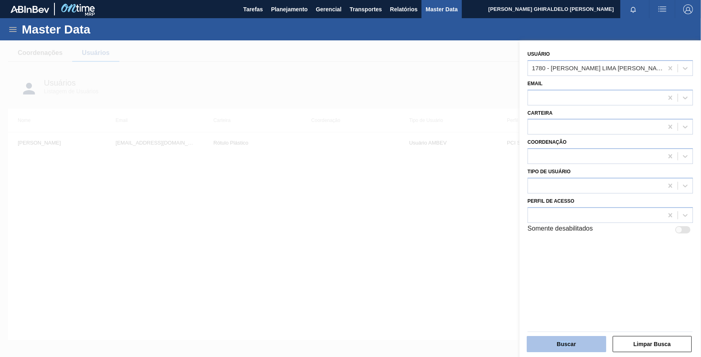
click at [572, 335] on div "Buscar Limpar Busca" at bounding box center [609, 339] width 171 height 27
click at [571, 338] on button "Buscar" at bounding box center [566, 344] width 79 height 16
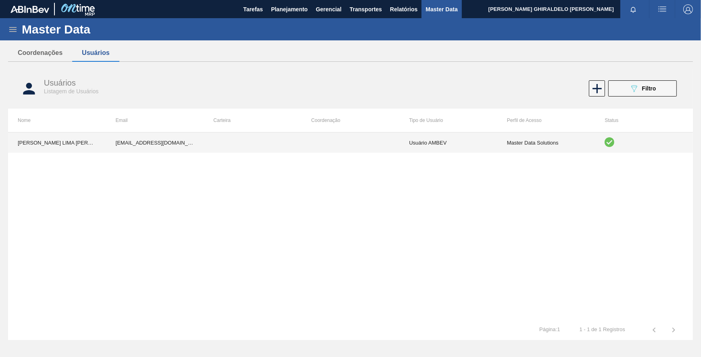
click at [355, 144] on td at bounding box center [351, 142] width 98 height 20
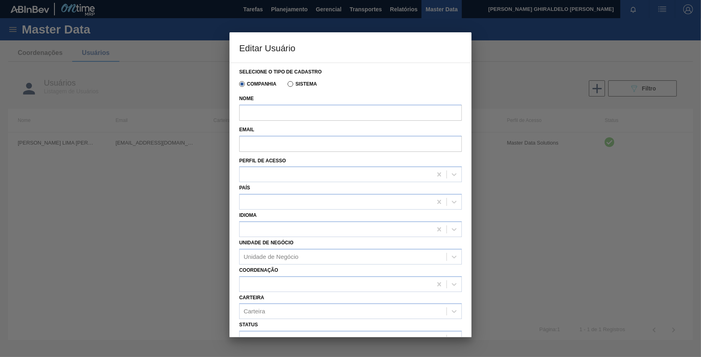
type input "[PERSON_NAME]"
type input "[EMAIL_ADDRESS][DOMAIN_NAME]"
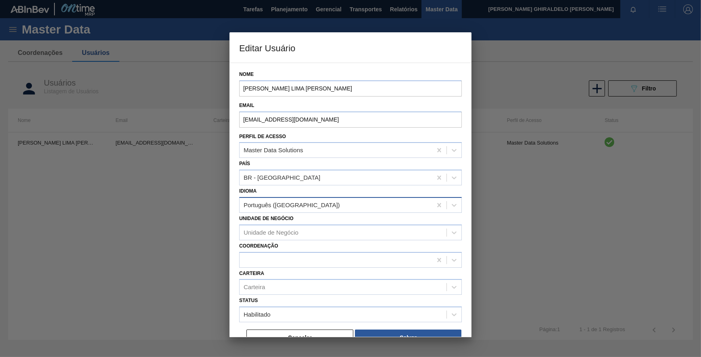
scroll to position [36, 0]
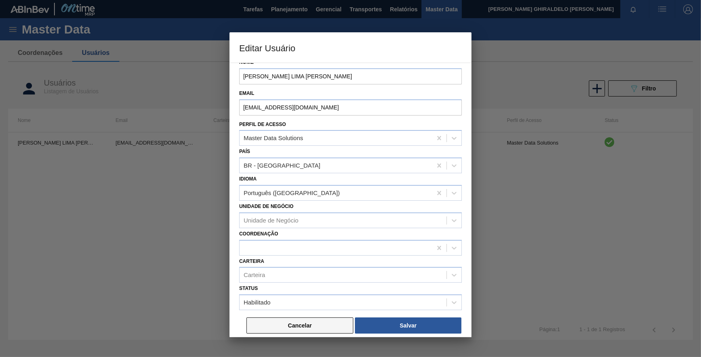
click at [319, 321] on button "Cancelar" at bounding box center [300, 325] width 107 height 16
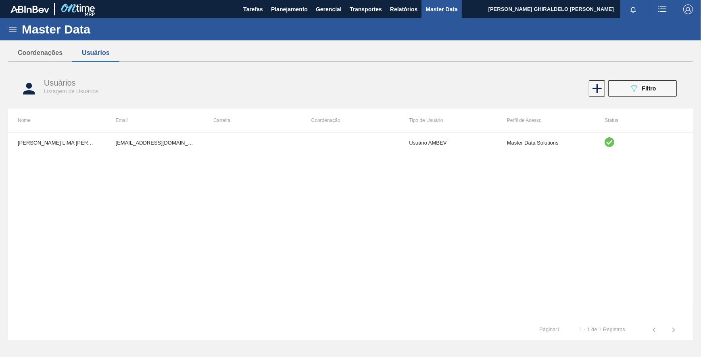
click at [443, 9] on span "Master Data" at bounding box center [442, 9] width 32 height 10
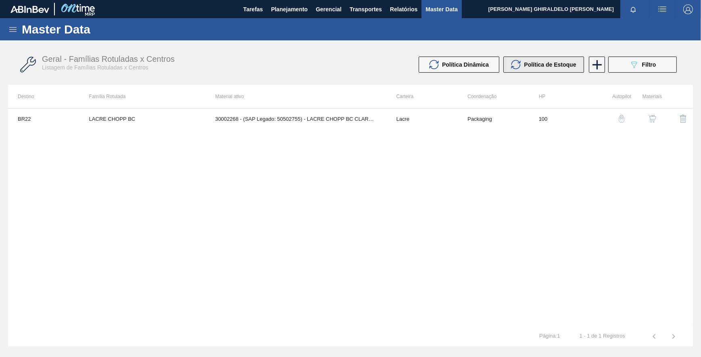
click at [536, 70] on button "Política de Estoque" at bounding box center [544, 64] width 81 height 16
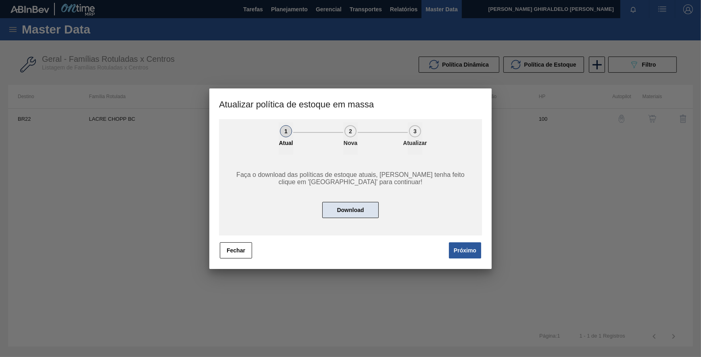
click at [353, 214] on button "Download" at bounding box center [350, 210] width 56 height 16
click at [456, 237] on div "1 Atual 2 Nova 3 Atualizar Faça o download das políticas de estoque atuais, cas…" at bounding box center [350, 189] width 263 height 140
click at [463, 248] on button "Próximo" at bounding box center [465, 250] width 32 height 16
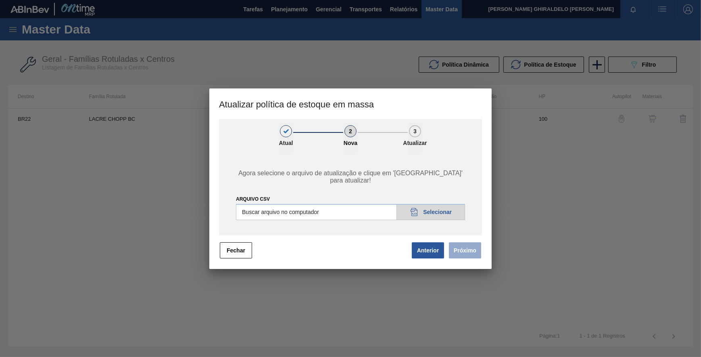
click at [428, 207] on input "ARQUIVO CSV" at bounding box center [350, 212] width 229 height 16
type input "C:\fakepath\POLITICA_DE_ESTOQUE_20251015_145559.csv"
click at [473, 252] on button "Próximo" at bounding box center [465, 250] width 32 height 16
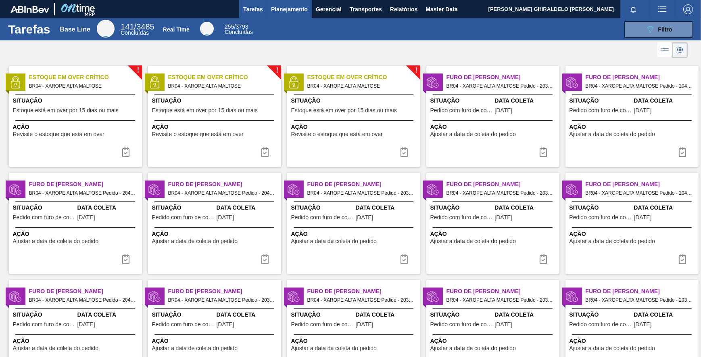
click at [290, 3] on button "Planejamento" at bounding box center [289, 9] width 45 height 18
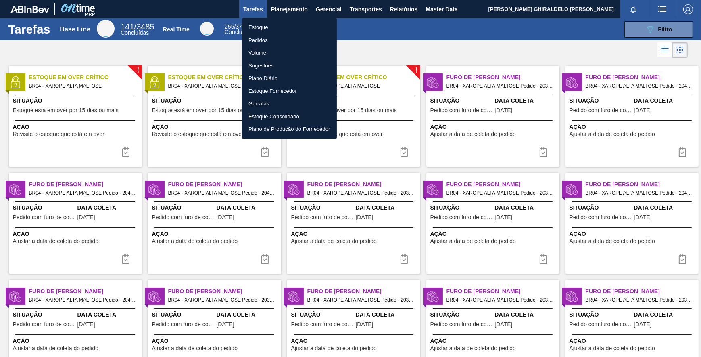
click at [259, 38] on li "Pedidos" at bounding box center [289, 40] width 95 height 13
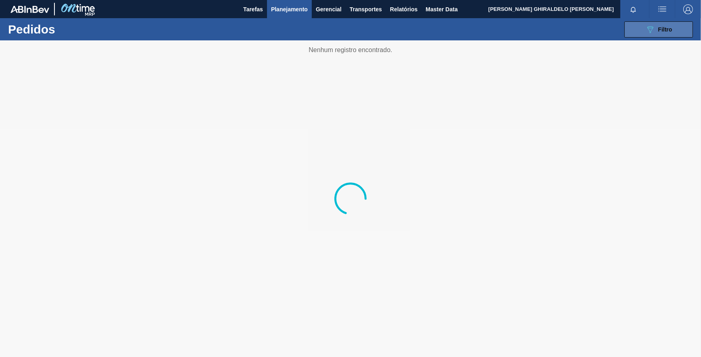
click at [664, 32] on div "089F7B8B-B2A5-4AFE-B5C0-19BA573D28AC Filtro" at bounding box center [659, 30] width 27 height 10
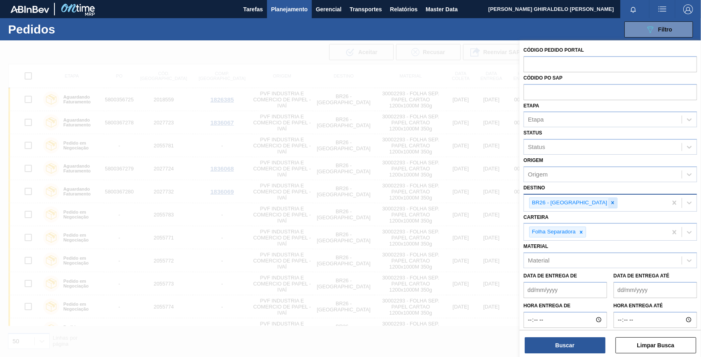
click at [608, 204] on div at bounding box center [612, 203] width 9 height 10
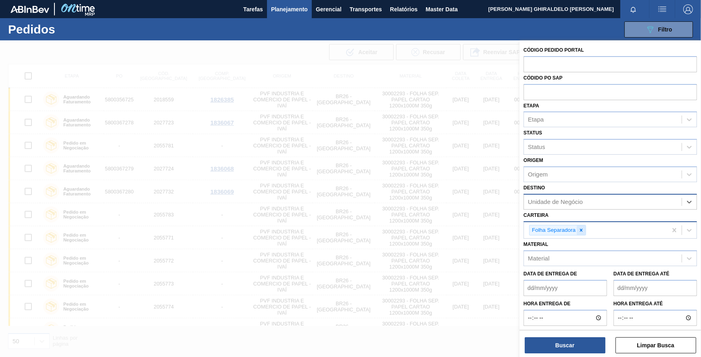
click at [581, 225] on div at bounding box center [581, 230] width 9 height 10
click at [555, 92] on input "text" at bounding box center [610, 91] width 173 height 15
paste input "5800376154"
type input "5800376154"
click at [569, 350] on button "Buscar" at bounding box center [565, 345] width 81 height 16
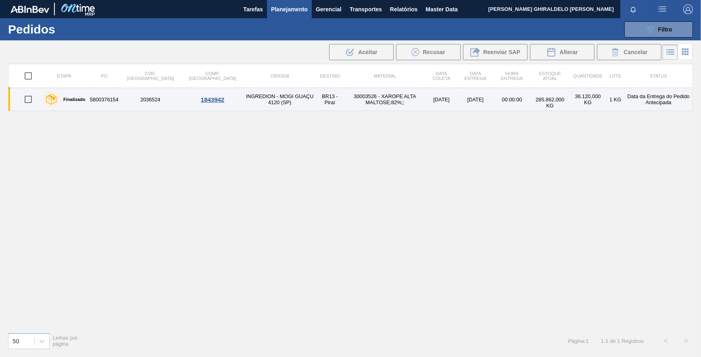
click at [181, 94] on td "1843942" at bounding box center [212, 99] width 63 height 23
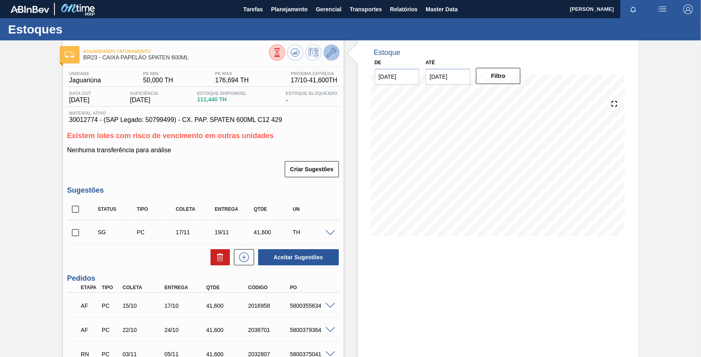
click at [329, 56] on icon at bounding box center [332, 53] width 10 height 10
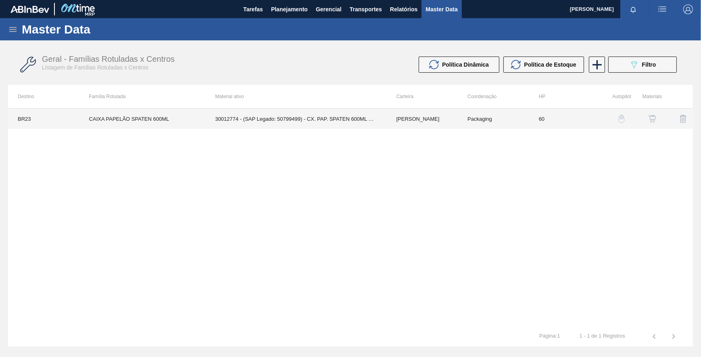
click at [328, 122] on td "30012774 - (SAP Legado: 50799499) - CX. PAP. SPATEN 600ML C12 429" at bounding box center [295, 119] width 181 height 20
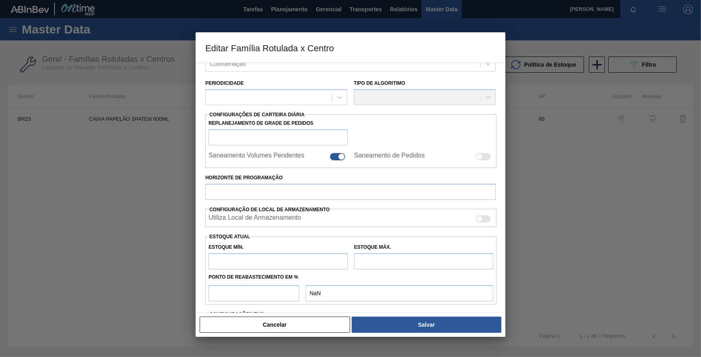
type input "[PERSON_NAME]"
type input "CAIXA PAPELÃO SPATEN 600ML"
type input "BR23 - Jaguariúna"
type input "60"
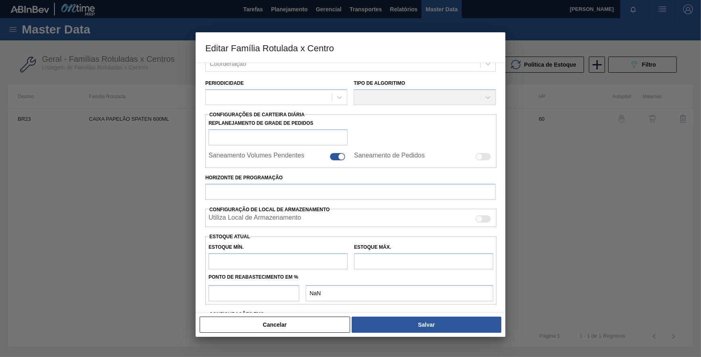
type input "50"
type input "176,694"
type input "40"
type input "100,678"
checkbox input "true"
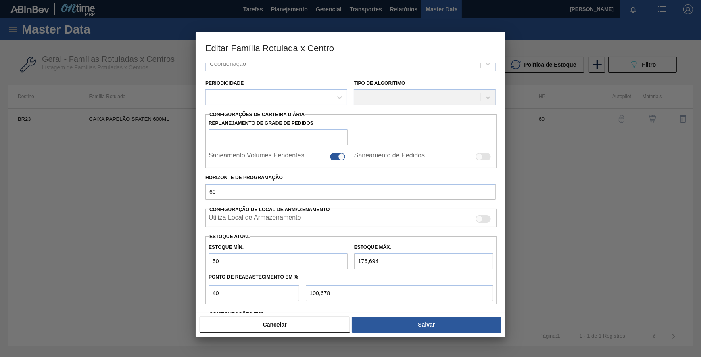
scroll to position [120, 0]
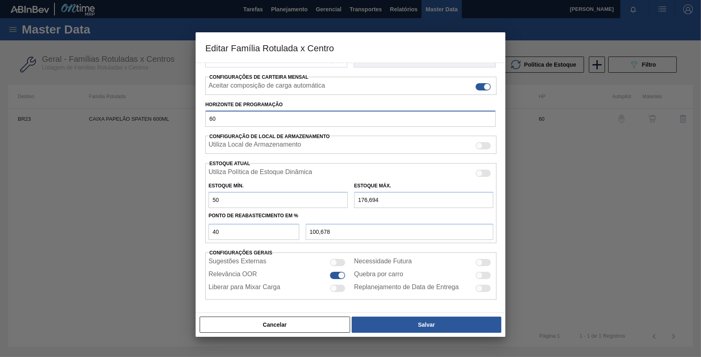
drag, startPoint x: 244, startPoint y: 119, endPoint x: 149, endPoint y: 122, distance: 95.6
click at [149, 122] on div "Editar Família Rotulada x Centro Carteira Caixa Papelão Família Caixa Papelão F…" at bounding box center [350, 178] width 701 height 357
type input "100"
click at [310, 196] on input "50" at bounding box center [278, 200] width 139 height 16
type input "50,02"
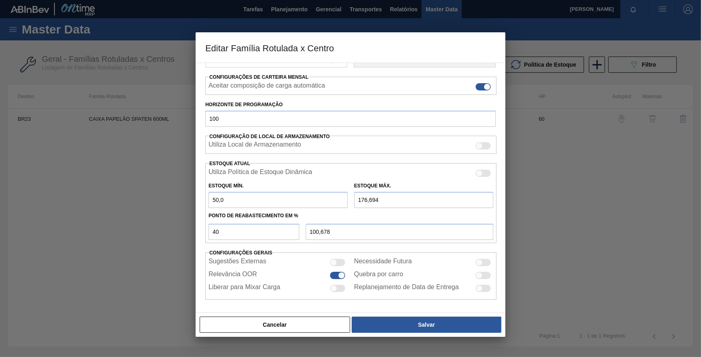
type input "100,690"
type input "50,021"
click at [397, 325] on button "Salvar" at bounding box center [427, 324] width 150 height 16
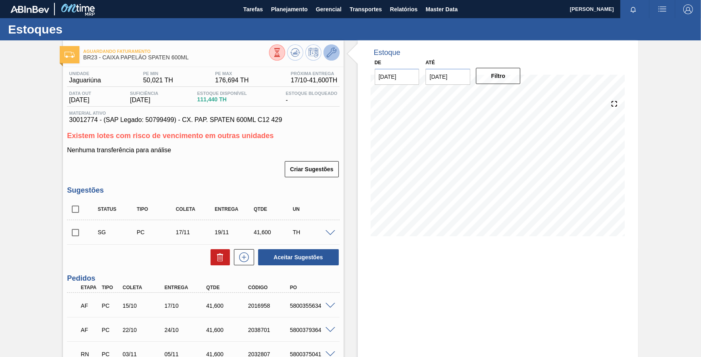
click at [328, 56] on icon at bounding box center [332, 53] width 10 height 10
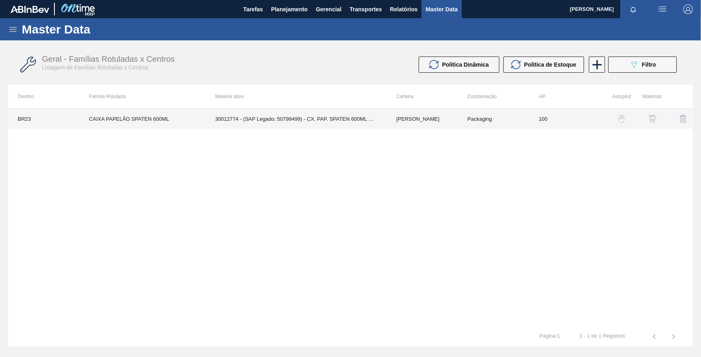
click at [232, 123] on td "30012774 - (SAP Legado: 50799499) - CX. PAP. SPATEN 600ML C12 429" at bounding box center [295, 119] width 181 height 20
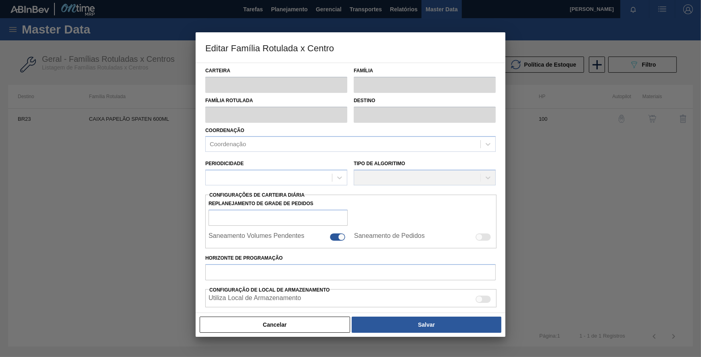
type input "[PERSON_NAME]"
type input "CAIXA PAPELÃO SPATEN 600ML"
type input "BR23 - Jaguariúna"
type input "100"
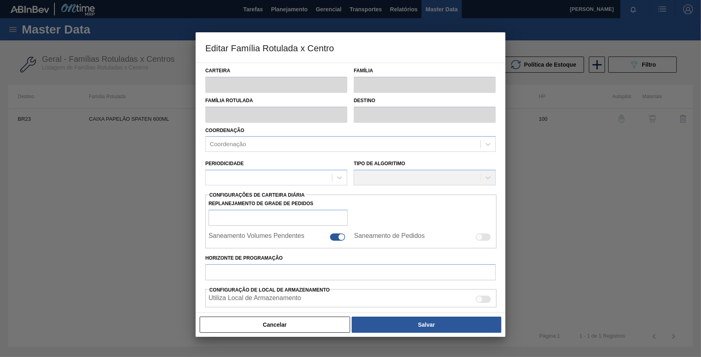
type input "50,021"
type input "176,694"
type input "40"
type input "100,690"
checkbox input "true"
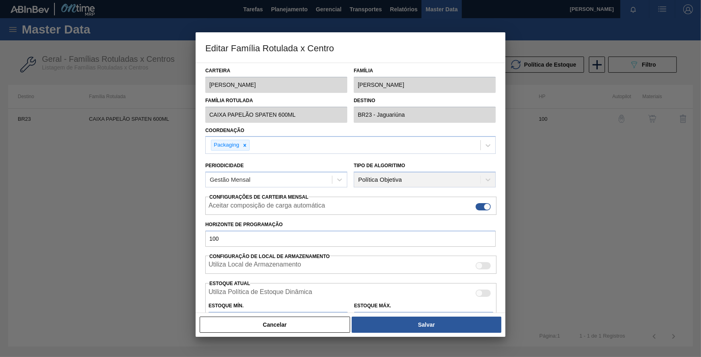
drag, startPoint x: 313, startPoint y: 321, endPoint x: 317, endPoint y: 320, distance: 4.2
click at [316, 321] on button "Cancelar" at bounding box center [275, 324] width 150 height 16
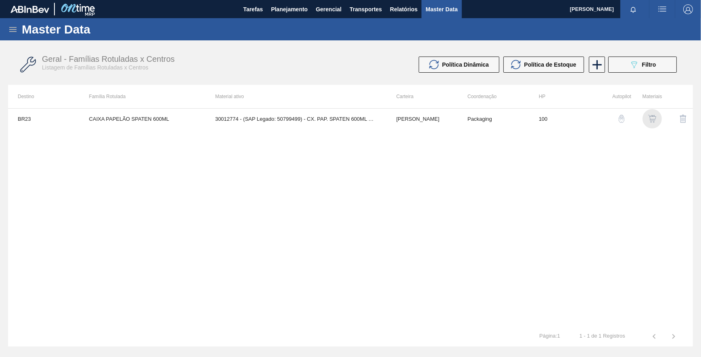
click at [657, 116] on div "button" at bounding box center [653, 119] width 10 height 8
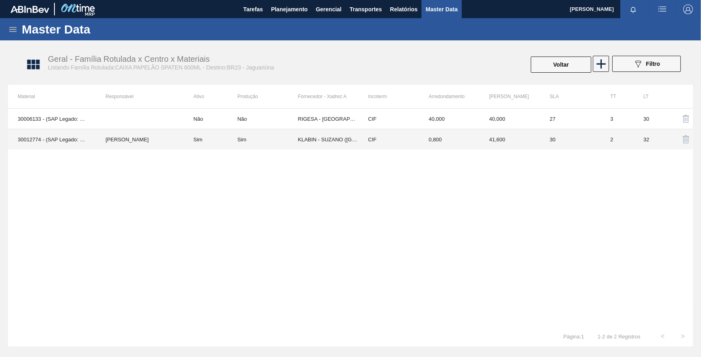
click at [261, 140] on div "Sim" at bounding box center [267, 139] width 61 height 6
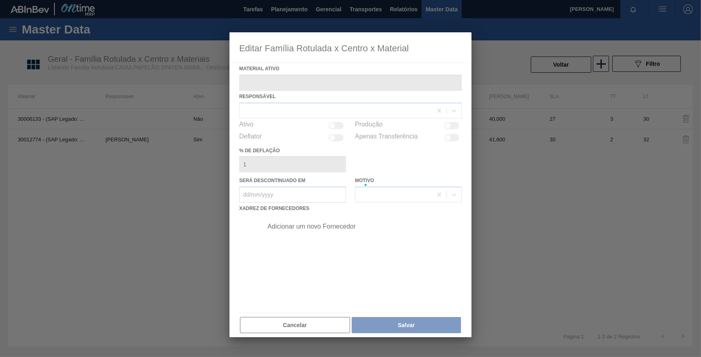
type ativo "30012774 - (SAP Legado: 50799499) - CX. PAP. SPATEN 600ML C12 429"
checkbox input "true"
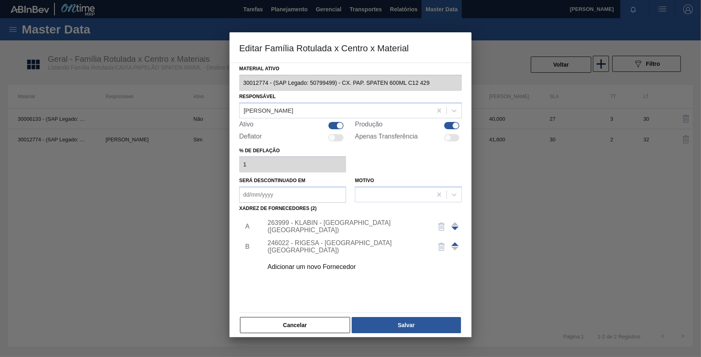
click at [320, 222] on div "263999 - KLABIN - SUZANO (SP)" at bounding box center [346, 226] width 158 height 15
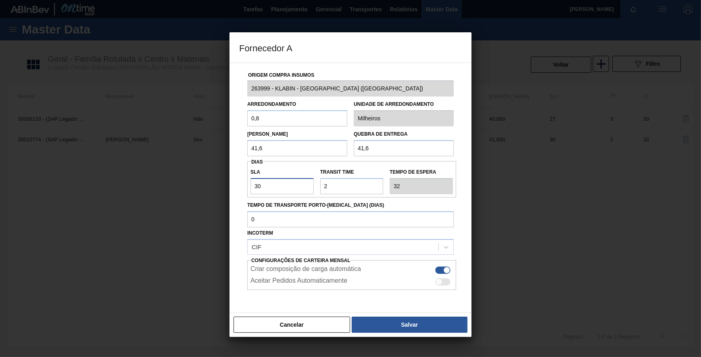
drag, startPoint x: 291, startPoint y: 189, endPoint x: 208, endPoint y: 188, distance: 83.5
click at [208, 188] on div "Fornecedor A Origem Compra Insumos 263999 - KLABIN - SUZANO (SP) Arredondamento…" at bounding box center [350, 178] width 701 height 357
type input "2"
type input "4"
type input "20"
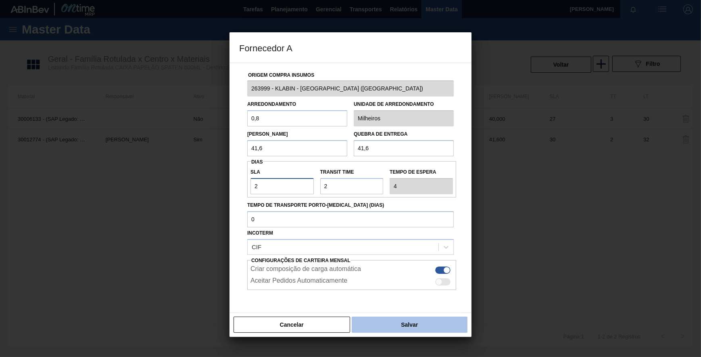
type input "22"
type input "20"
click at [399, 329] on button "Salvar" at bounding box center [410, 324] width 116 height 16
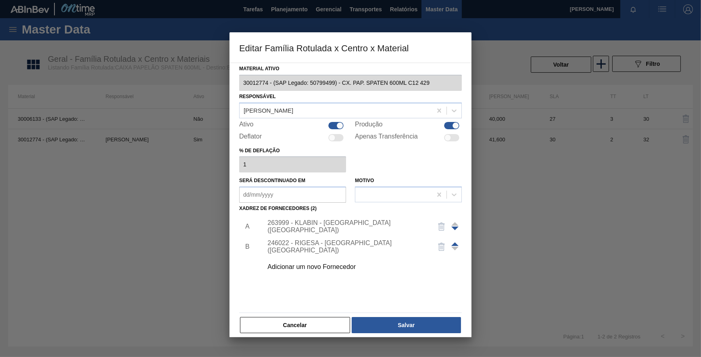
click at [381, 312] on hr at bounding box center [350, 312] width 223 height 0
click at [379, 318] on button "Salvar" at bounding box center [406, 325] width 109 height 16
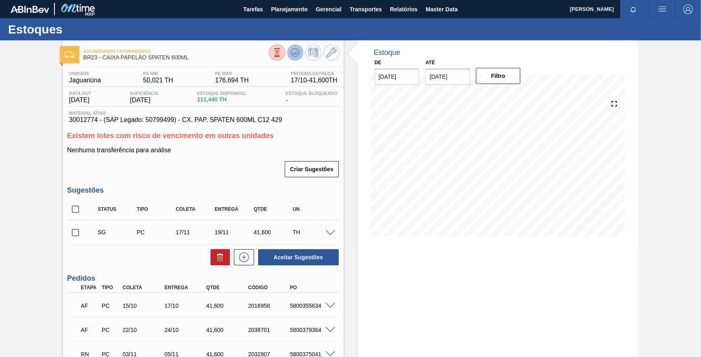
click at [298, 48] on icon at bounding box center [295, 53] width 10 height 10
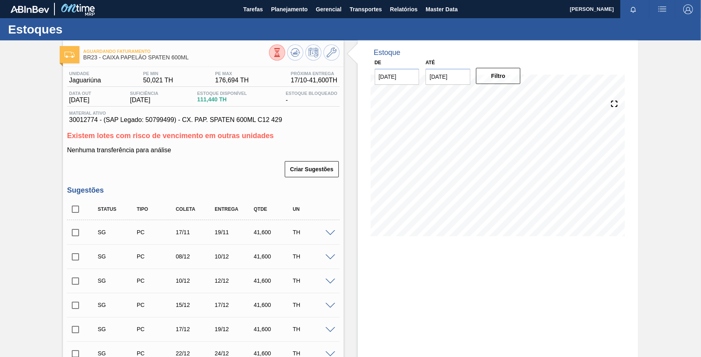
click at [616, 106] on icon at bounding box center [615, 104] width 6 height 6
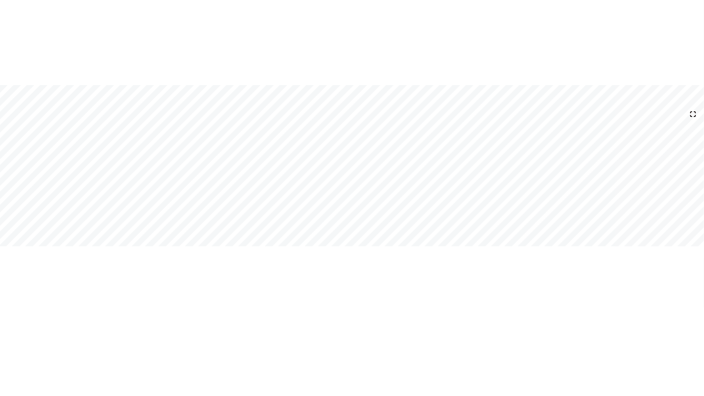
click at [111, 67] on div "21/01 Projeção de Estoque -1,096.83 Nec.SAP 0 Política Objetiva 100.69 Pedidos …" at bounding box center [352, 198] width 704 height 396
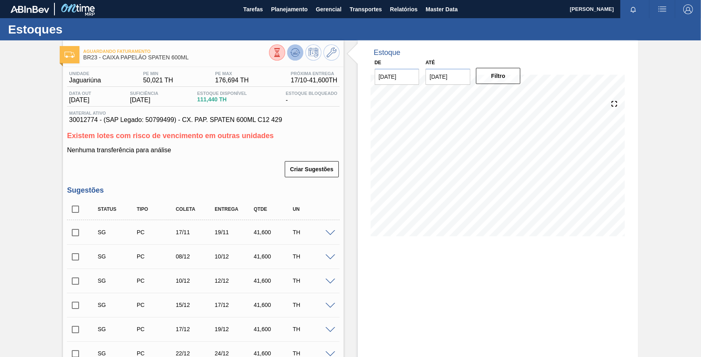
click at [295, 54] on icon at bounding box center [295, 53] width 10 height 10
click at [327, 56] on icon at bounding box center [332, 53] width 10 height 10
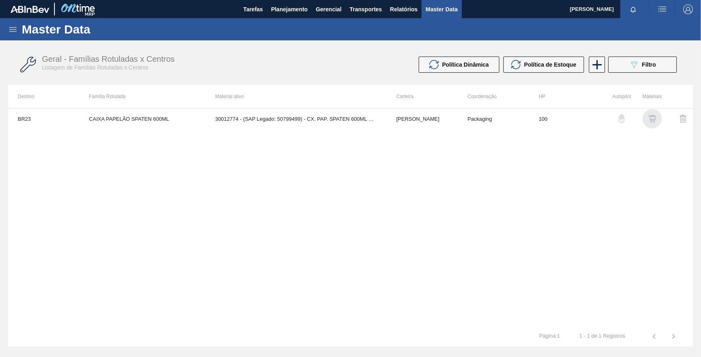
click at [652, 117] on img "button" at bounding box center [652, 119] width 8 height 8
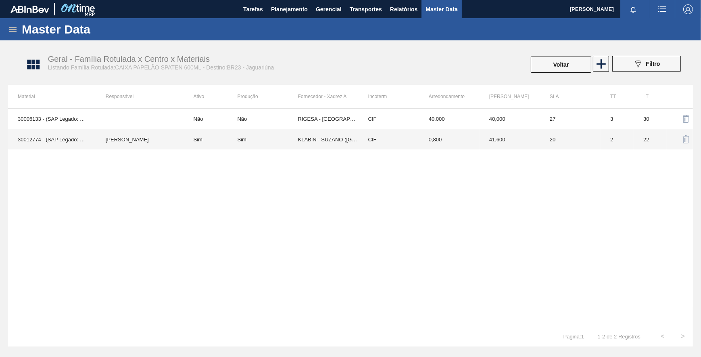
click at [299, 141] on td "KLABIN - SUZANO ([GEOGRAPHIC_DATA])" at bounding box center [328, 139] width 61 height 21
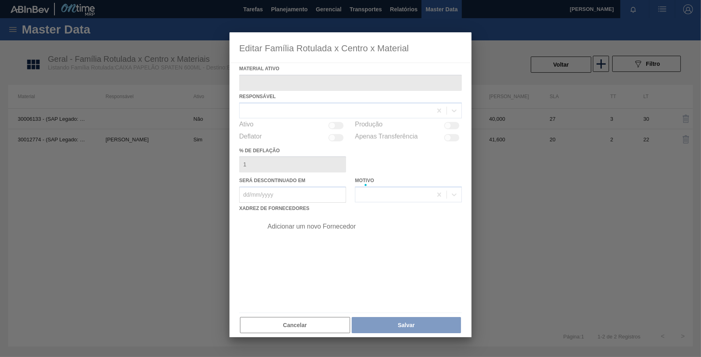
type ativo "30012774 - (SAP Legado: 50799499) - CX. PAP. SPATEN 600ML C12 429"
checkbox input "true"
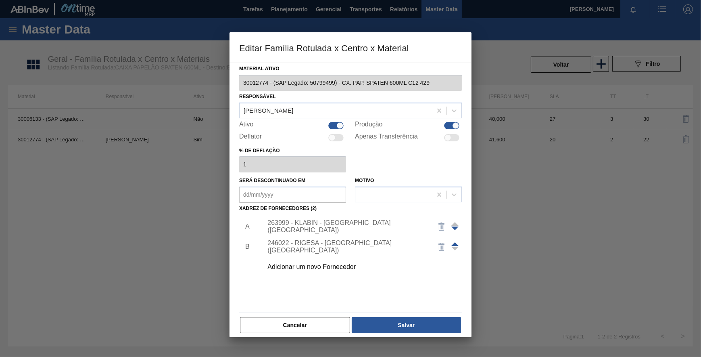
click at [307, 226] on div "263999 - KLABIN - SUZANO (SP)" at bounding box center [346, 226] width 158 height 15
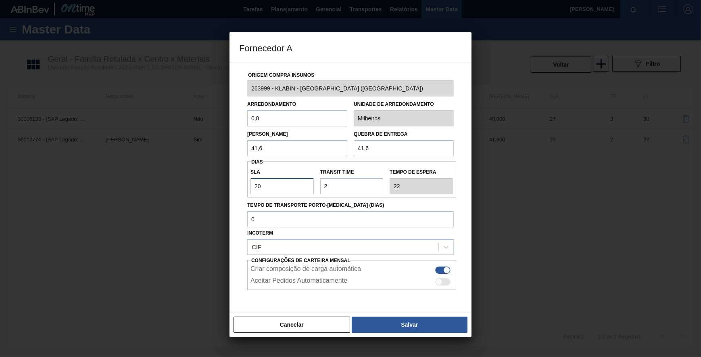
drag, startPoint x: 278, startPoint y: 183, endPoint x: 229, endPoint y: 179, distance: 49.0
click at [229, 179] on div "Fornecedor A Origem Compra Insumos 263999 - KLABIN - SUZANO (SP) Arredondamento…" at bounding box center [350, 178] width 701 height 357
type input "3"
type input "5"
type input "30"
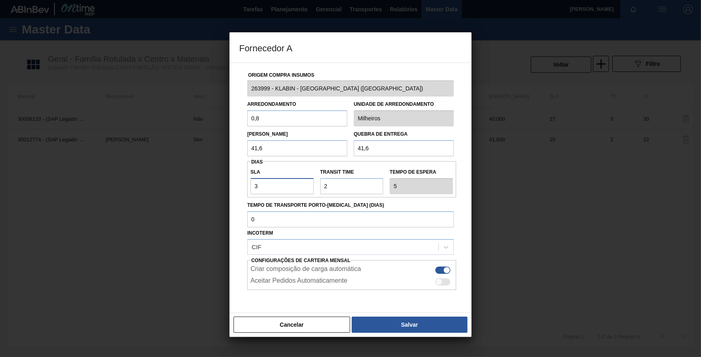
type input "32"
type input "30"
drag, startPoint x: 328, startPoint y: 190, endPoint x: 305, endPoint y: 182, distance: 24.5
click at [305, 182] on div "SLA 30 Transit Time Tempo de espera 32" at bounding box center [351, 179] width 209 height 30
click at [410, 327] on button "Salvar" at bounding box center [410, 324] width 116 height 16
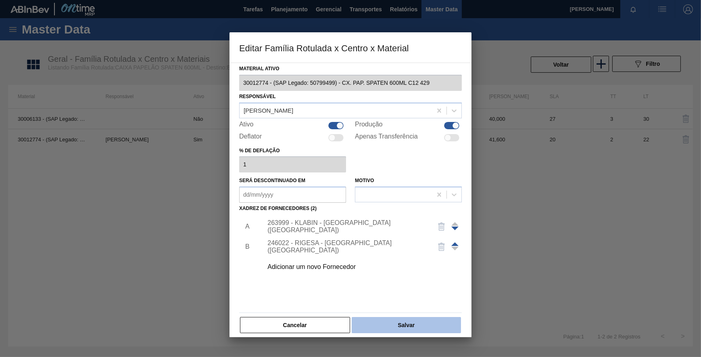
click at [399, 318] on button "Salvar" at bounding box center [406, 325] width 109 height 16
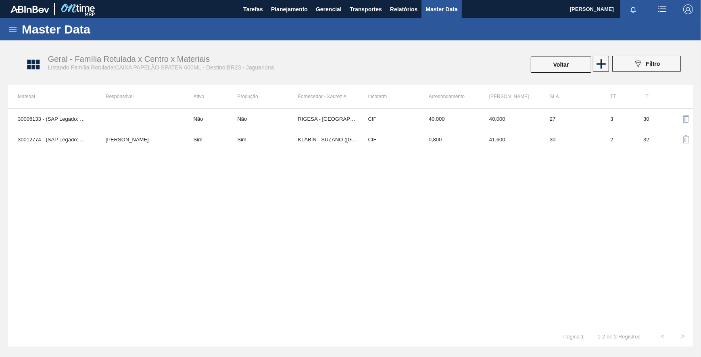
drag, startPoint x: 554, startPoint y: 63, endPoint x: 281, endPoint y: 38, distance: 273.9
click at [549, 63] on button "Voltar" at bounding box center [561, 64] width 61 height 16
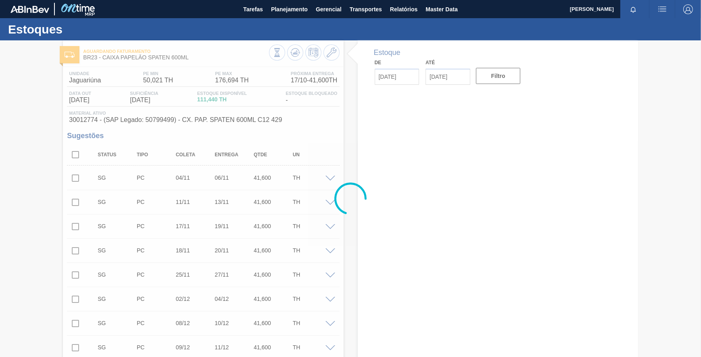
type input "[DATE]"
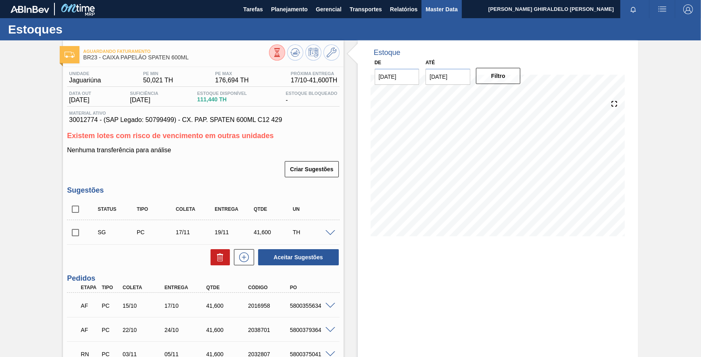
click at [422, 14] on button "Master Data" at bounding box center [442, 9] width 40 height 18
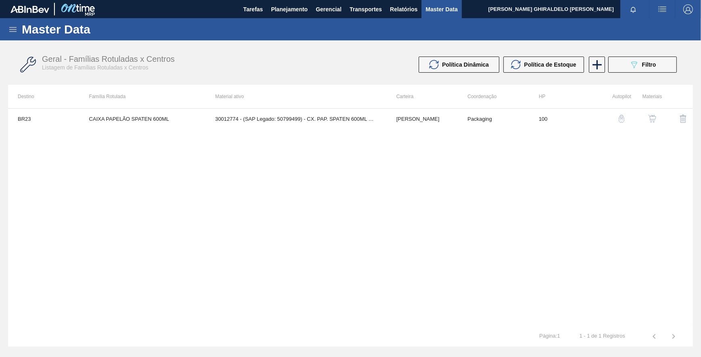
click at [21, 34] on div "Master Data" at bounding box center [350, 29] width 701 height 22
click at [15, 31] on icon at bounding box center [12, 29] width 7 height 5
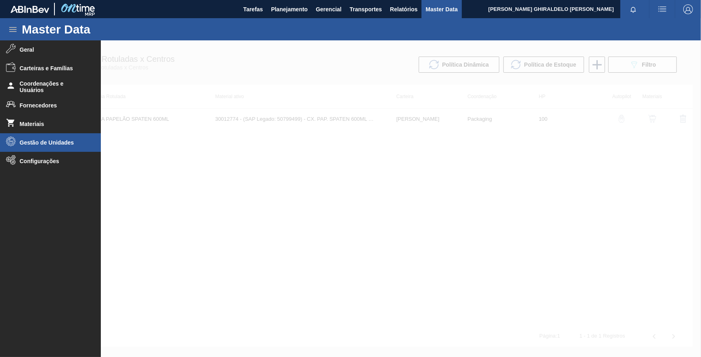
click at [48, 145] on span "Gestão de Unidades" at bounding box center [53, 142] width 67 height 6
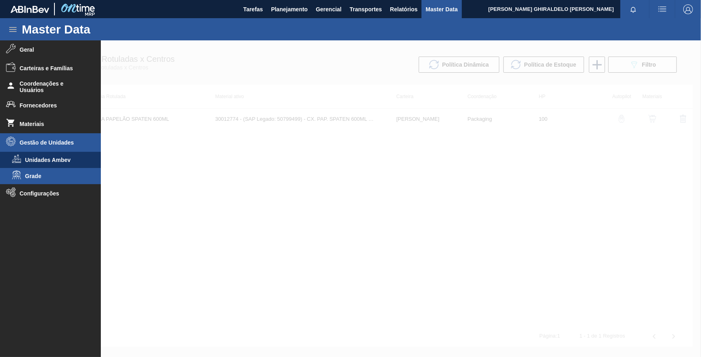
click at [45, 173] on span "Grade" at bounding box center [56, 176] width 62 height 6
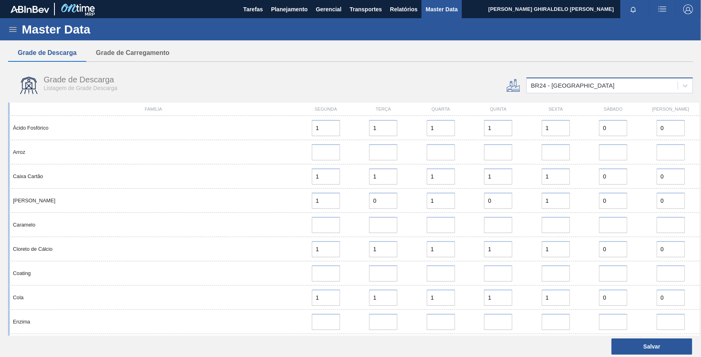
click at [535, 87] on div "BR24 - [GEOGRAPHIC_DATA]" at bounding box center [573, 85] width 84 height 7
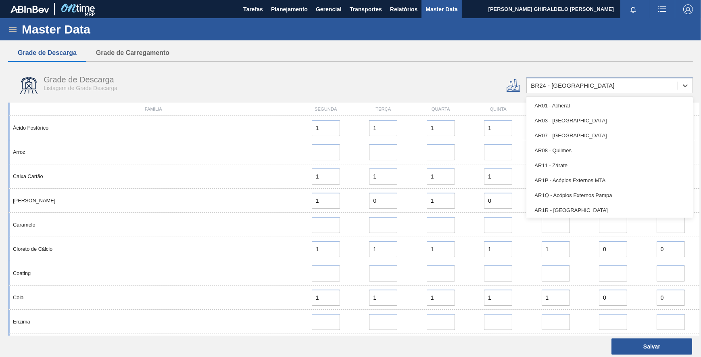
type input "23"
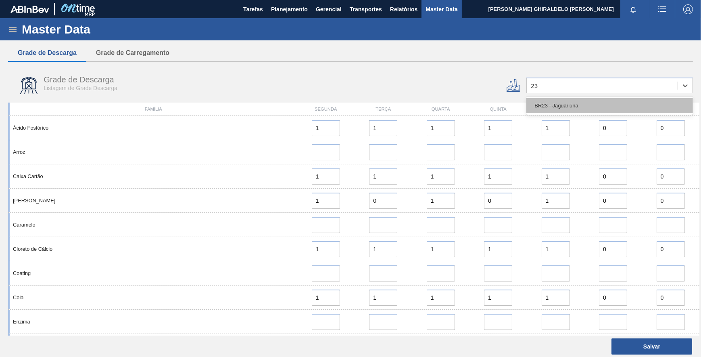
click at [540, 105] on div "BR23 - Jaguariúna" at bounding box center [609, 105] width 167 height 15
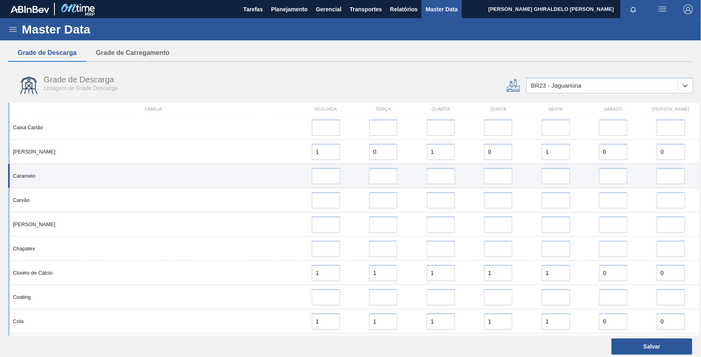
scroll to position [146, 0]
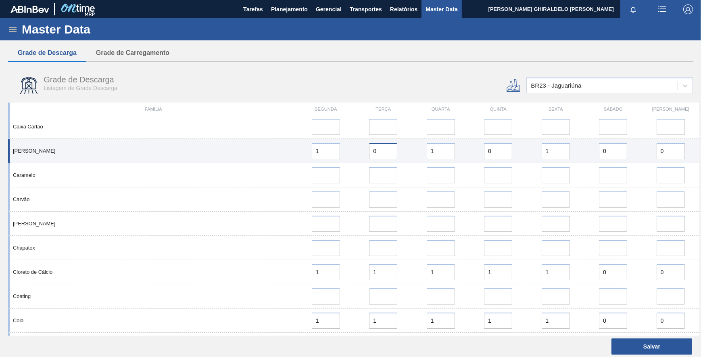
drag, startPoint x: 380, startPoint y: 153, endPoint x: 362, endPoint y: 148, distance: 18.1
click at [362, 148] on div "0" at bounding box center [383, 151] width 51 height 16
type input "1"
drag, startPoint x: 503, startPoint y: 150, endPoint x: 453, endPoint y: 150, distance: 50.0
click at [453, 150] on div "Caixa Papelão 1 1 1 0 1 0 0" at bounding box center [354, 151] width 692 height 24
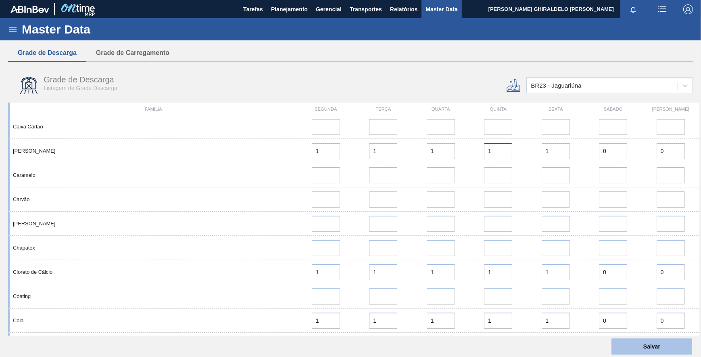
type input "1"
click at [637, 351] on button "Salvar" at bounding box center [652, 346] width 81 height 16
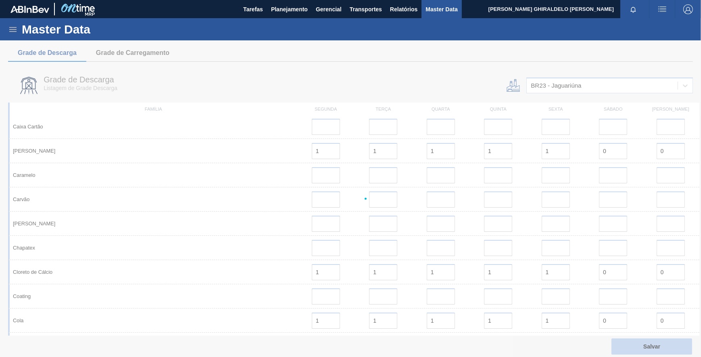
scroll to position [0, 0]
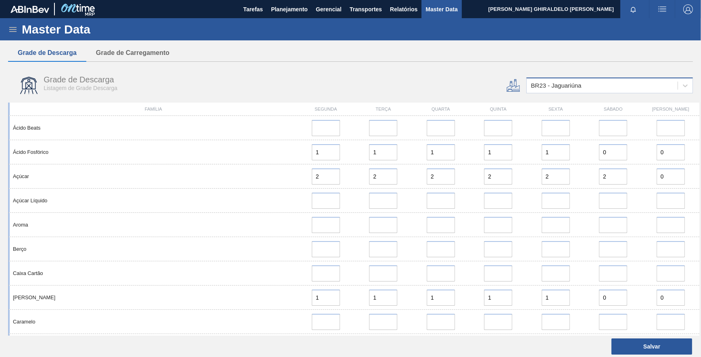
click at [543, 84] on div "BR23 - Jaguariúna" at bounding box center [556, 85] width 50 height 7
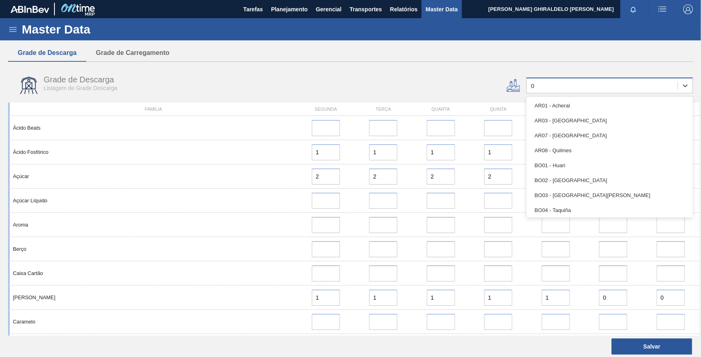
type input "03"
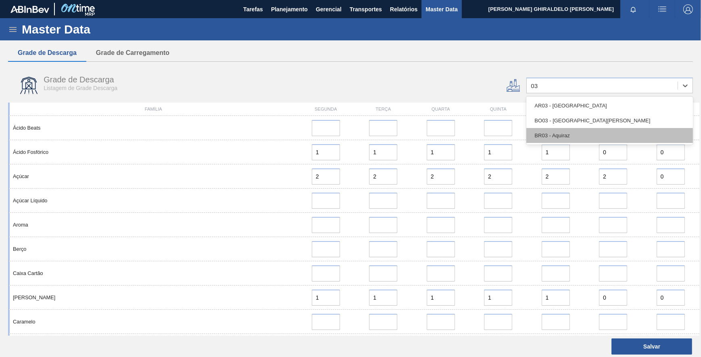
click at [547, 133] on div "BR03 - Aquiraz" at bounding box center [609, 135] width 167 height 15
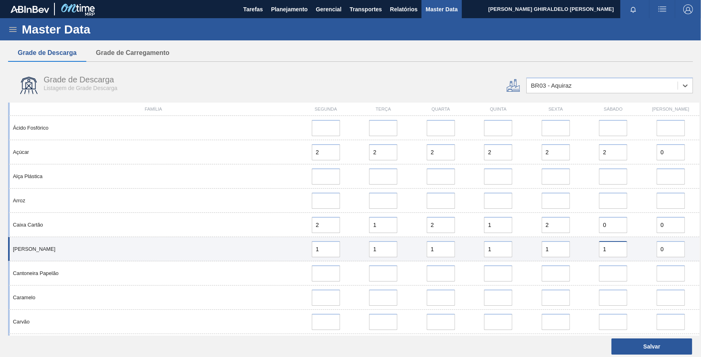
drag, startPoint x: 611, startPoint y: 242, endPoint x: 586, endPoint y: 242, distance: 25.4
click at [586, 242] on div "1" at bounding box center [613, 249] width 57 height 16
type input "0"
click at [589, 251] on div "0" at bounding box center [613, 249] width 51 height 16
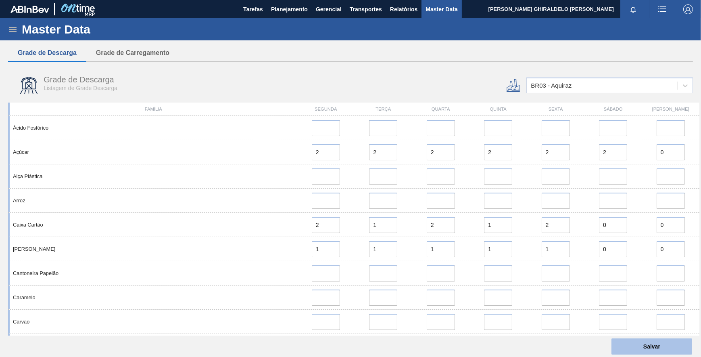
click at [635, 343] on button "Salvar" at bounding box center [652, 346] width 81 height 16
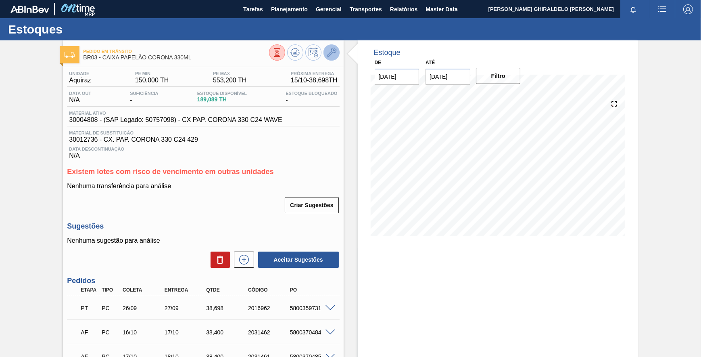
click at [331, 51] on icon at bounding box center [332, 53] width 10 height 10
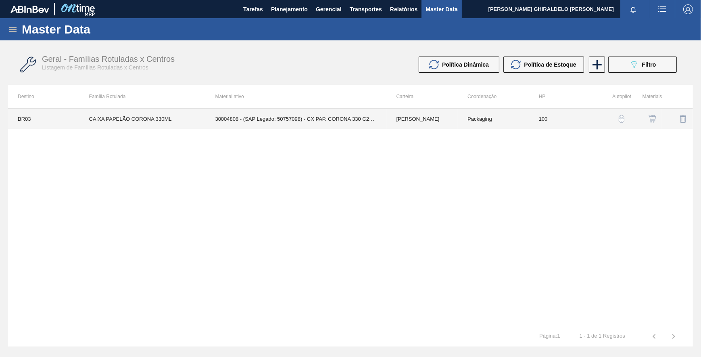
click at [319, 115] on td "30004808 - (SAP Legado: 50757098) - CX PAP. CORONA 330 C24 WAVE" at bounding box center [295, 119] width 181 height 20
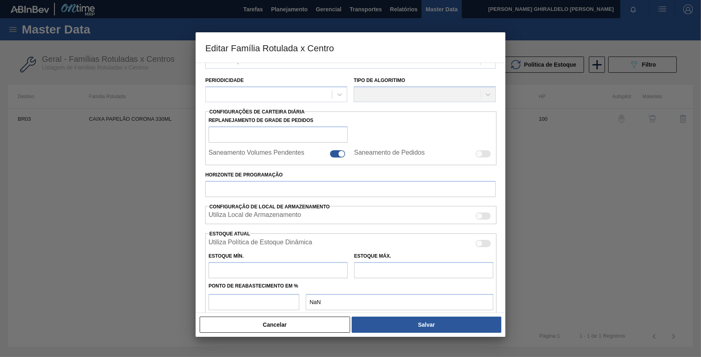
scroll to position [194, 0]
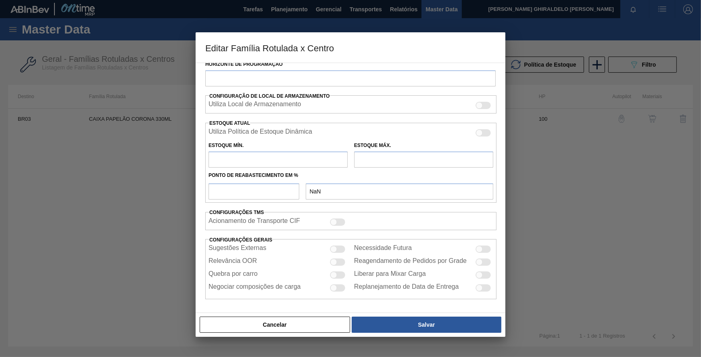
type input "[PERSON_NAME]"
type input "CAIXA PAPELÃO CORONA 330ML"
type input "BR03 - Aquiraz"
type input "100"
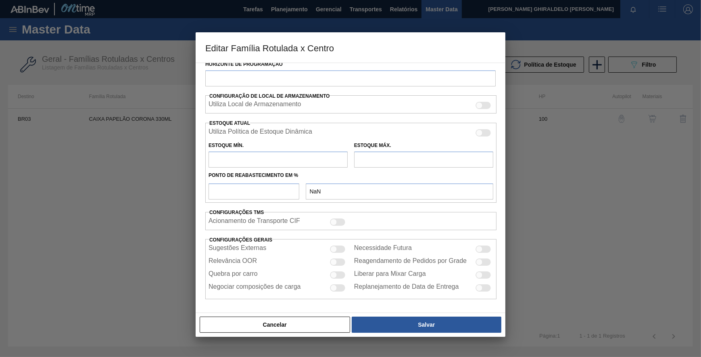
type input "150"
type input "553,2"
type input "80"
type input "472,560"
checkbox input "true"
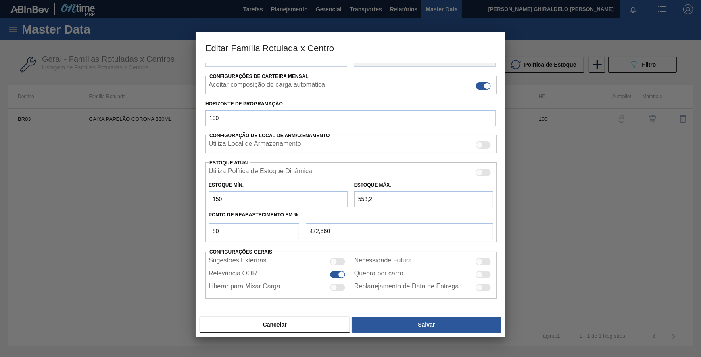
scroll to position [120, 0]
drag, startPoint x: 231, startPoint y: 229, endPoint x: 198, endPoint y: 222, distance: 34.1
click at [198, 222] on div "Carteira Caixa Papelão Família Caixa Papelão Família Rotulada CAIXA PAPELÃO COR…" at bounding box center [351, 188] width 310 height 250
type input "7"
type input "178,224"
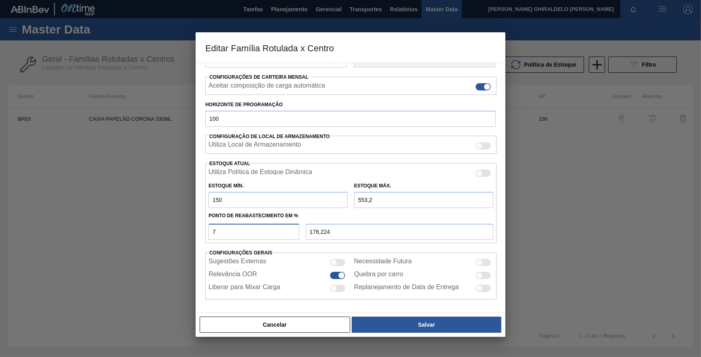
type input "70"
type input "432,240"
type input "70"
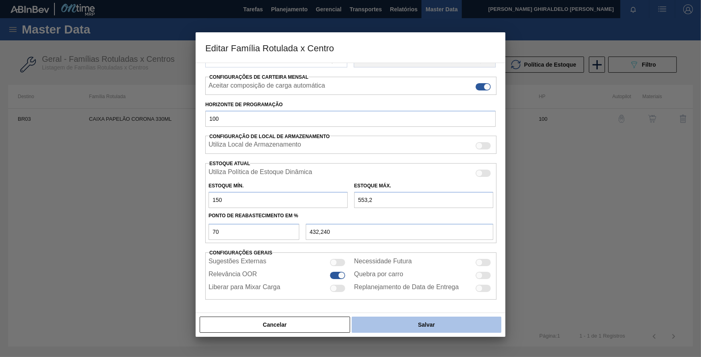
click at [417, 322] on button "Salvar" at bounding box center [427, 324] width 150 height 16
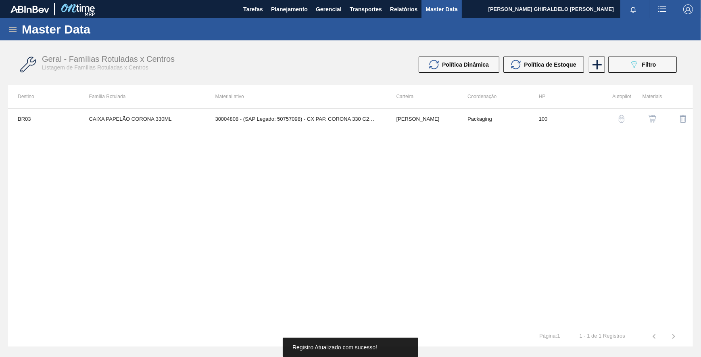
click at [650, 118] on img "button" at bounding box center [652, 119] width 8 height 8
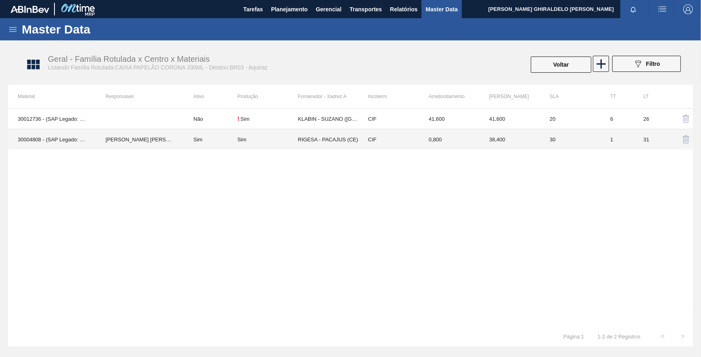
click at [299, 141] on td "RIGESA - PACAJUS (CE)" at bounding box center [328, 139] width 61 height 21
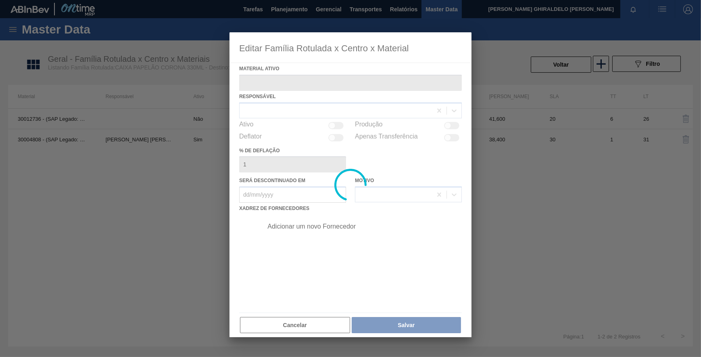
type ativo "30004808 - (SAP Legado: 50757098) - CX PAP. CORONA 330 C24 WAVE"
checkbox input "true"
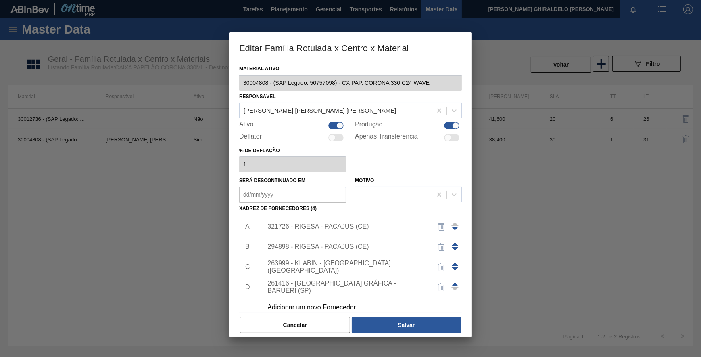
click at [328, 223] on div "321726 - RIGESA - PACAJUS (CE)" at bounding box center [346, 226] width 158 height 7
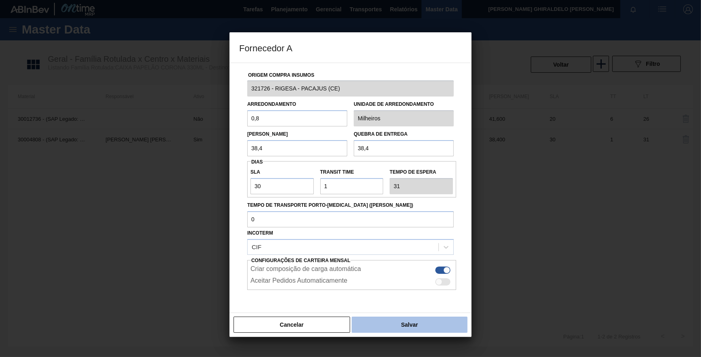
click at [396, 324] on button "Salvar" at bounding box center [410, 324] width 116 height 16
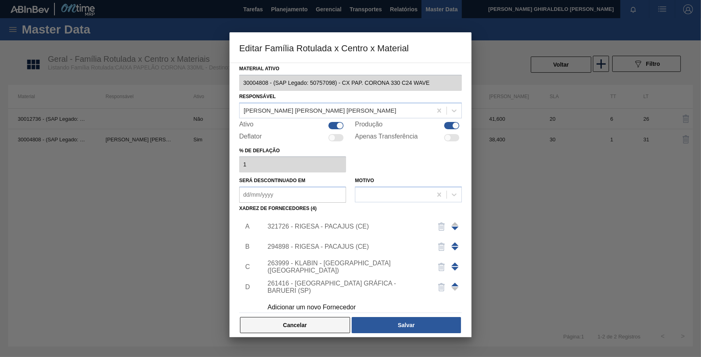
click at [329, 327] on button "Cancelar" at bounding box center [295, 325] width 110 height 16
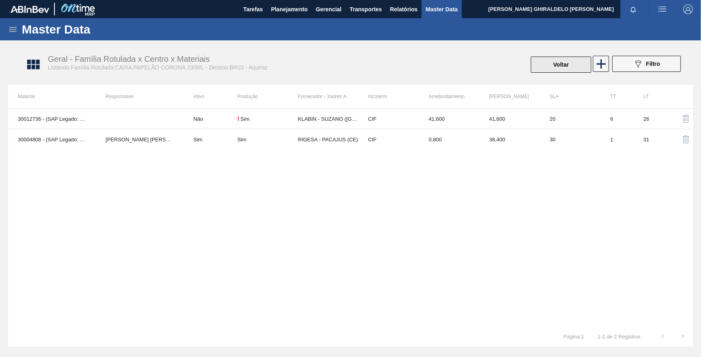
click at [542, 67] on button "Voltar" at bounding box center [561, 64] width 61 height 16
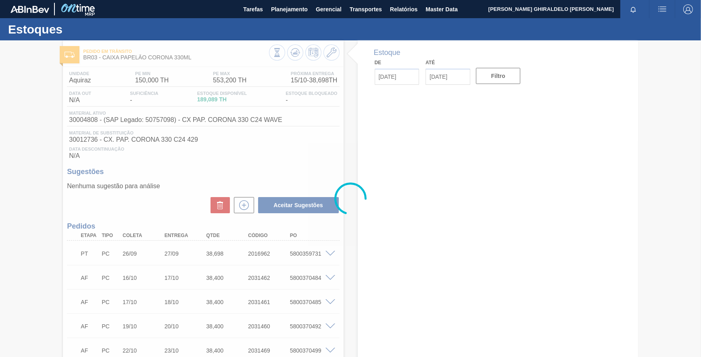
type input "[DATE]"
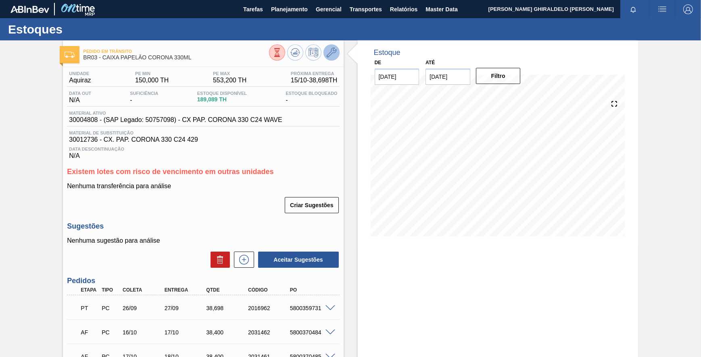
click at [329, 56] on icon at bounding box center [332, 53] width 10 height 10
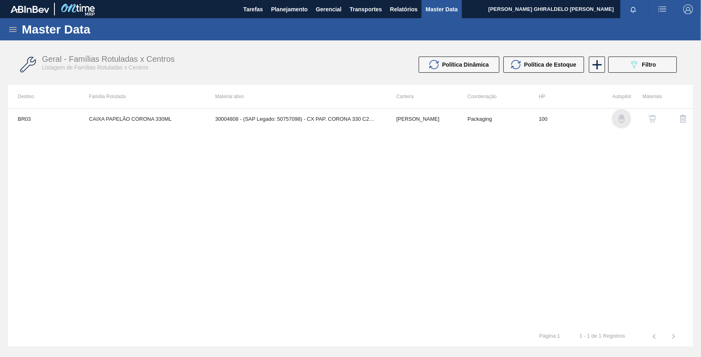
click at [619, 118] on img "button" at bounding box center [622, 119] width 8 height 8
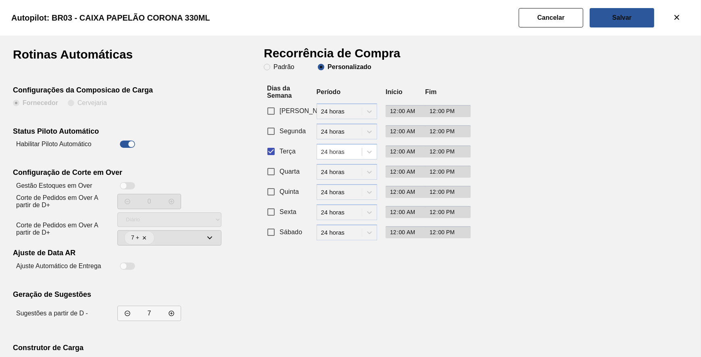
click at [124, 188] on div at bounding box center [123, 185] width 7 height 7
checkbox input "true"
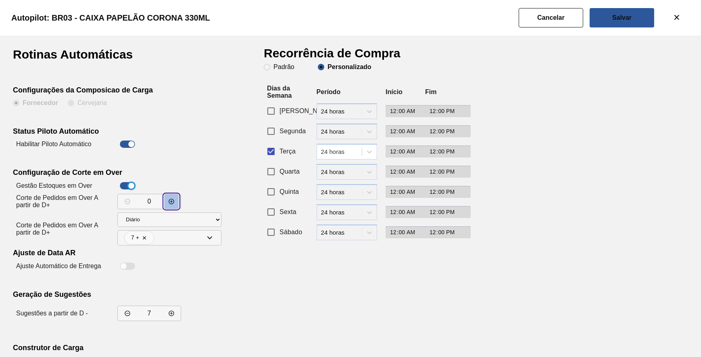
click at [167, 203] on button "decrementar valor" at bounding box center [171, 201] width 15 height 15
click at [168, 203] on icon "decrementar valor" at bounding box center [171, 201] width 6 height 6
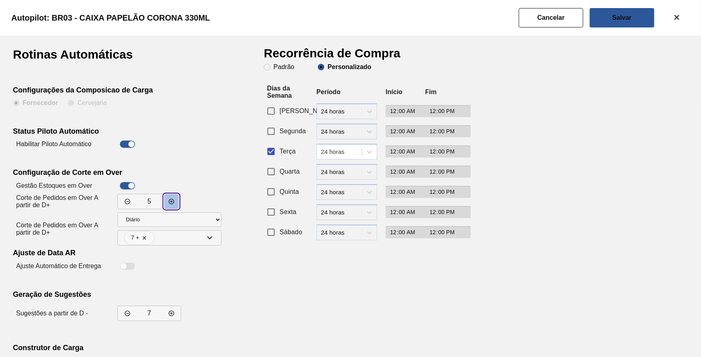
click at [168, 204] on icon "decrementar valor" at bounding box center [171, 201] width 6 height 6
click at [128, 201] on icon "incrementar valor" at bounding box center [127, 201] width 6 height 6
type input "5"
click at [204, 221] on select "Diário Semanal" at bounding box center [169, 219] width 104 height 15
select select "2"
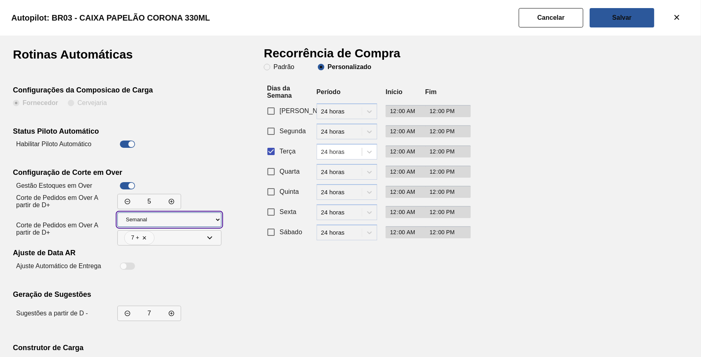
click at [117, 212] on select "Diário Semanal" at bounding box center [169, 219] width 104 height 15
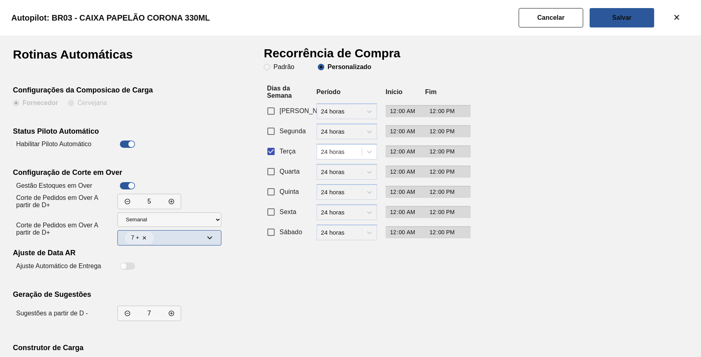
click at [212, 235] on icon at bounding box center [210, 238] width 10 height 10
checkbox input "true"
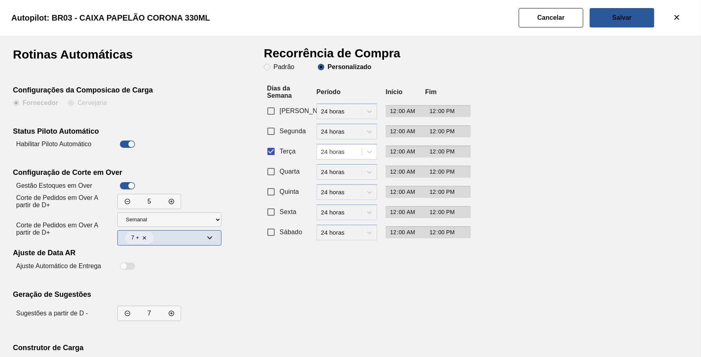
checkbox input "true"
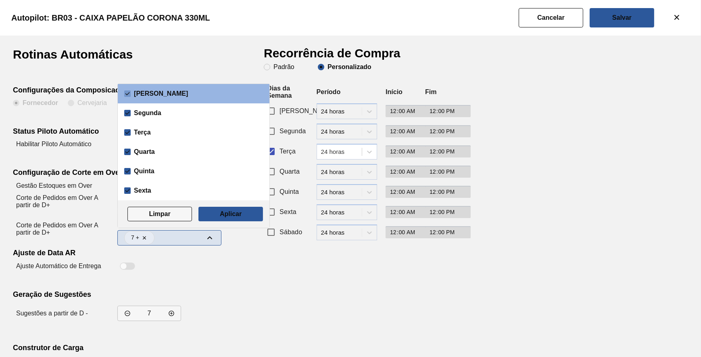
click at [128, 93] on input "[PERSON_NAME]" at bounding box center [127, 93] width 6 height 6
checkbox input "false"
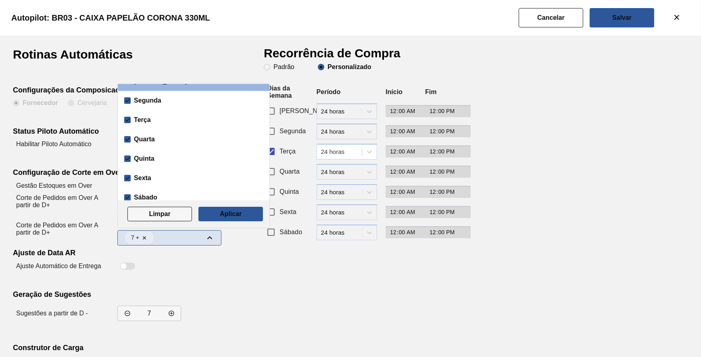
scroll to position [19, 0]
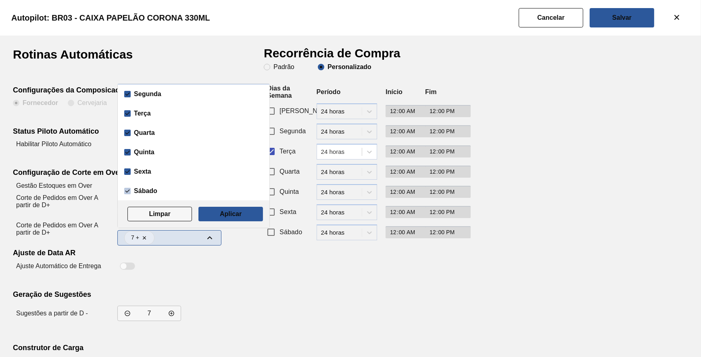
click at [128, 192] on input "Sábado" at bounding box center [127, 191] width 6 height 6
checkbox input "false"
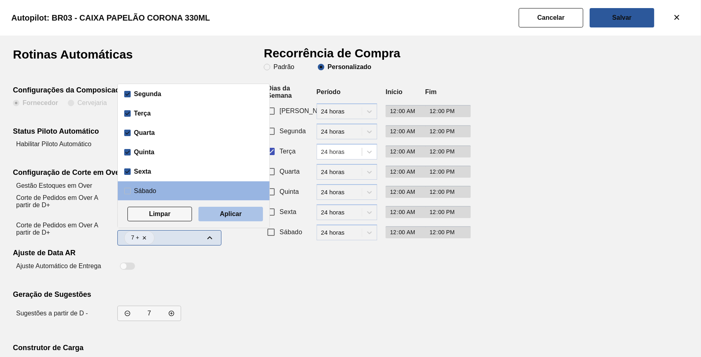
click at [0, 0] on slot "Aplicar" at bounding box center [0, 0] width 0 height 0
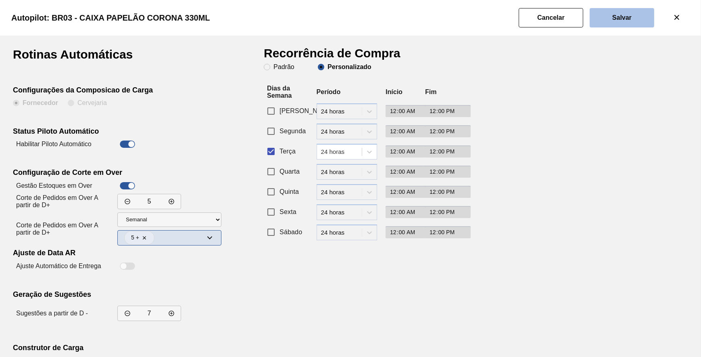
click at [612, 16] on button "Salvar" at bounding box center [622, 17] width 65 height 19
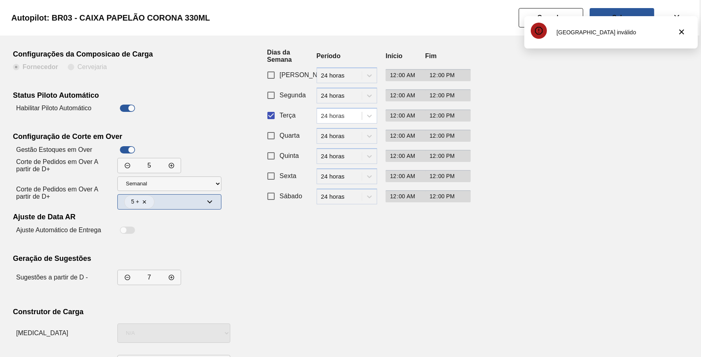
scroll to position [69, 0]
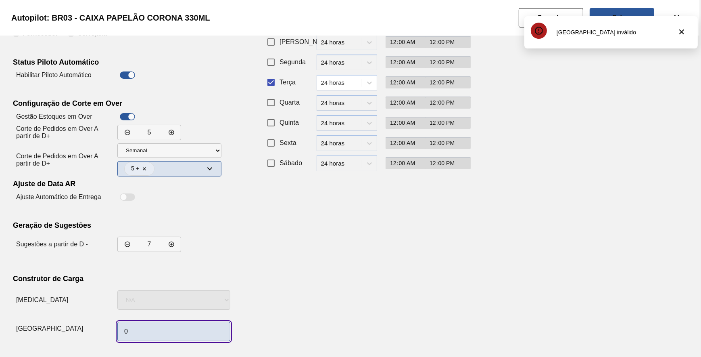
click at [164, 322] on input "0" at bounding box center [173, 331] width 113 height 19
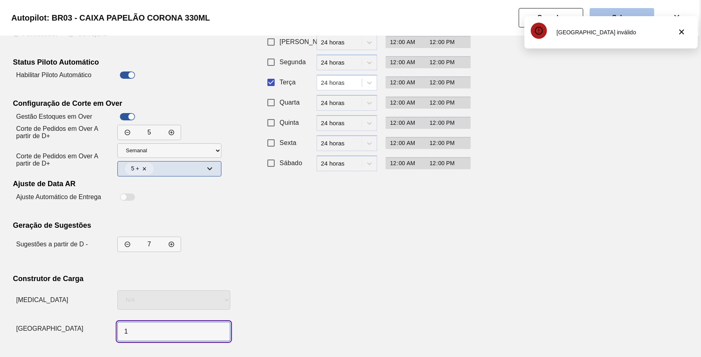
type input "1"
click at [642, 9] on button "Salvar" at bounding box center [622, 17] width 65 height 19
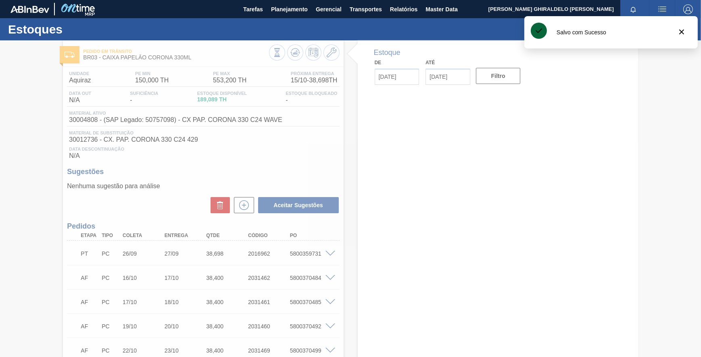
type input "[DATE]"
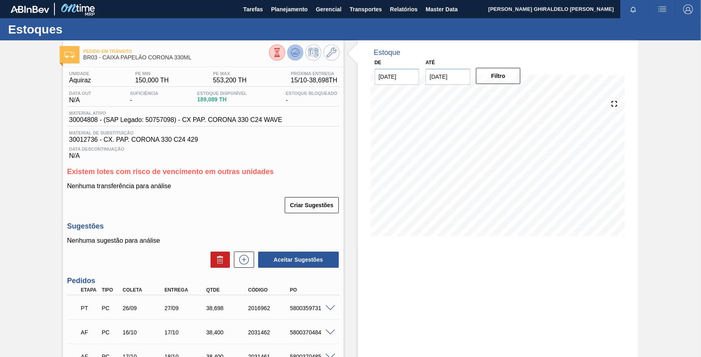
click at [299, 52] on icon at bounding box center [295, 53] width 10 height 10
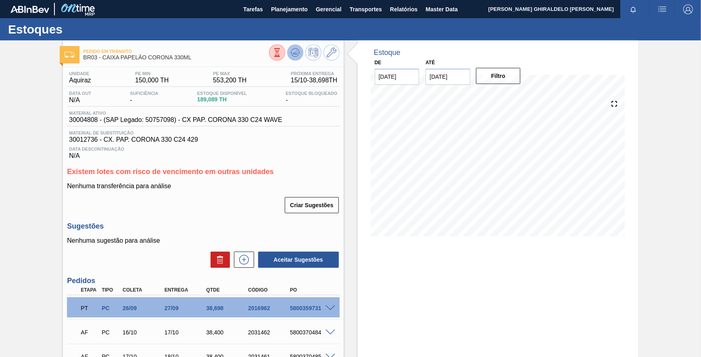
click at [294, 56] on icon at bounding box center [295, 53] width 10 height 10
click at [299, 50] on button at bounding box center [295, 52] width 16 height 16
